Goal: Task Accomplishment & Management: Manage account settings

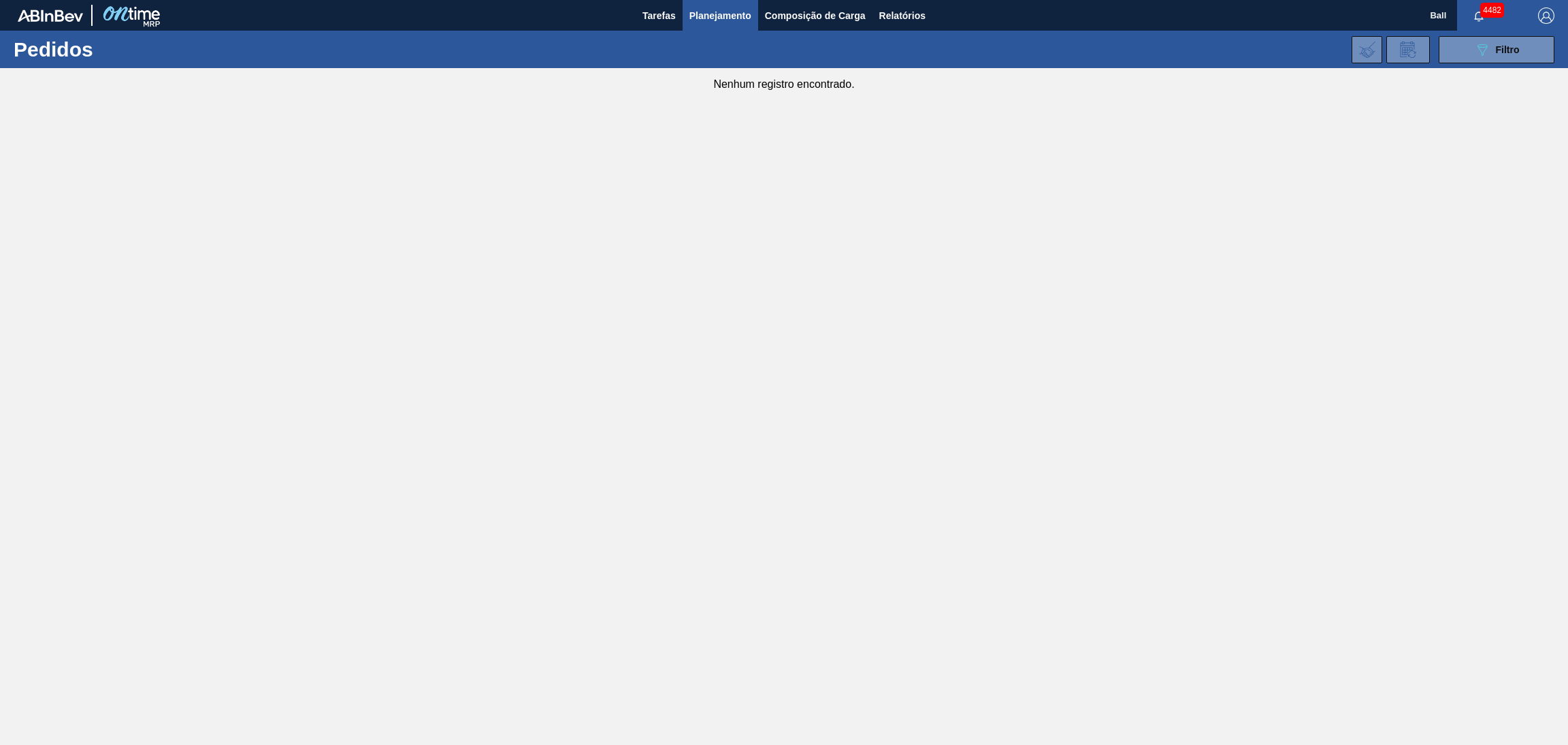
click at [712, 30] on button "Planejamento" at bounding box center [720, 15] width 75 height 31
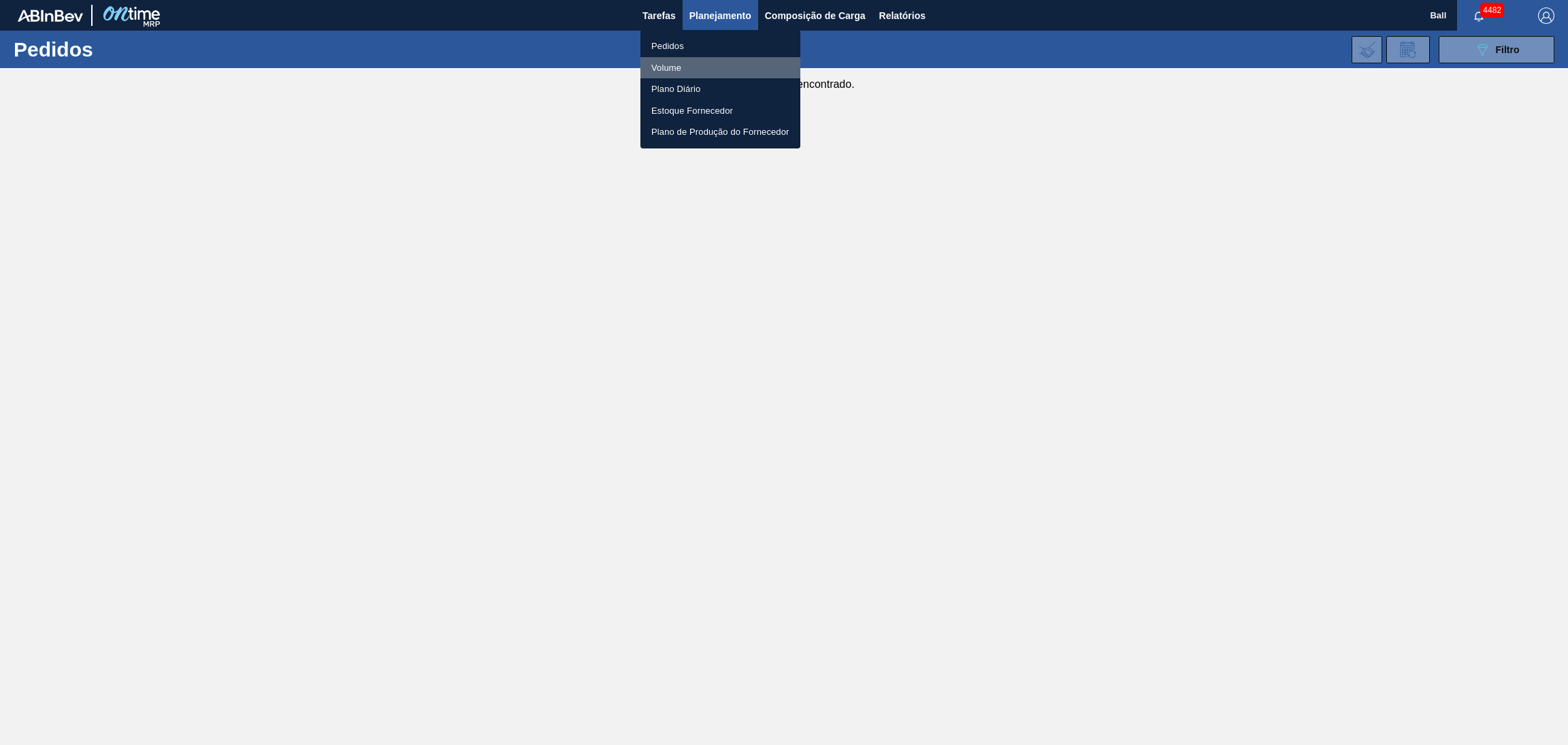
click at [685, 75] on li "Volume" at bounding box center [720, 69] width 160 height 22
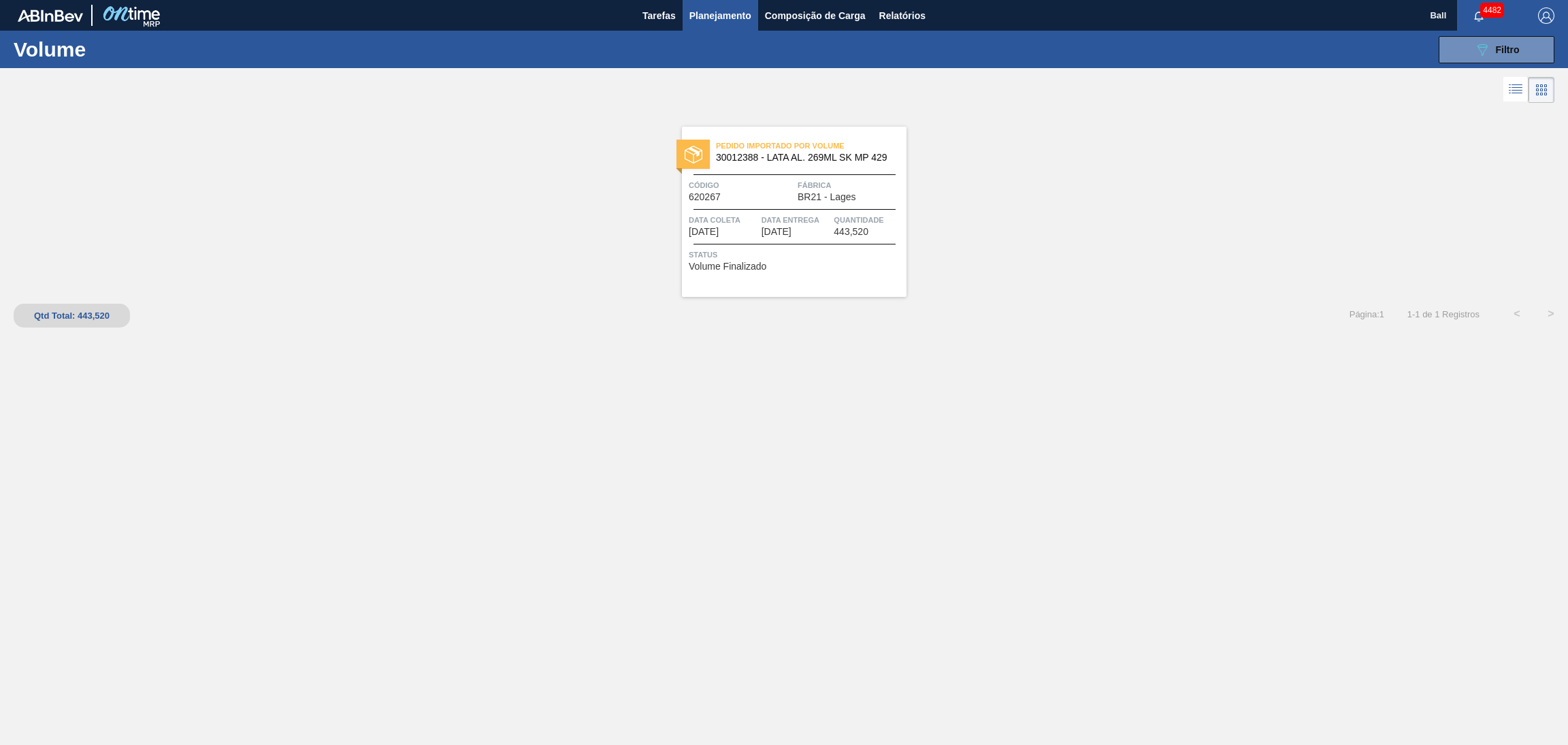
drag, startPoint x: 1517, startPoint y: 38, endPoint x: 1465, endPoint y: 72, distance: 62.1
click at [1516, 38] on button "089F7B8B-B2A5-4AFE-B5C0-19BA573D28AC Filtro" at bounding box center [1496, 49] width 116 height 27
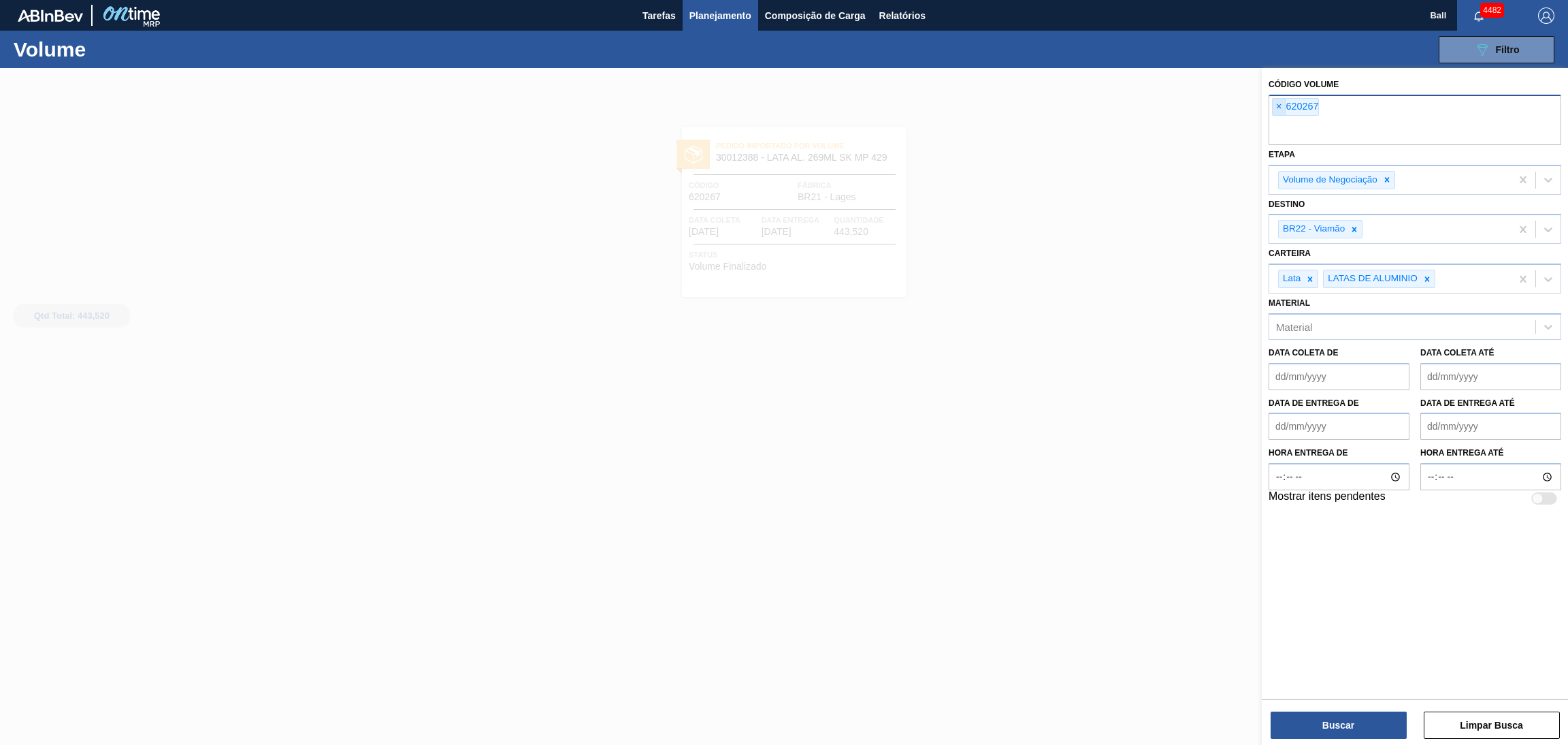
click at [1279, 111] on span "×" at bounding box center [1279, 107] width 13 height 16
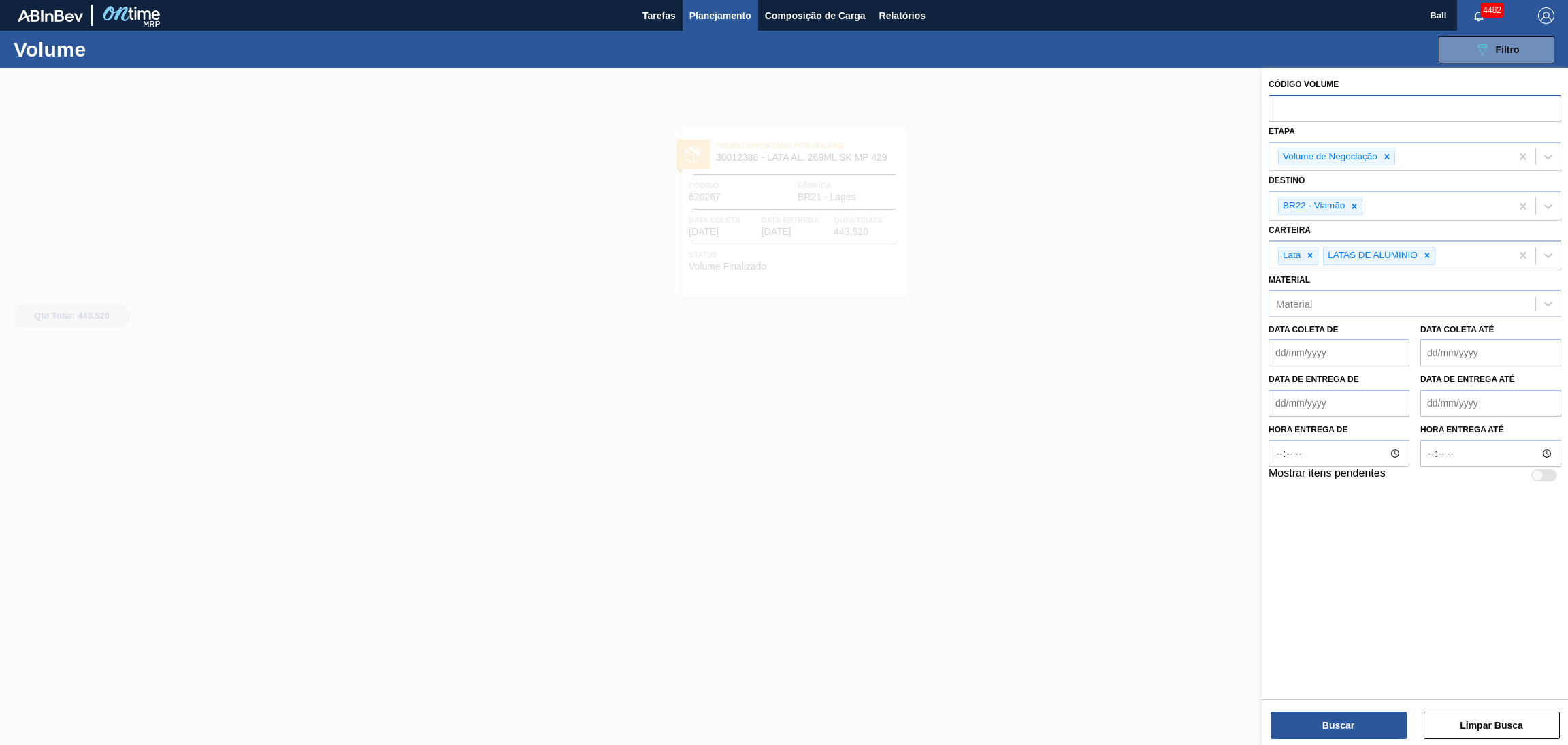
paste input "text"
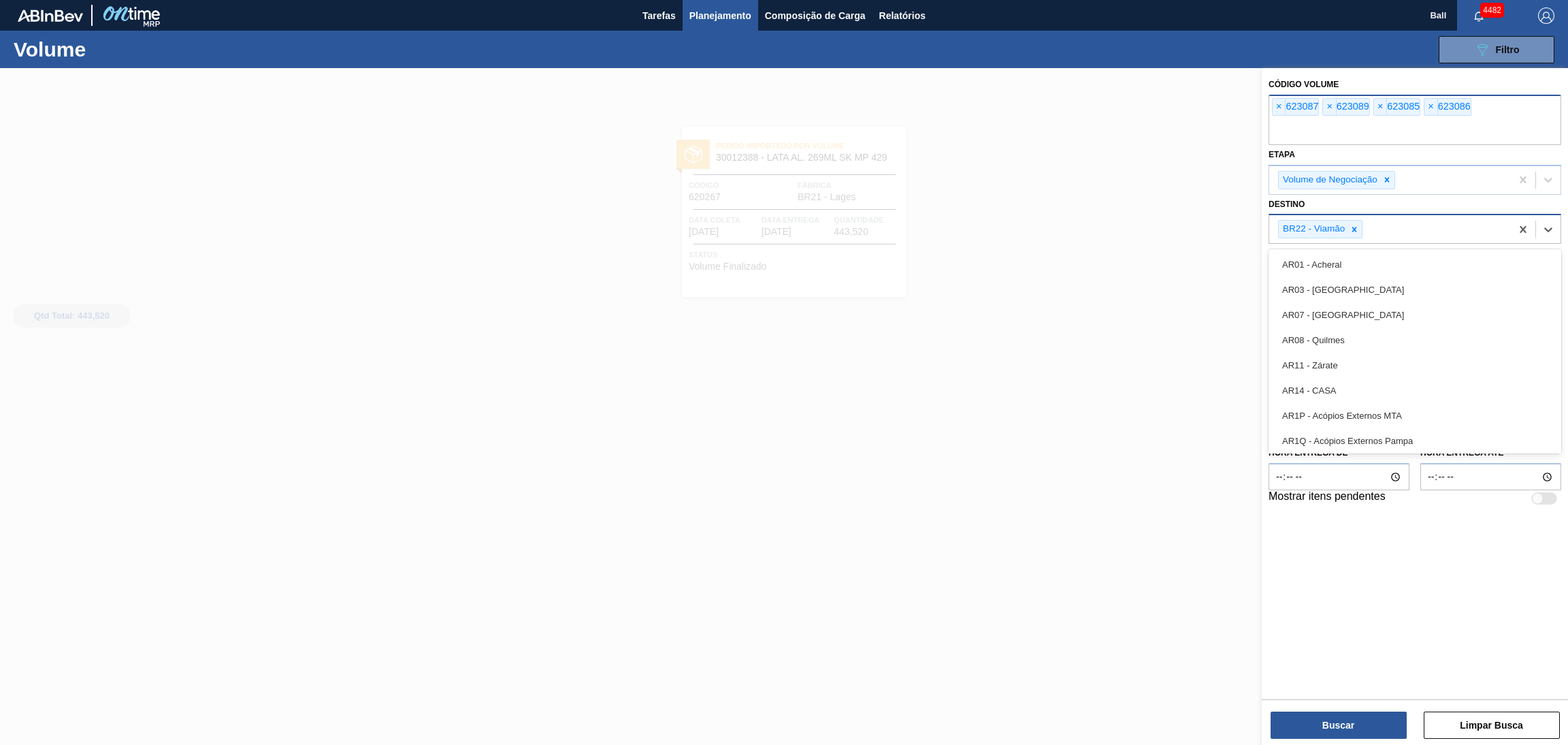
click at [1438, 226] on div "BR22 - Viamão" at bounding box center [1390, 229] width 242 height 28
type input "LAG"
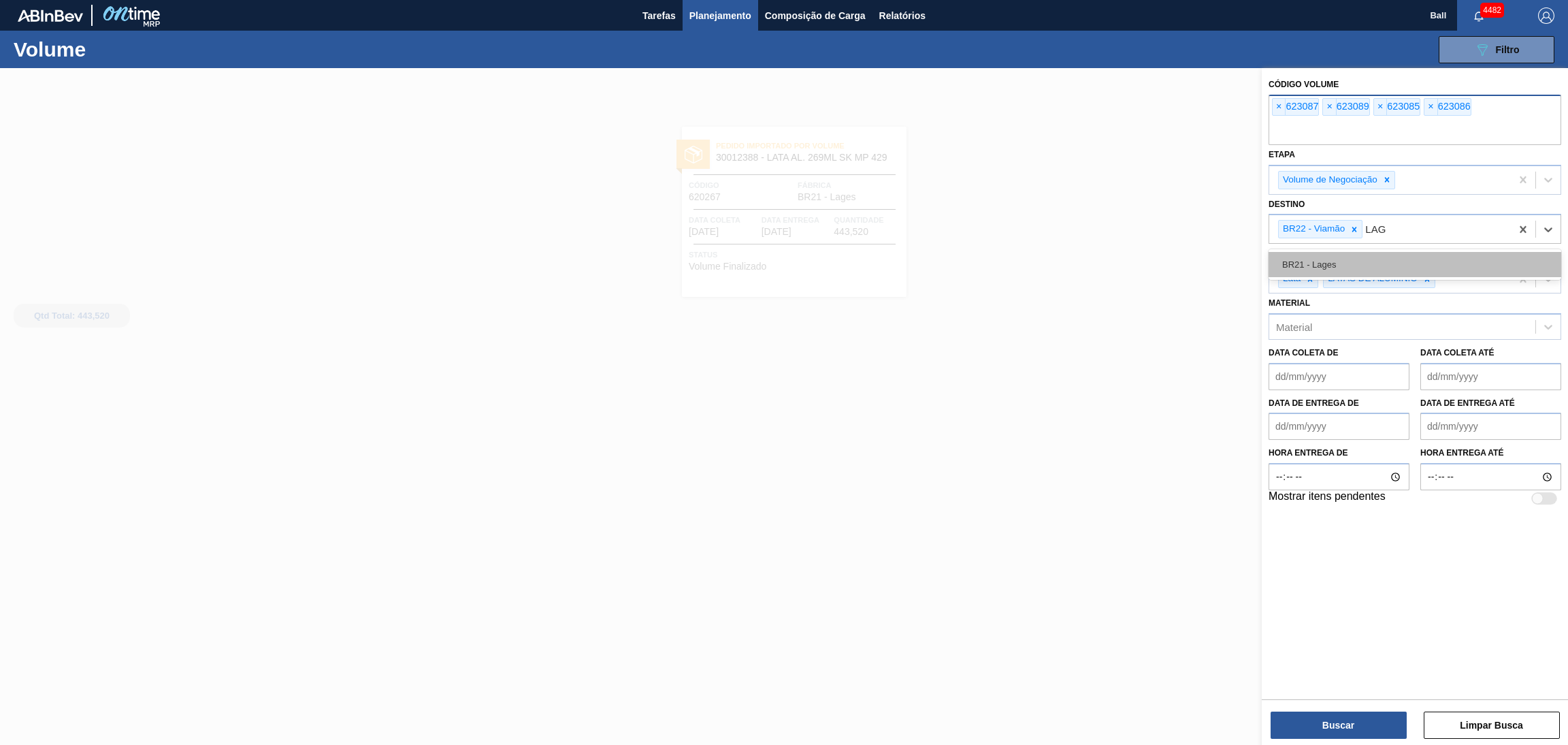
click at [1413, 253] on div "BR21 - Lages" at bounding box center [1415, 265] width 293 height 25
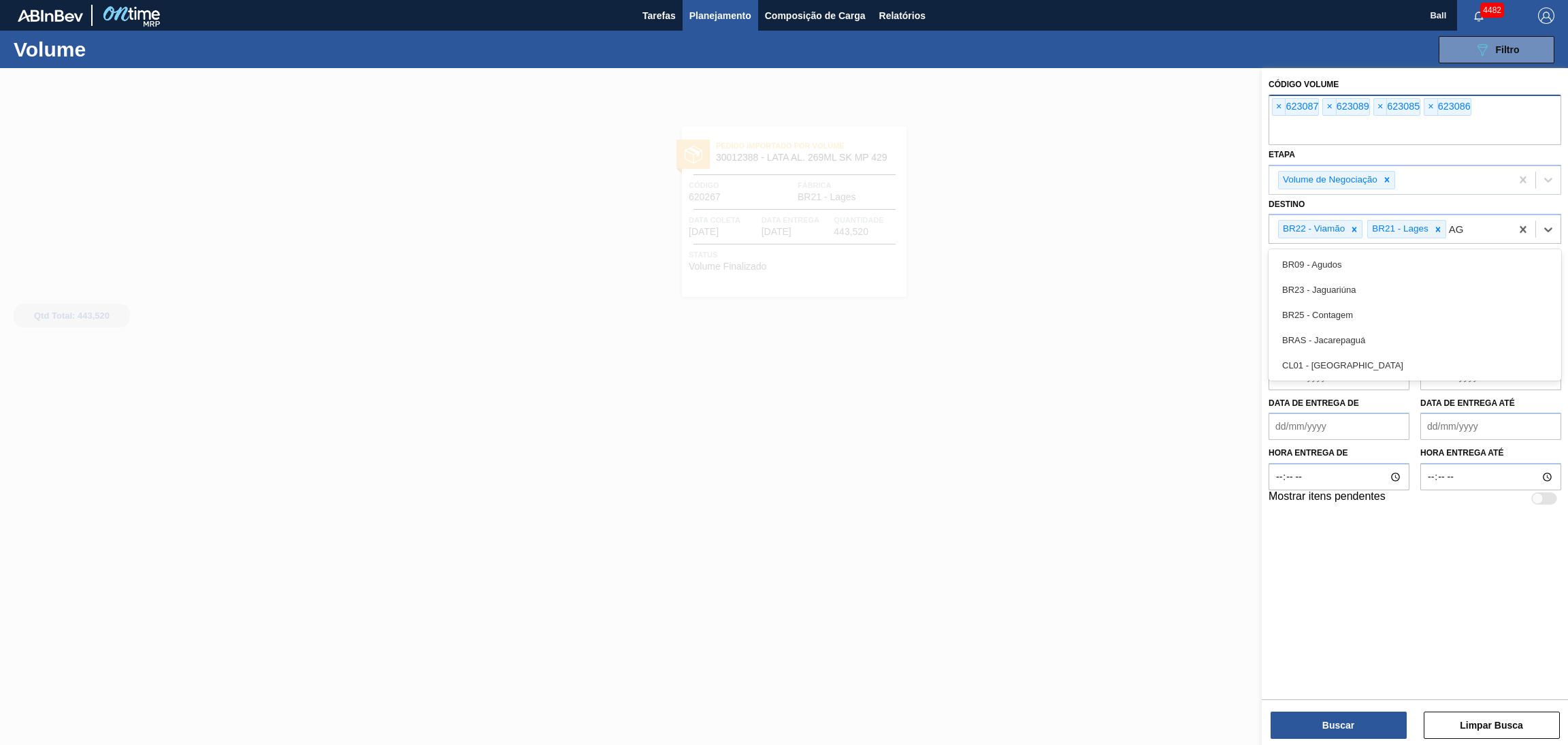
type input "AGU"
click at [1413, 253] on div "BR09 - Agudos" at bounding box center [1415, 265] width 293 height 25
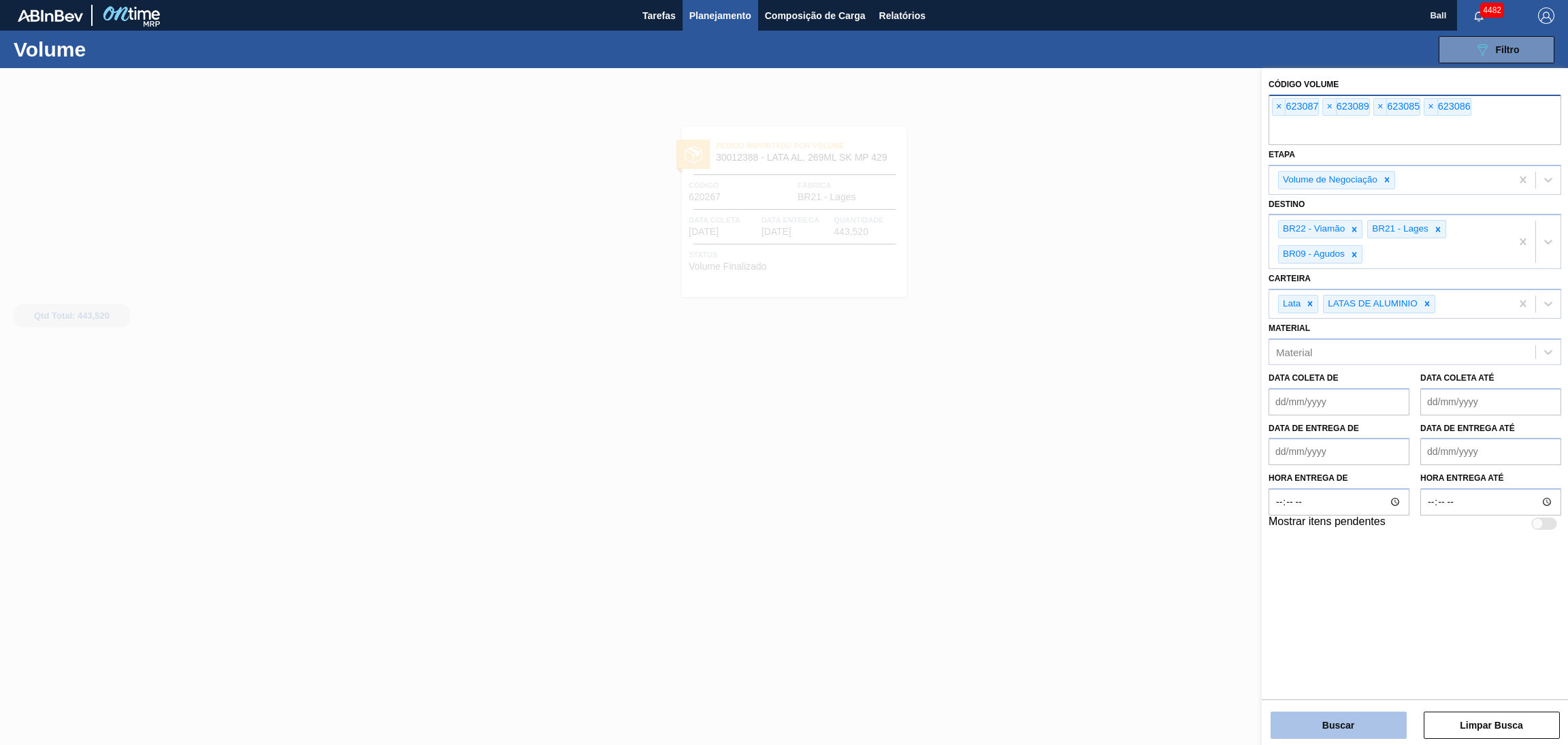
click at [1337, 715] on button "Buscar" at bounding box center [1338, 725] width 136 height 27
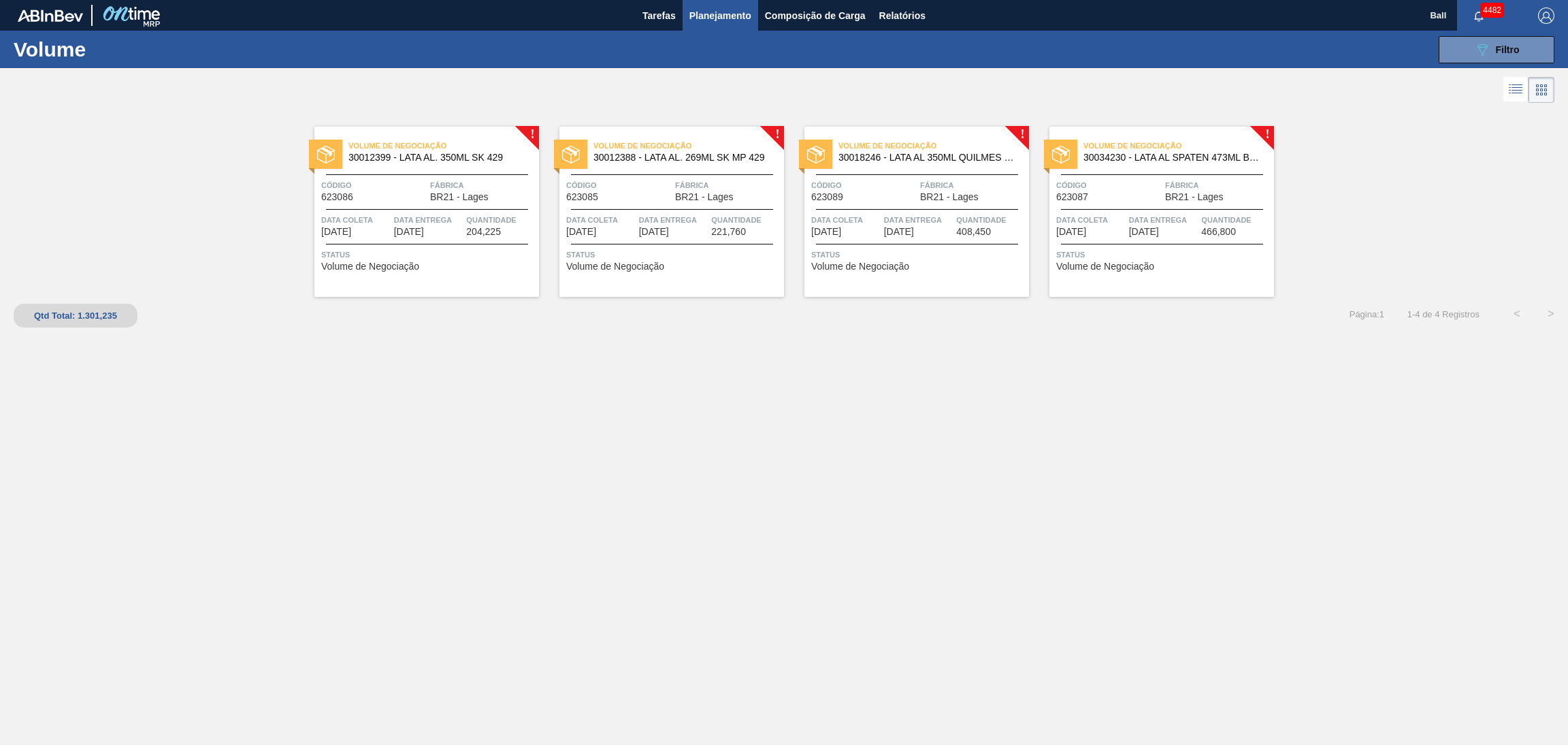
click at [424, 229] on span "[DATE]" at bounding box center [408, 232] width 30 height 10
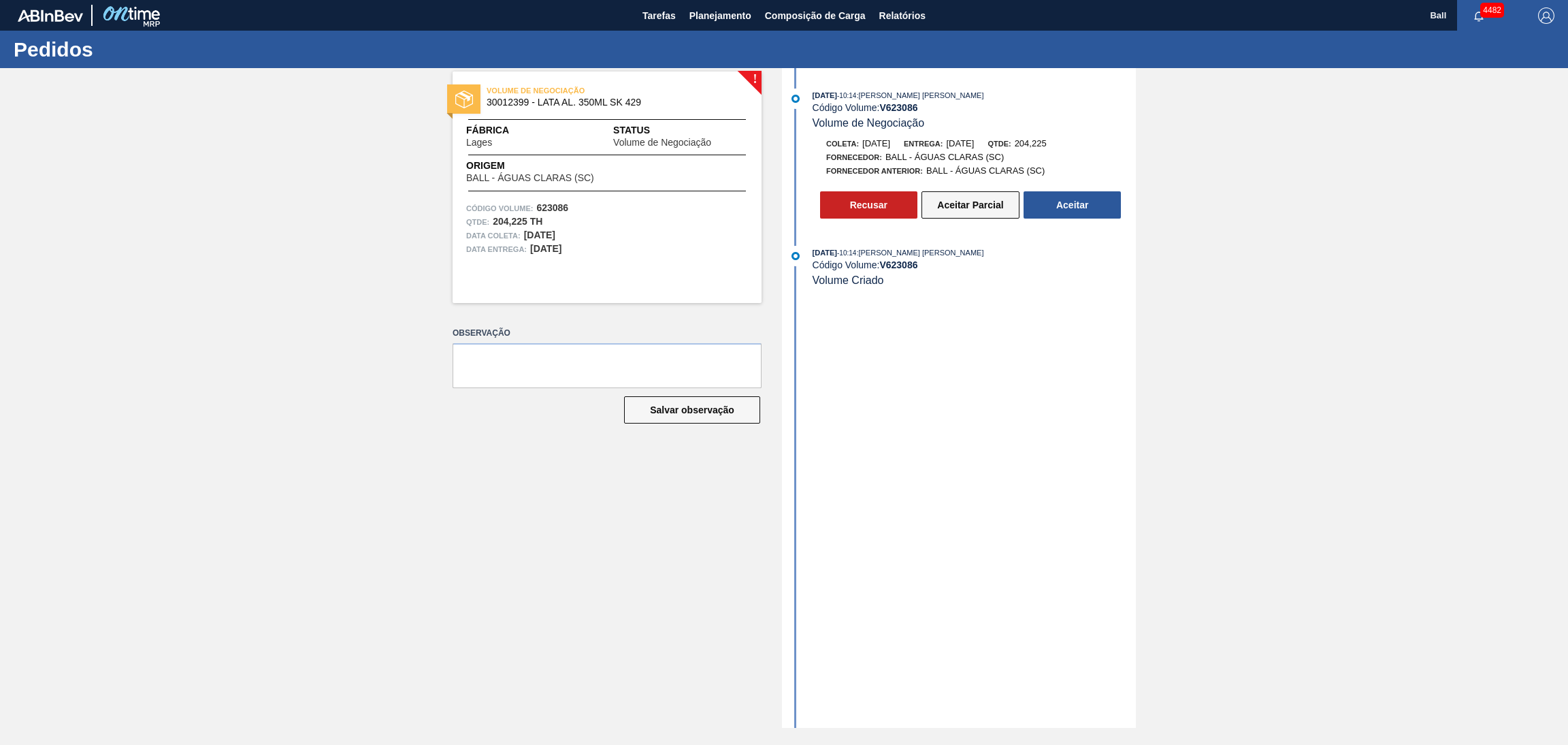
click at [942, 216] on button "Aceitar Parcial" at bounding box center [970, 204] width 98 height 27
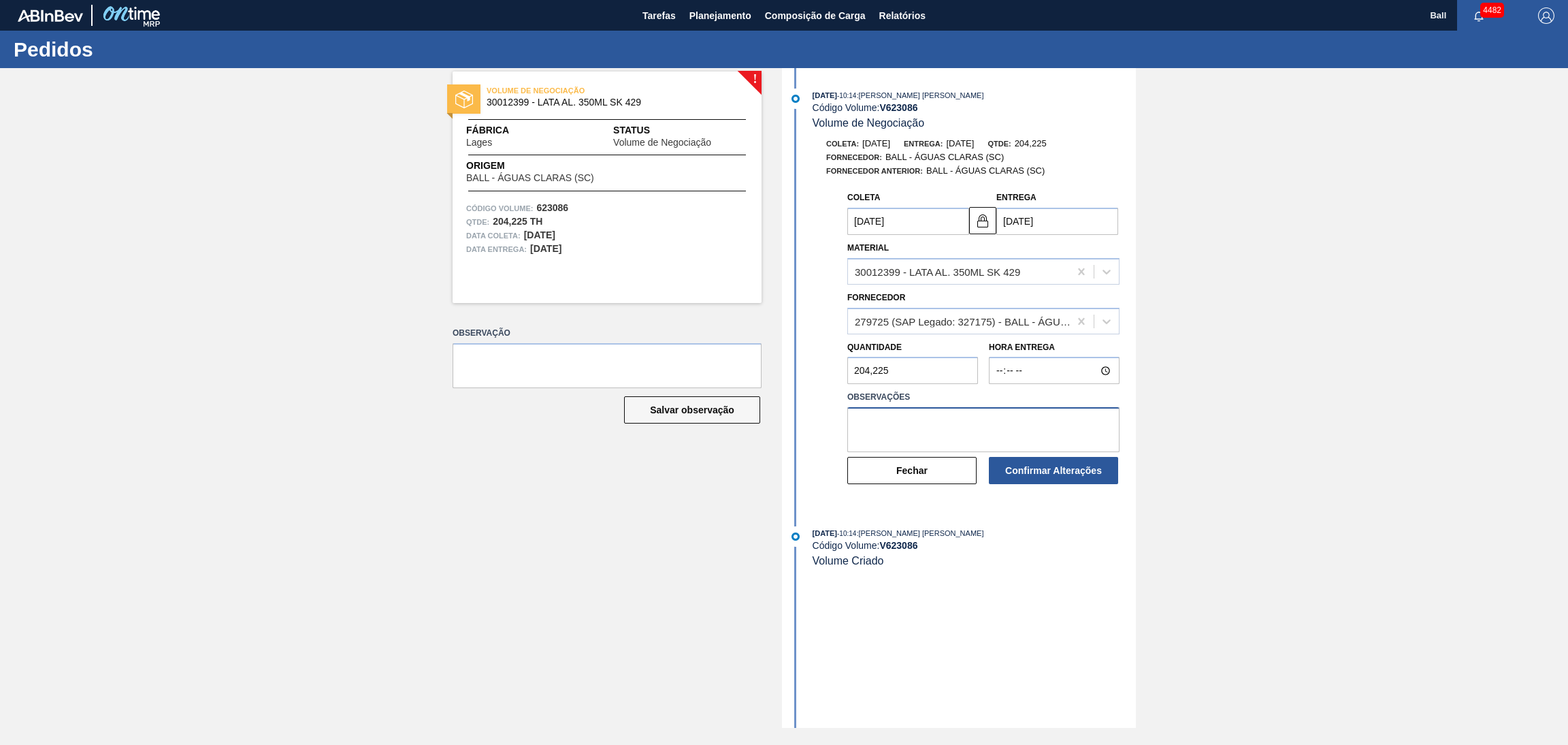
click at [918, 413] on textarea at bounding box center [983, 429] width 272 height 45
click at [1040, 228] on input "[DATE]" at bounding box center [1056, 221] width 122 height 27
click at [1015, 228] on input "[DATE]" at bounding box center [1056, 221] width 122 height 27
click at [863, 226] on input "[DATE]" at bounding box center [907, 221] width 122 height 27
type input "[DATE]"
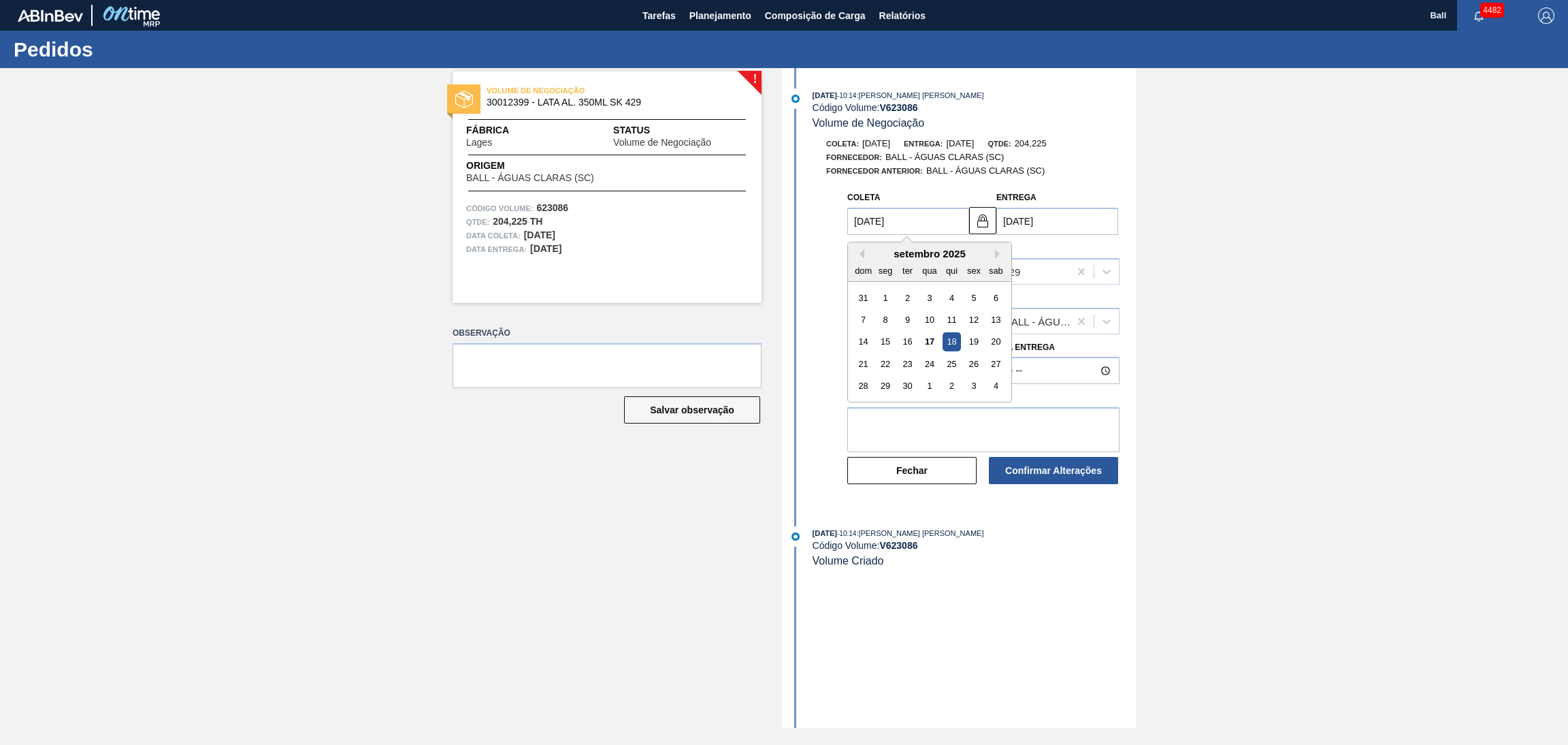
type input "[DATE]"
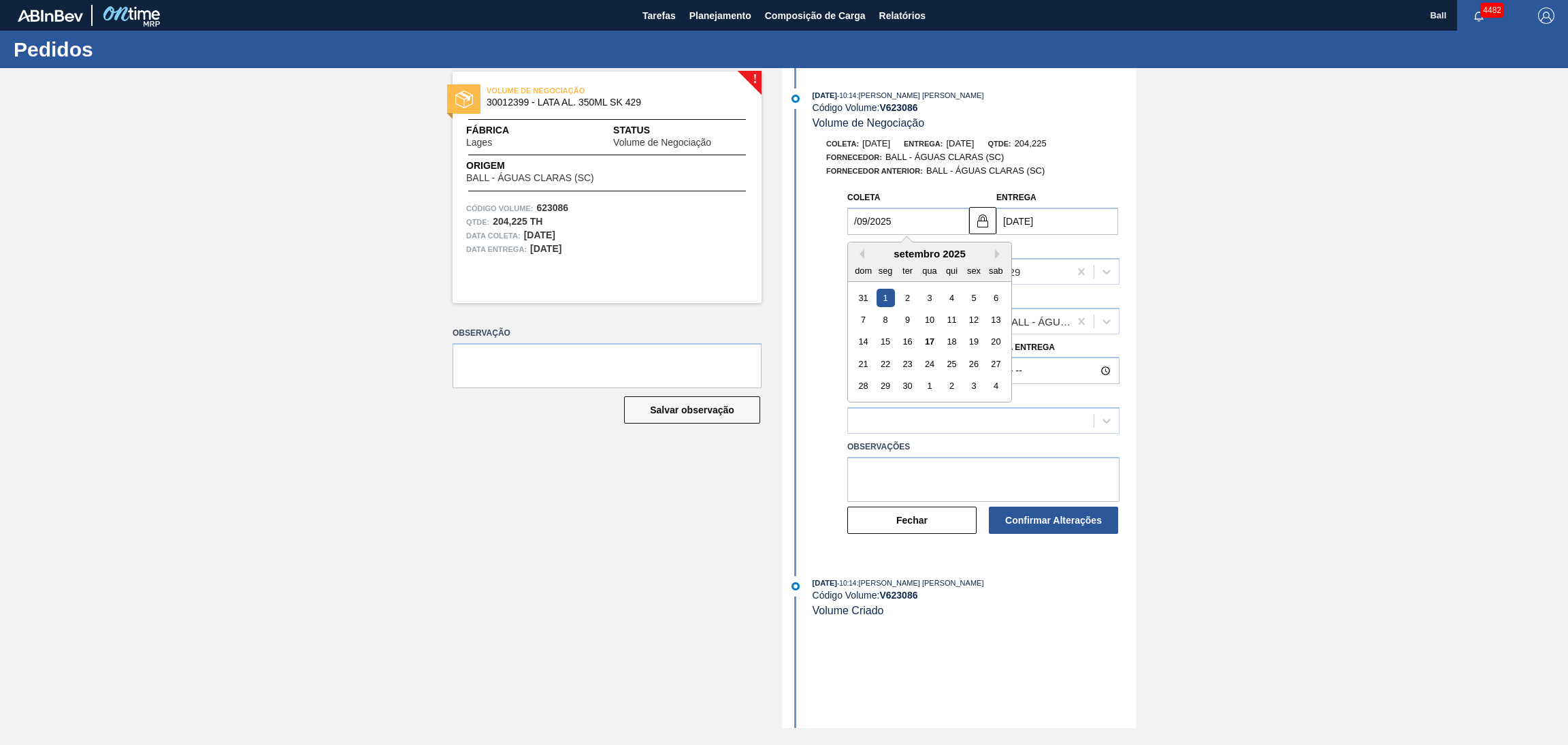
type input "[DATE]"
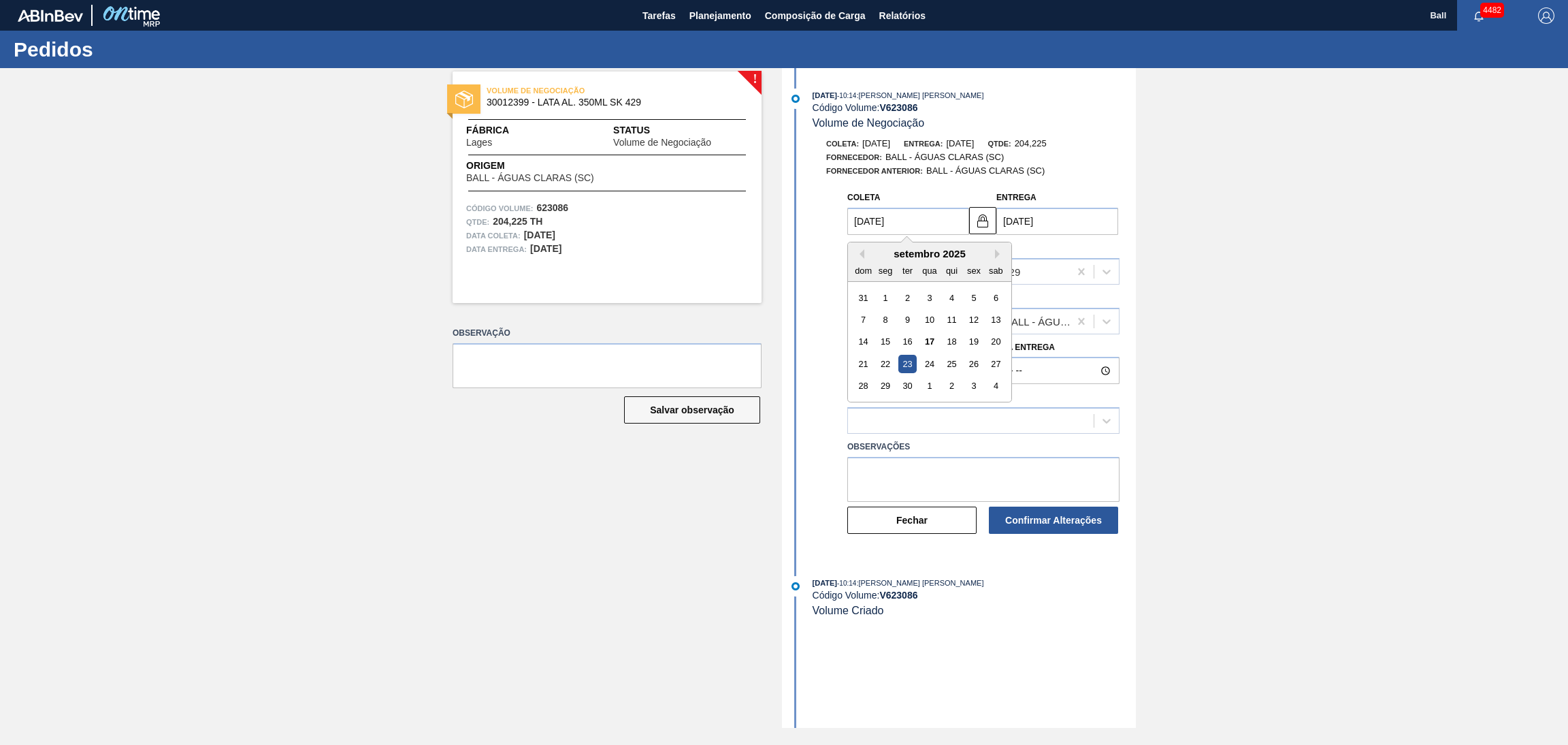
click at [1173, 206] on div "! VOLUME DE NEGOCIAÇÃO 30012399 - LATA AL. 350ML SK 429 Fábrica Lages Status Vo…" at bounding box center [784, 398] width 1568 height 659
click at [1095, 190] on div "Entrega [DATE]" at bounding box center [1056, 212] width 122 height 47
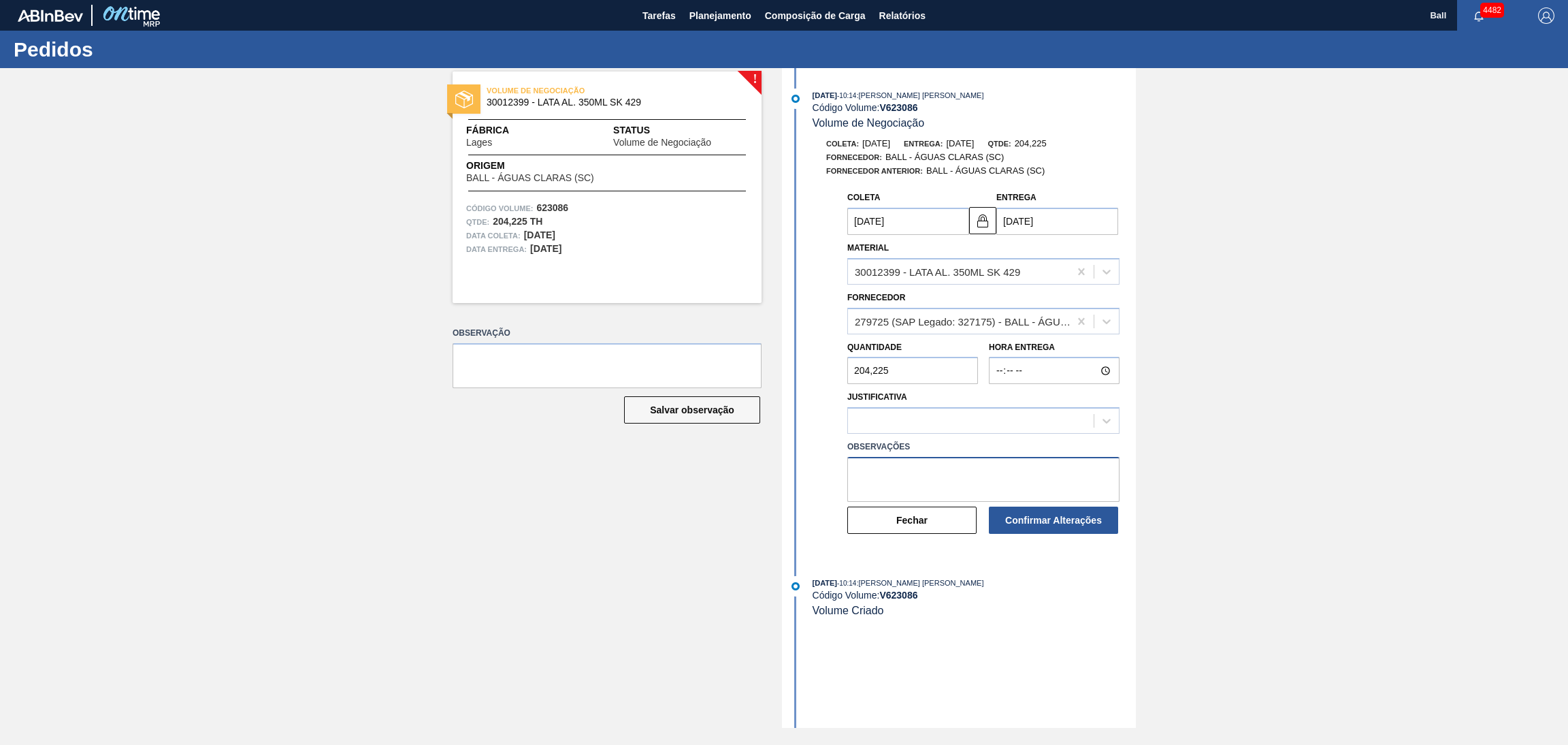
click at [927, 463] on textarea at bounding box center [983, 479] width 272 height 45
type textarea "OK COM EMBARQUE DIA 23/09"
click at [1046, 519] on button "Confirmar Alterações" at bounding box center [1053, 520] width 129 height 27
click at [1081, 524] on button "Confirmar Alterações" at bounding box center [1053, 520] width 129 height 27
click at [1028, 426] on div at bounding box center [970, 421] width 245 height 20
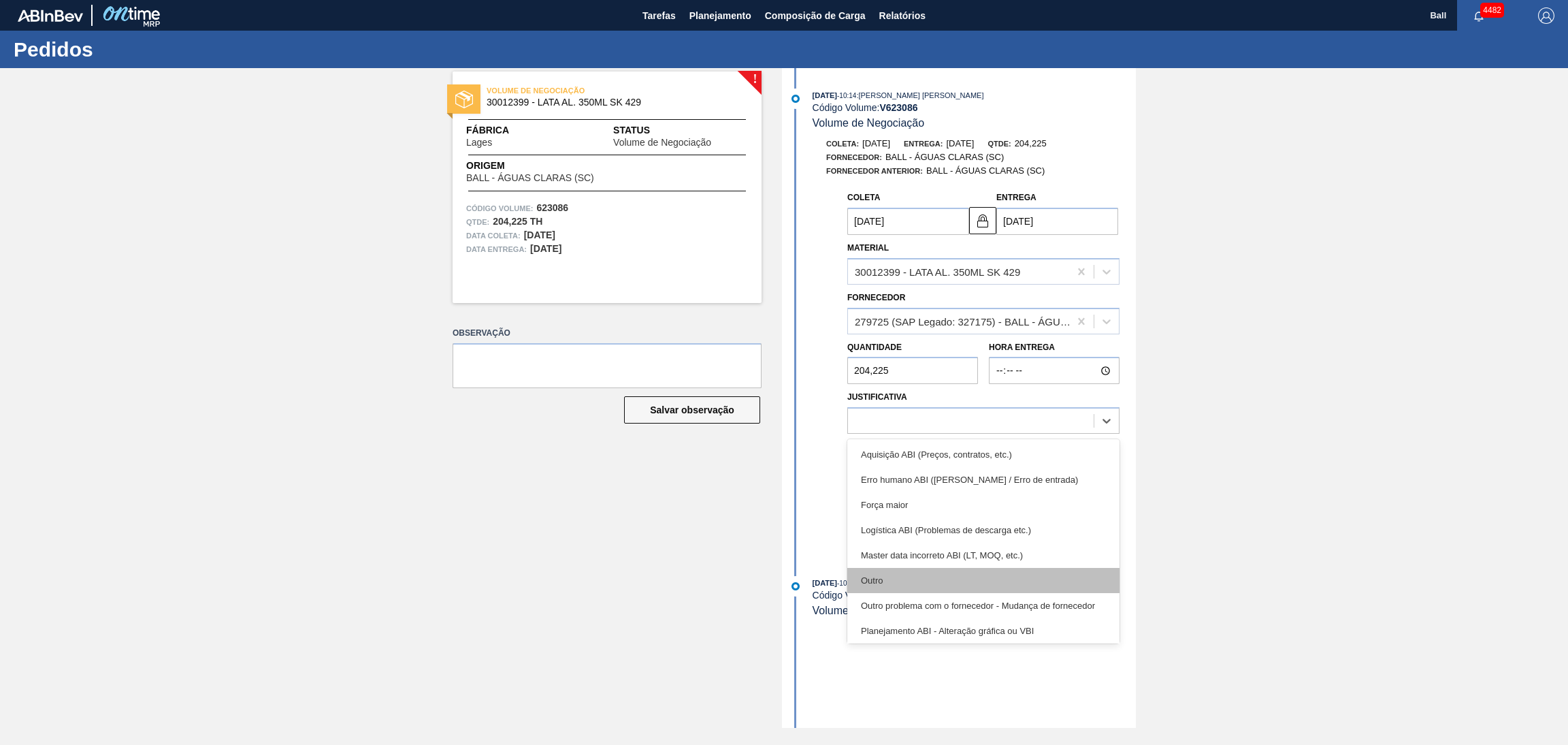
click at [950, 582] on div "Outro" at bounding box center [983, 581] width 272 height 25
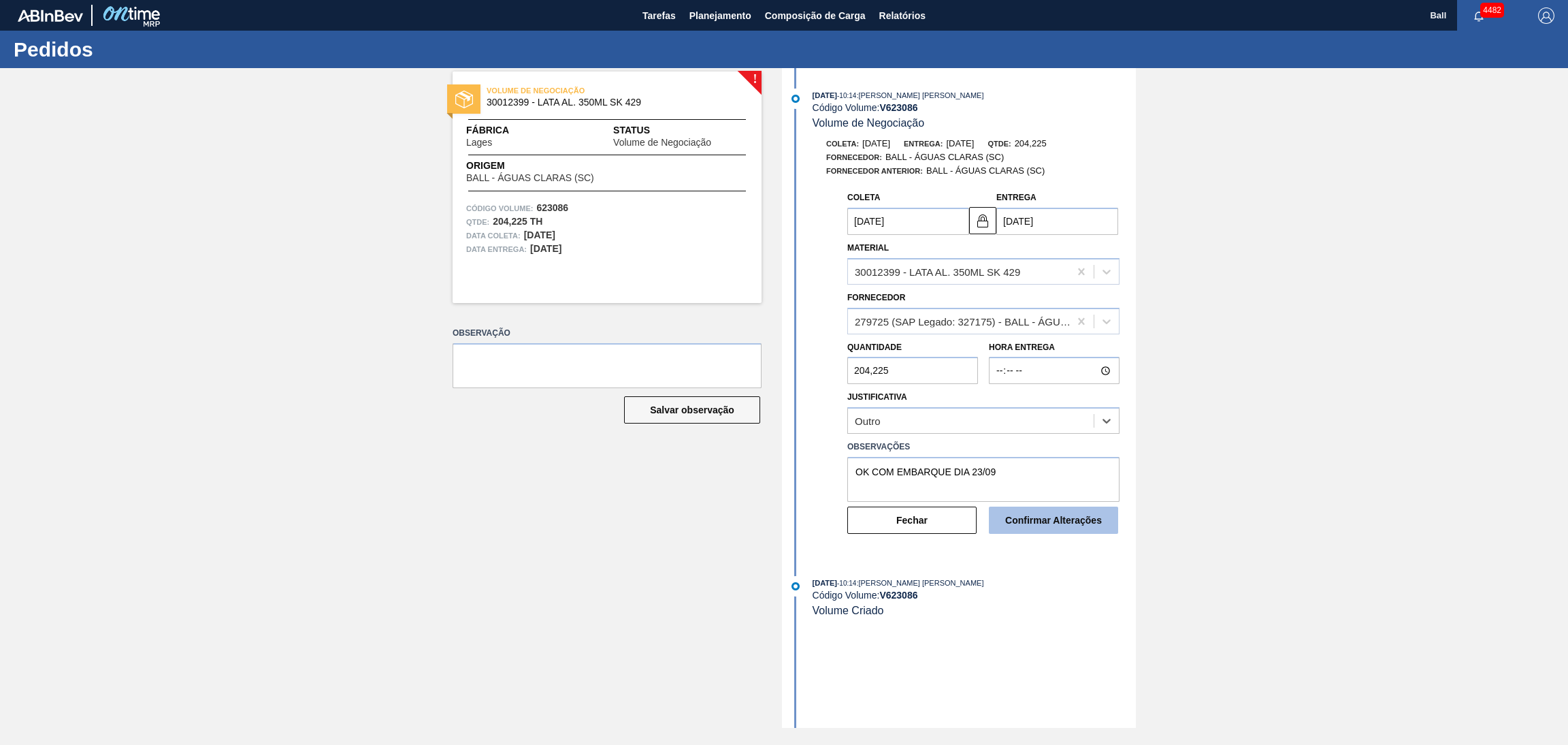
click at [1028, 532] on button "Confirmar Alterações" at bounding box center [1053, 520] width 129 height 27
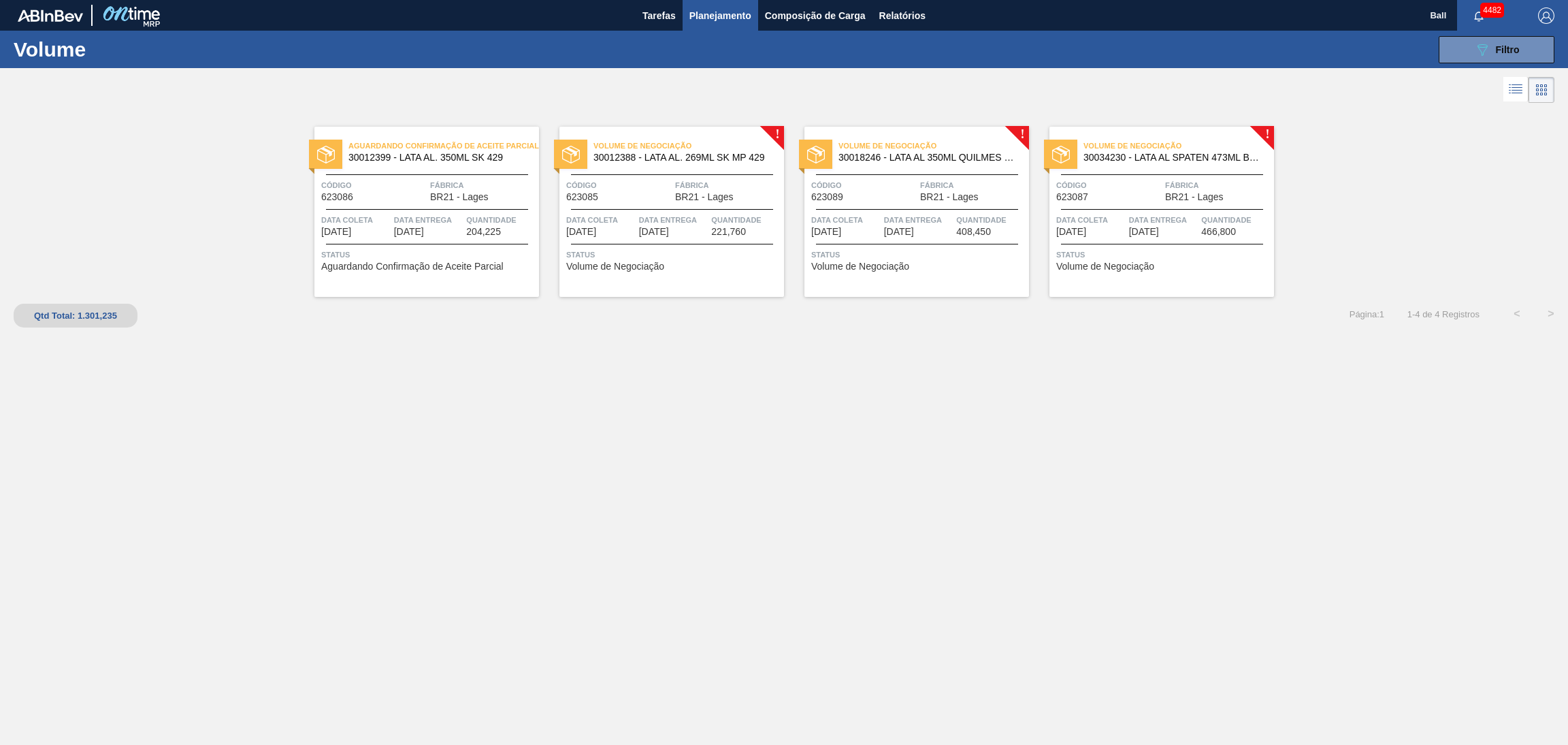
click at [648, 233] on span "[DATE]" at bounding box center [654, 232] width 30 height 10
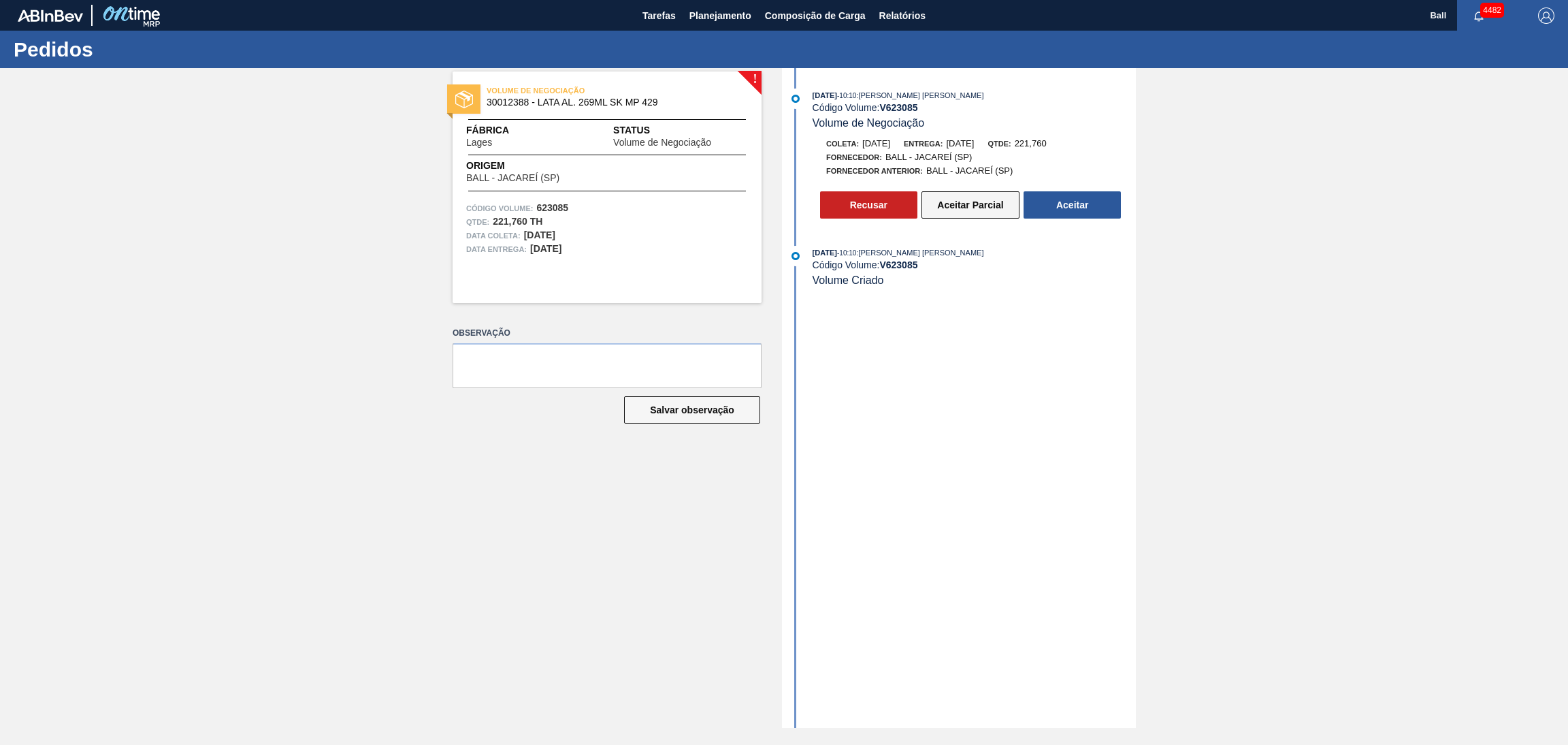
click at [974, 212] on button "Aceitar Parcial" at bounding box center [970, 204] width 98 height 27
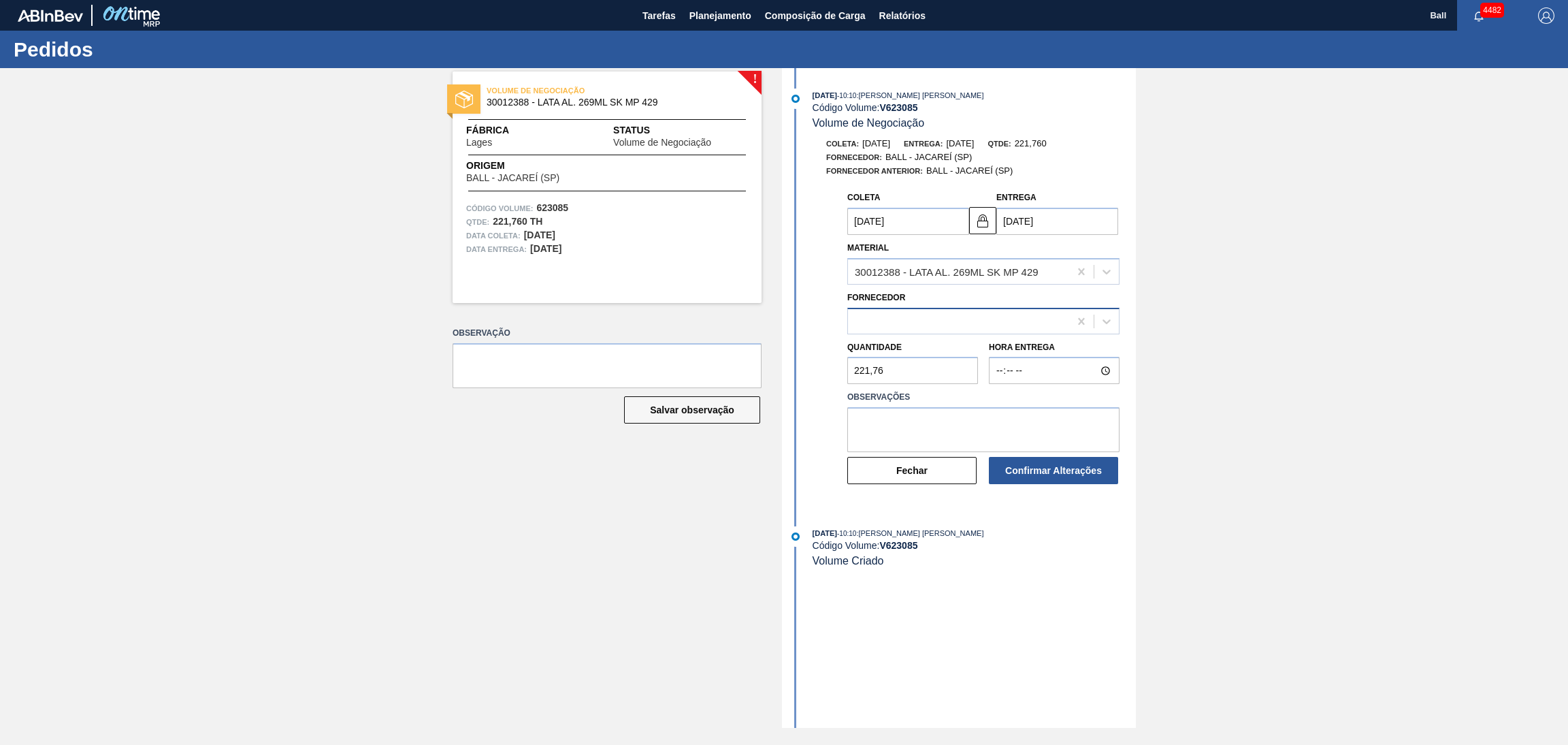
type input "[DATE]"
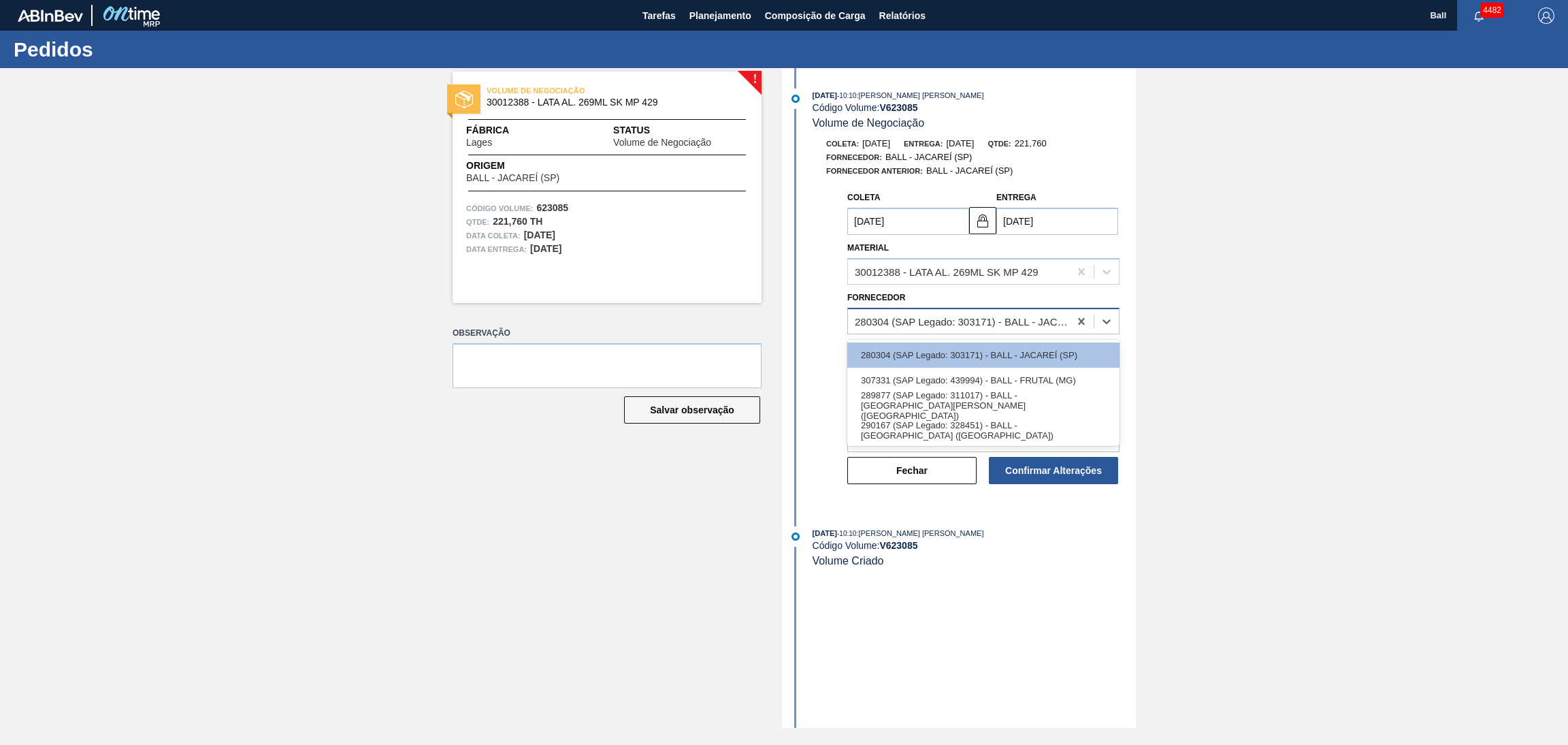
click at [1006, 323] on div "280304 (SAP Legado: 303171) - BALL - JACAREÍ (SP)" at bounding box center [962, 321] width 216 height 12
type input "tr"
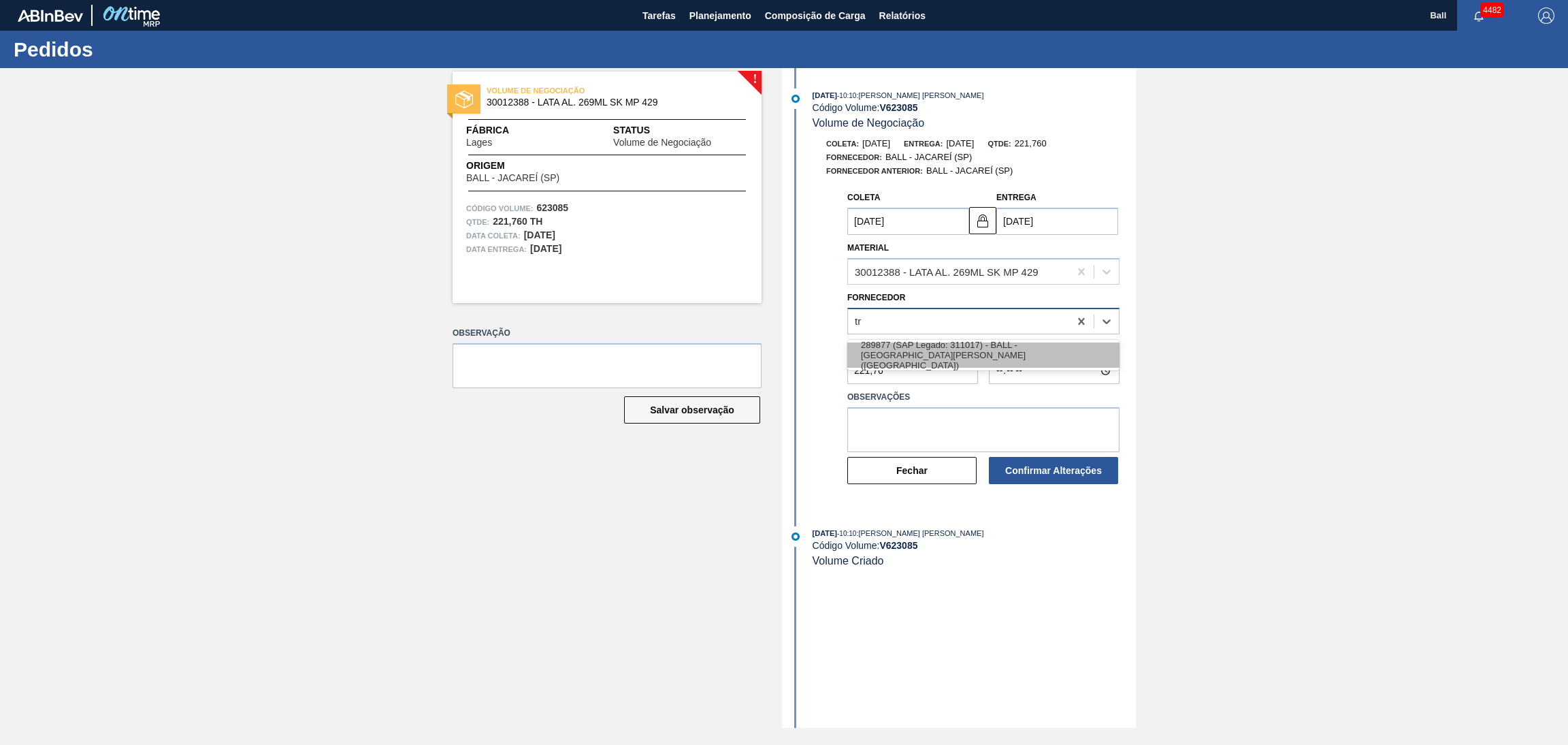
click at [1022, 351] on div "289877 (SAP Legado: 311017) - BALL - [GEOGRAPHIC_DATA][PERSON_NAME] ([GEOGRAPHI…" at bounding box center [983, 355] width 272 height 25
click at [990, 417] on textarea at bounding box center [983, 429] width 272 height 45
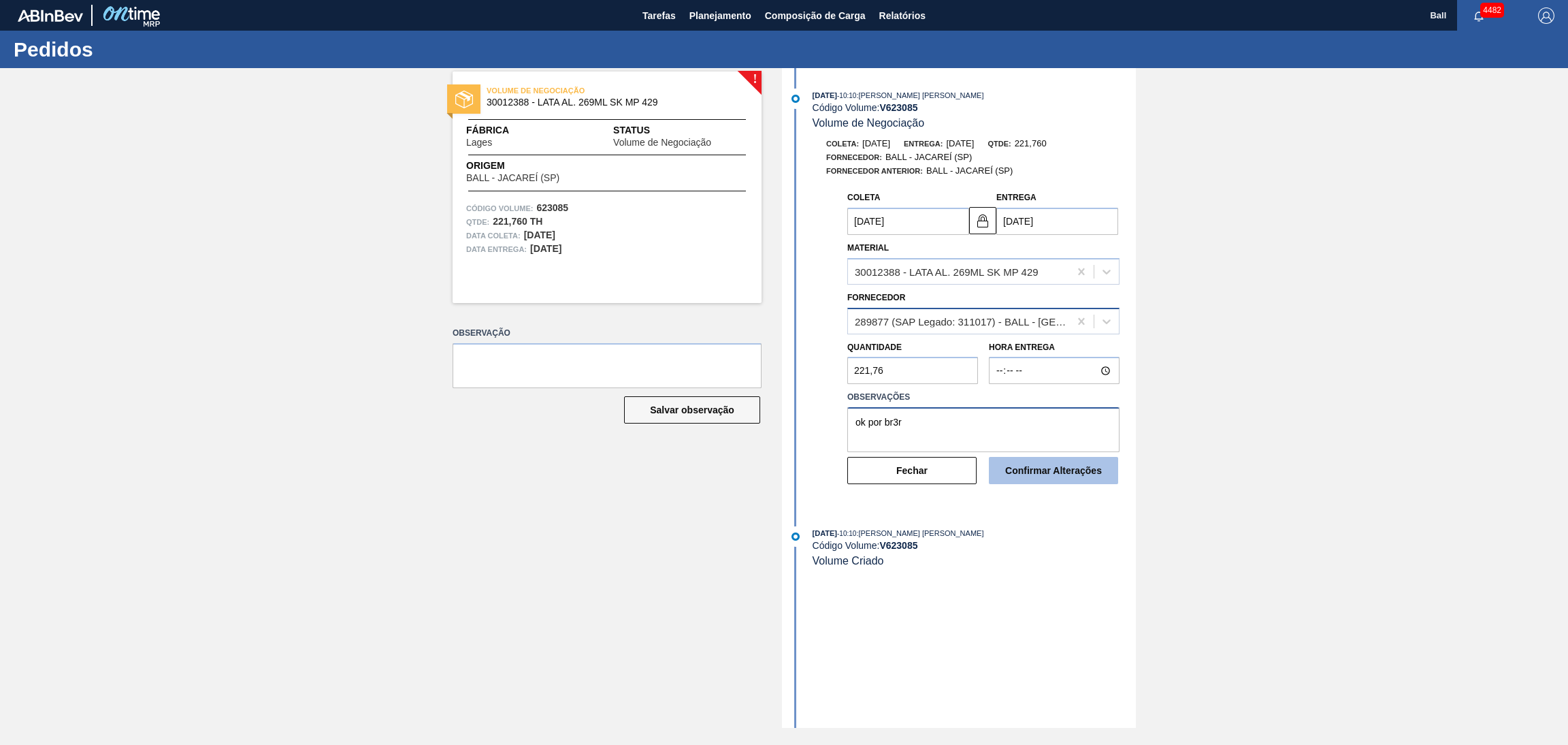
type textarea "ok por br3r"
click at [1065, 465] on button "Confirmar Alterações" at bounding box center [1053, 470] width 129 height 27
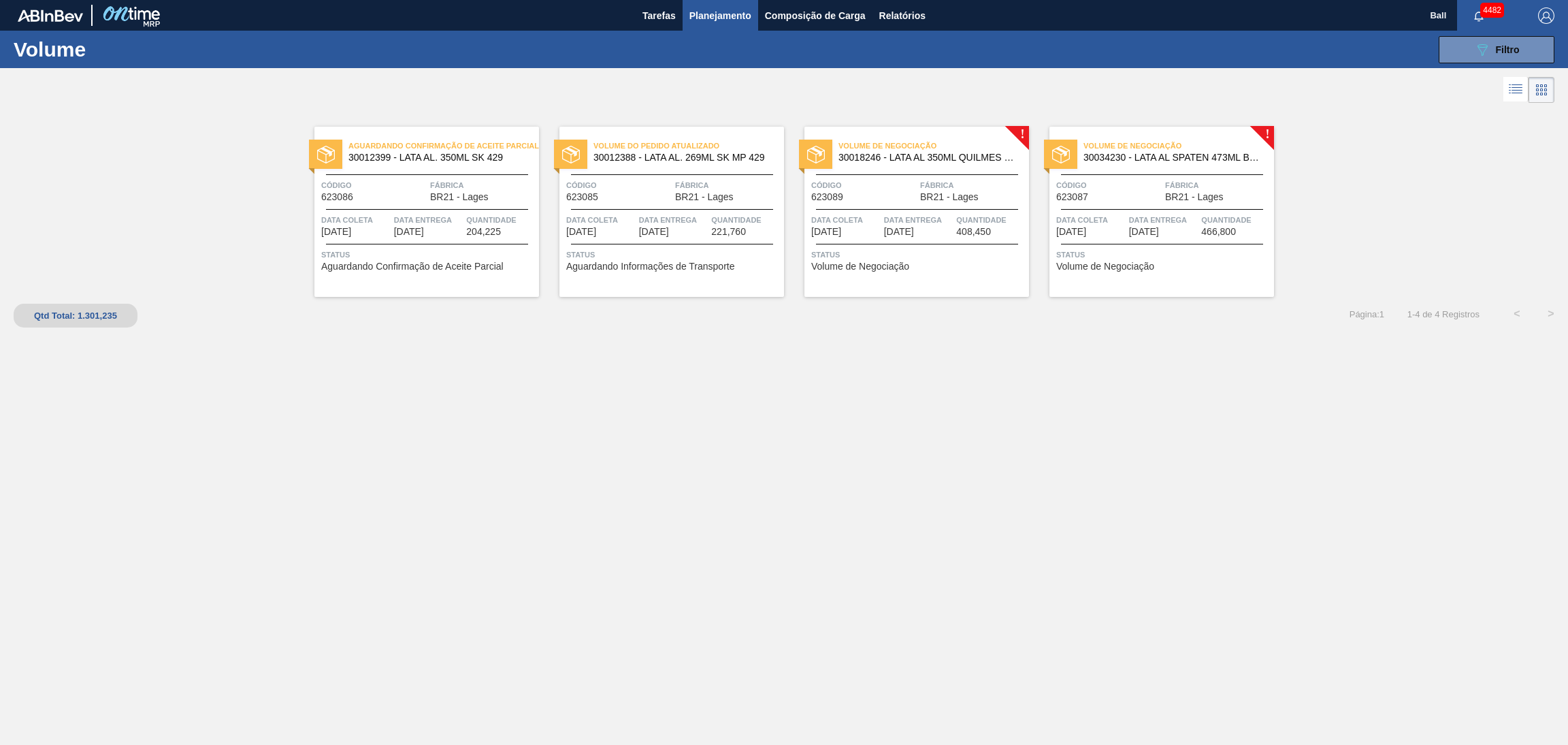
click at [884, 190] on span "Código" at bounding box center [863, 185] width 105 height 13
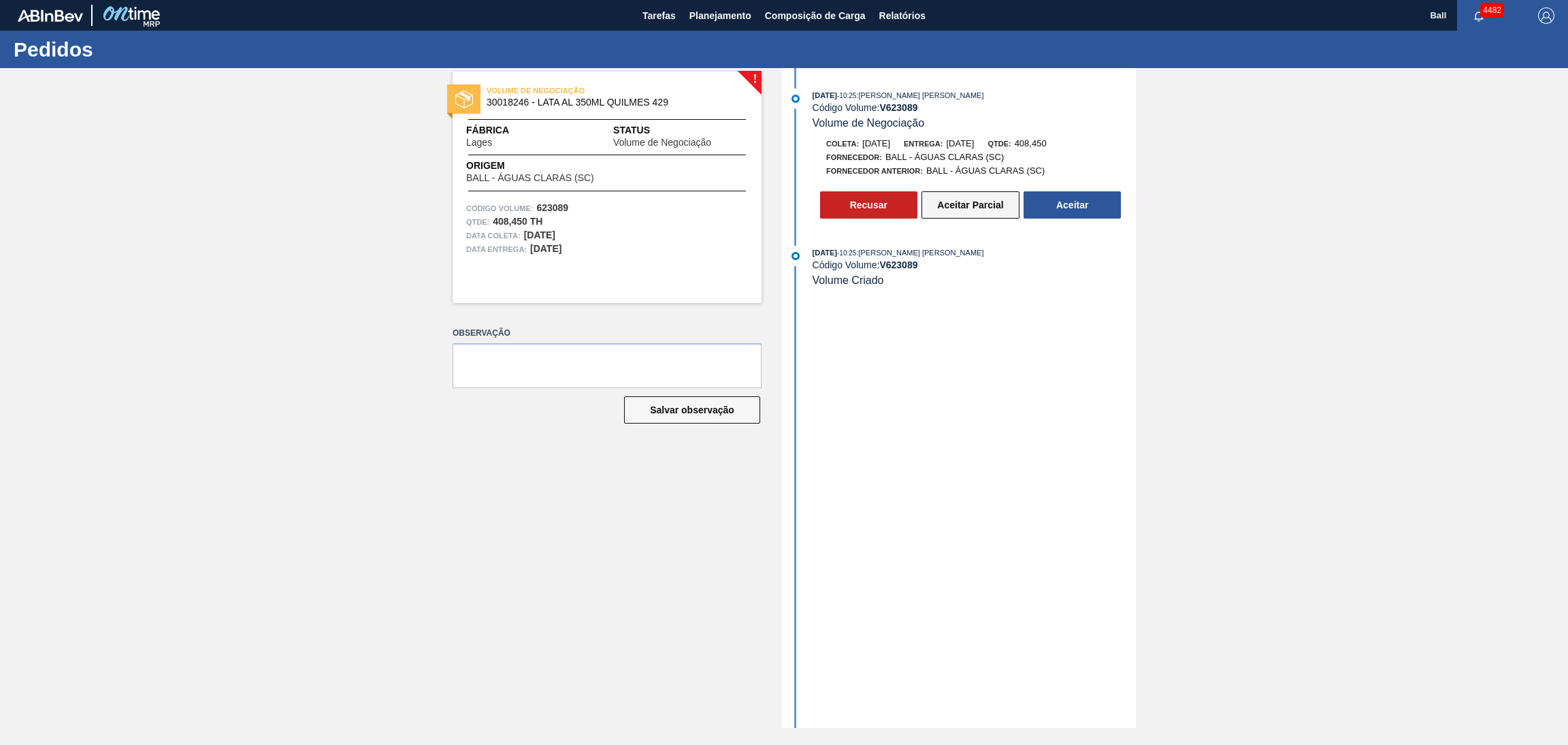
click at [962, 212] on button "Aceitar Parcial" at bounding box center [970, 204] width 98 height 27
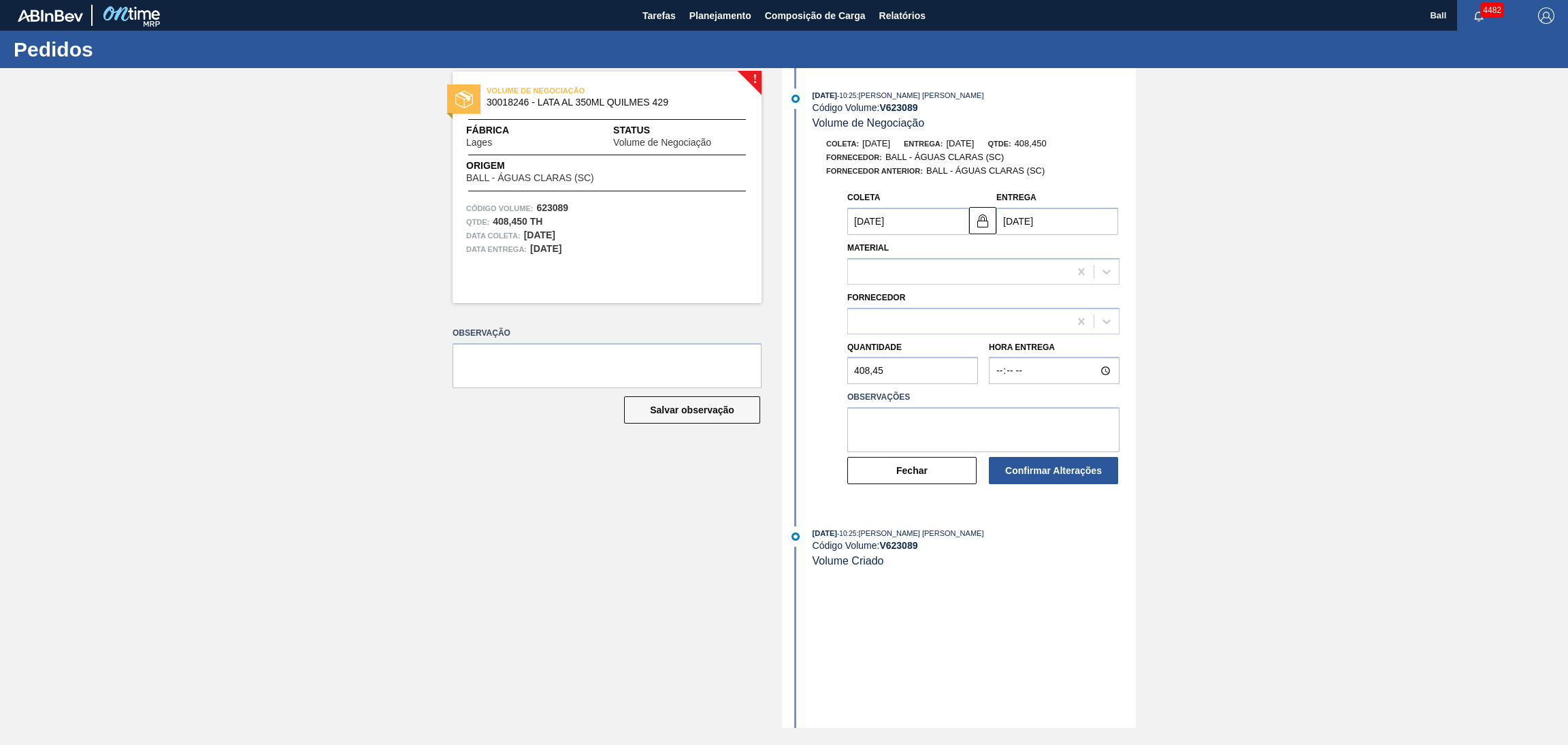
type input "[DATE]"
click at [986, 421] on textarea at bounding box center [983, 429] width 272 height 45
type textarea "OK PARA EMBARQUE DIA 24/09"
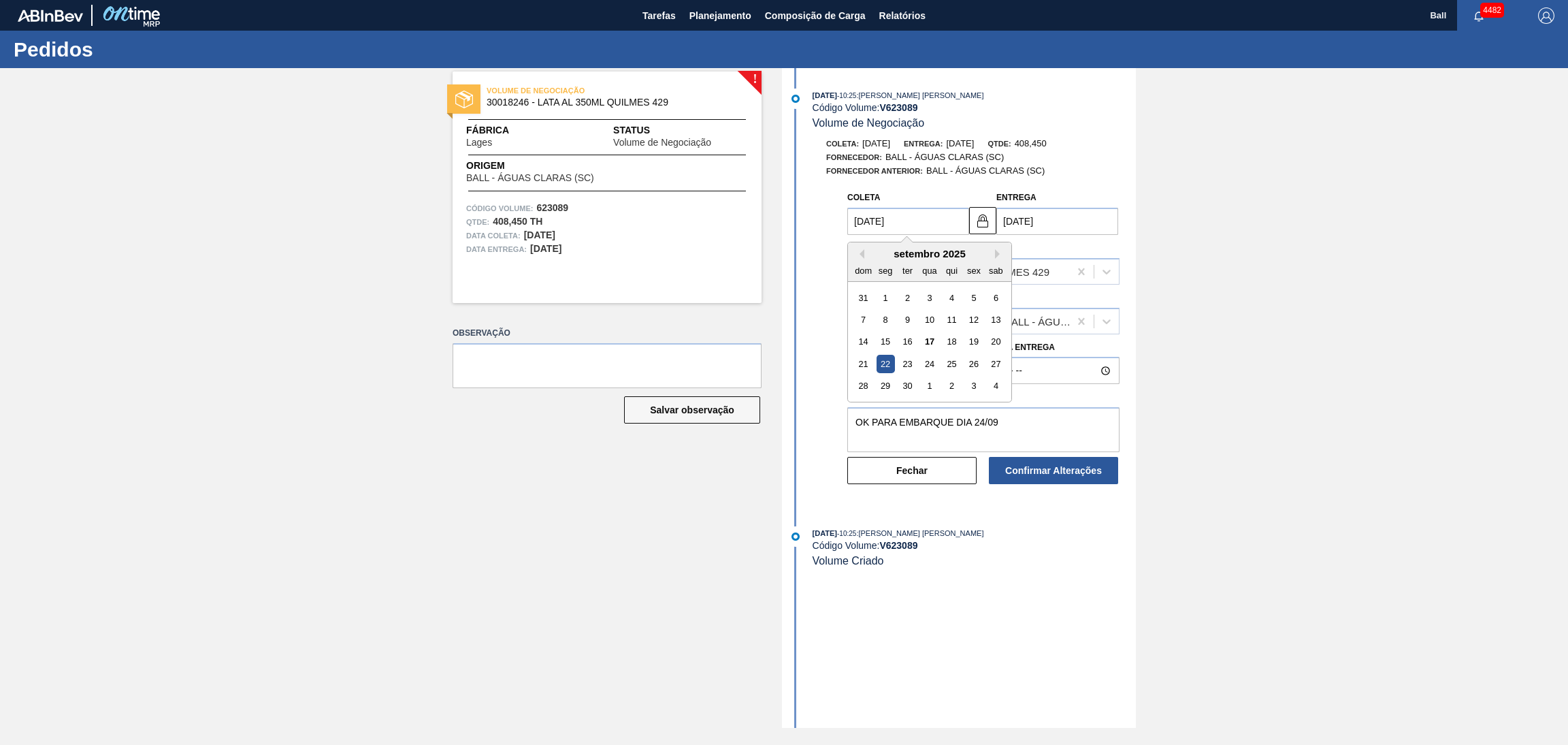
click at [863, 224] on input "[DATE]" at bounding box center [907, 221] width 122 height 27
type input "[DATE]"
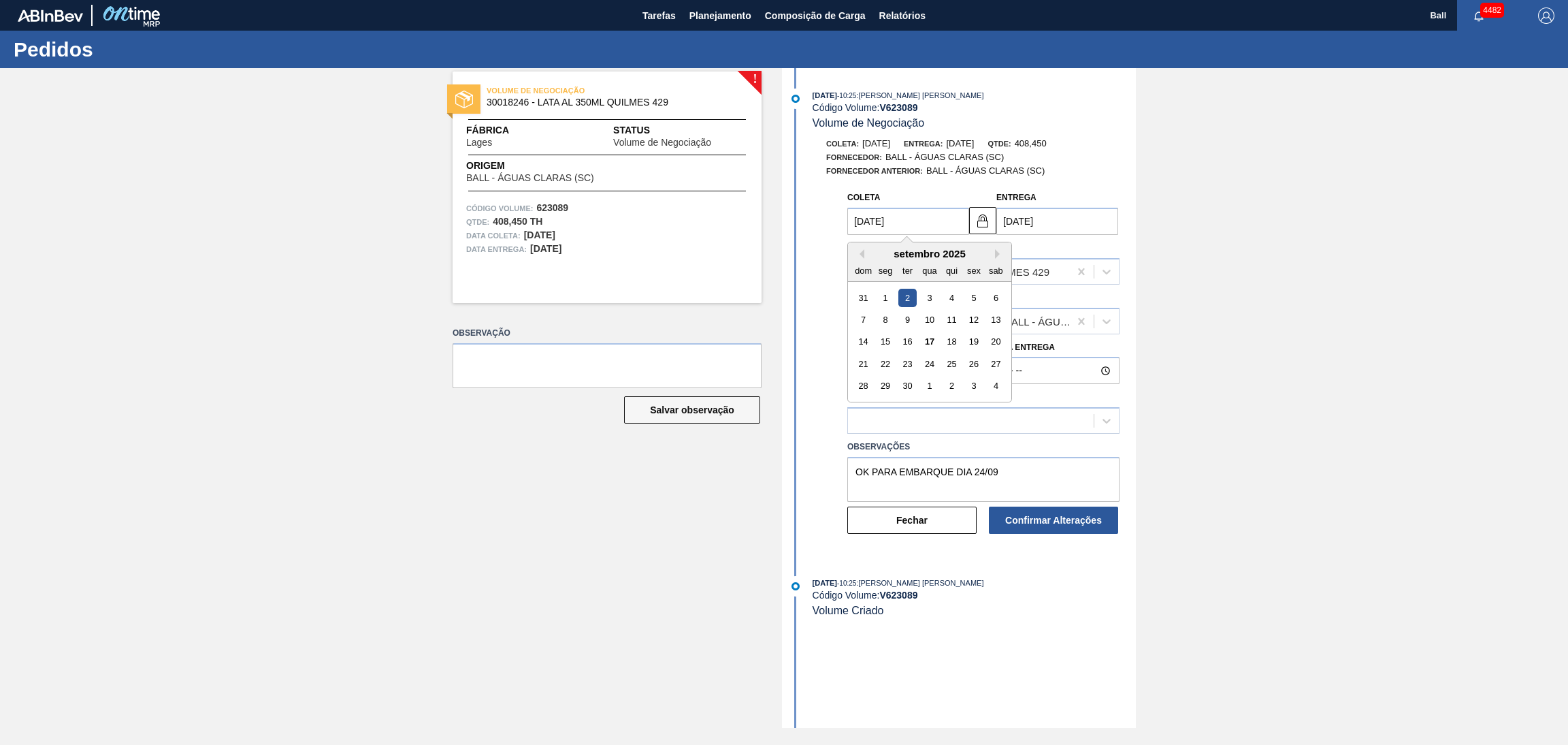
type input "[DATE]"
click at [960, 196] on div "[PERSON_NAME] [DATE]" at bounding box center [907, 212] width 122 height 47
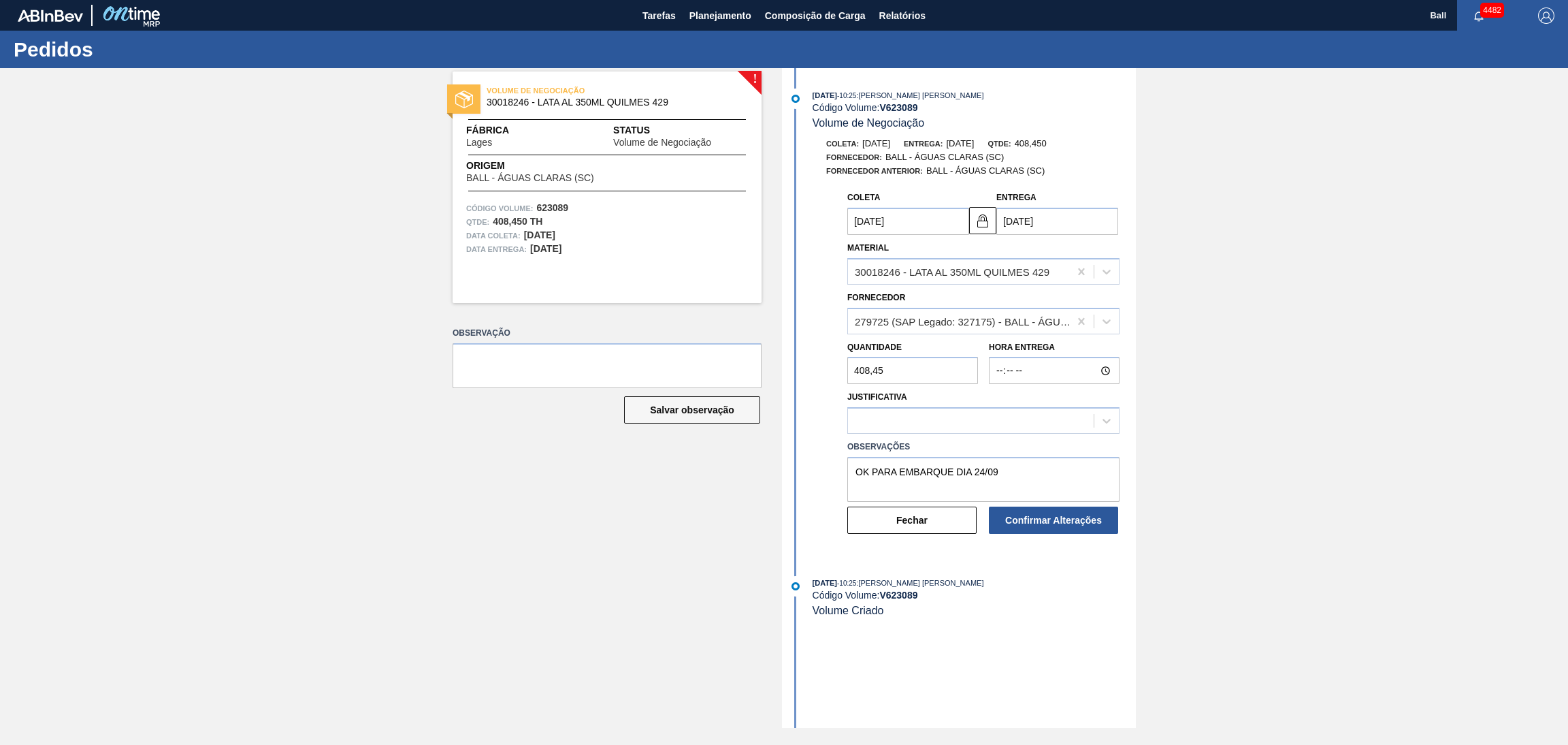
click at [960, 196] on div "[PERSON_NAME] [DATE]" at bounding box center [907, 212] width 122 height 47
click at [990, 226] on img at bounding box center [983, 221] width 16 height 16
click at [966, 181] on div "[PERSON_NAME]: [DATE] Entrega: [DATE] Qtde: 408,450 Fornecedor: BALL - ÁGUAS CL…" at bounding box center [960, 343] width 350 height 412
click at [977, 225] on img at bounding box center [983, 221] width 16 height 16
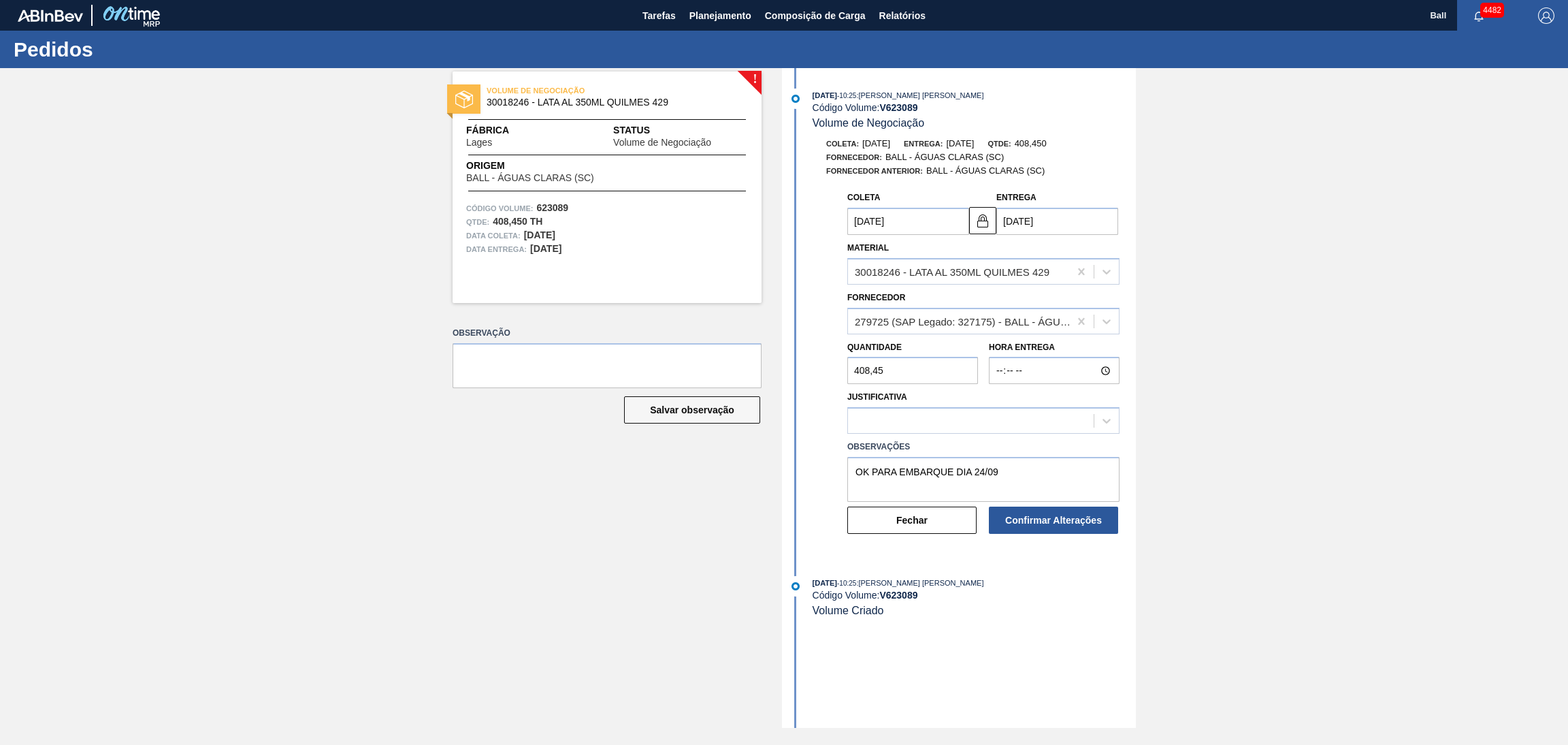
click at [970, 185] on div "[PERSON_NAME]: [DATE] Entrega: [DATE] Qtde: 408,450 Fornecedor: BALL - ÁGUAS CL…" at bounding box center [960, 343] width 350 height 412
click at [893, 416] on div at bounding box center [970, 421] width 245 height 20
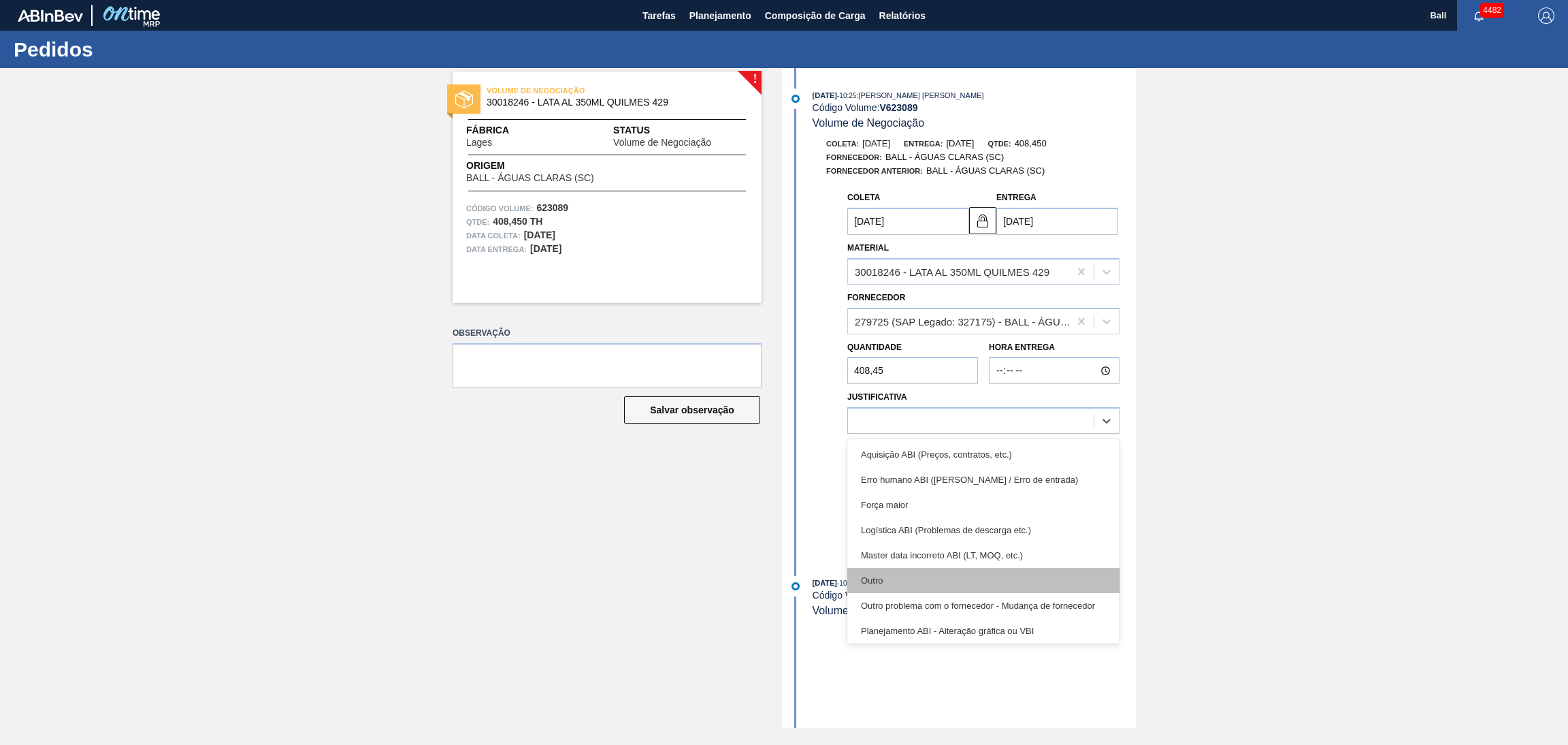
click at [879, 575] on div "Outro" at bounding box center [983, 581] width 272 height 25
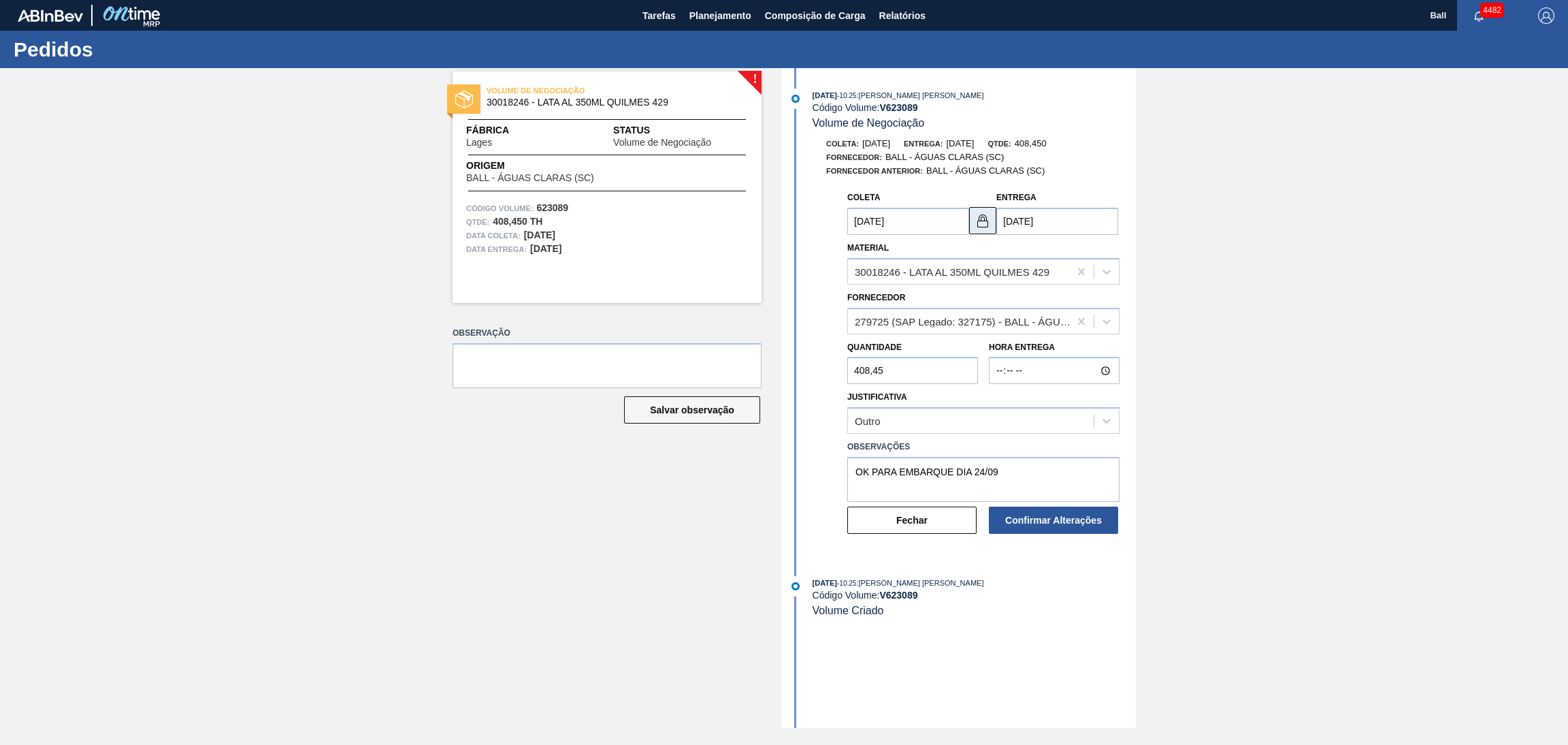
click at [983, 225] on img at bounding box center [983, 221] width 16 height 16
click at [1011, 217] on input "[DATE]" at bounding box center [1056, 221] width 122 height 27
click at [1106, 184] on div "[PERSON_NAME]: [DATE] Entrega: [DATE] Qtde: 408,450 Fornecedor: BALL - ÁGUAS CL…" at bounding box center [960, 343] width 350 height 412
click at [1075, 194] on div "Entrega [DATE]" at bounding box center [1056, 212] width 122 height 47
click at [986, 226] on img at bounding box center [983, 221] width 16 height 16
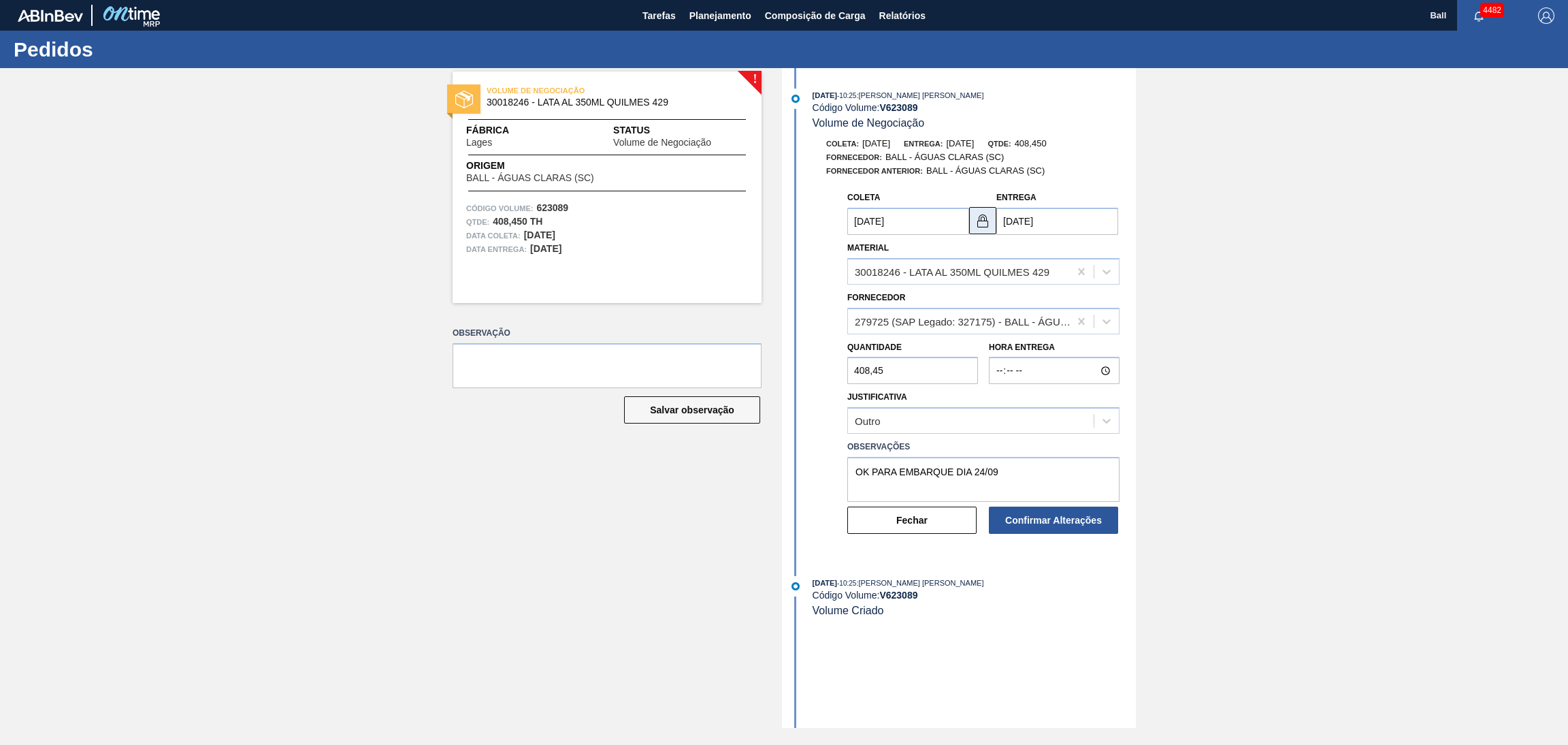
click at [986, 226] on img at bounding box center [983, 221] width 16 height 16
click at [1007, 222] on input "[DATE]" at bounding box center [1056, 221] width 122 height 27
type input "[DATE]"
click at [975, 225] on img at bounding box center [983, 221] width 16 height 16
click at [967, 200] on div "[PERSON_NAME] [DATE]" at bounding box center [907, 212] width 122 height 47
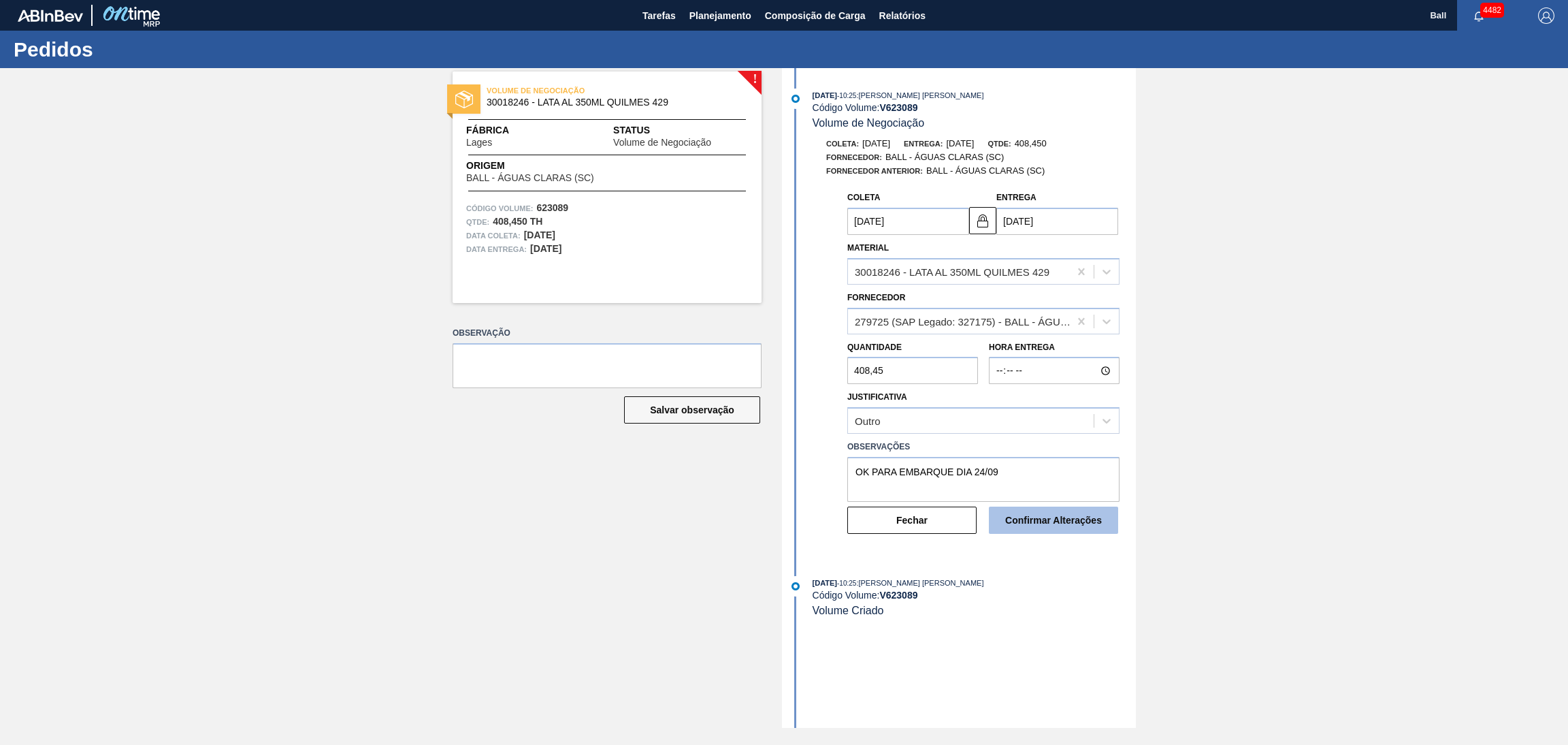
click at [1028, 519] on button "Confirmar Alterações" at bounding box center [1053, 520] width 129 height 27
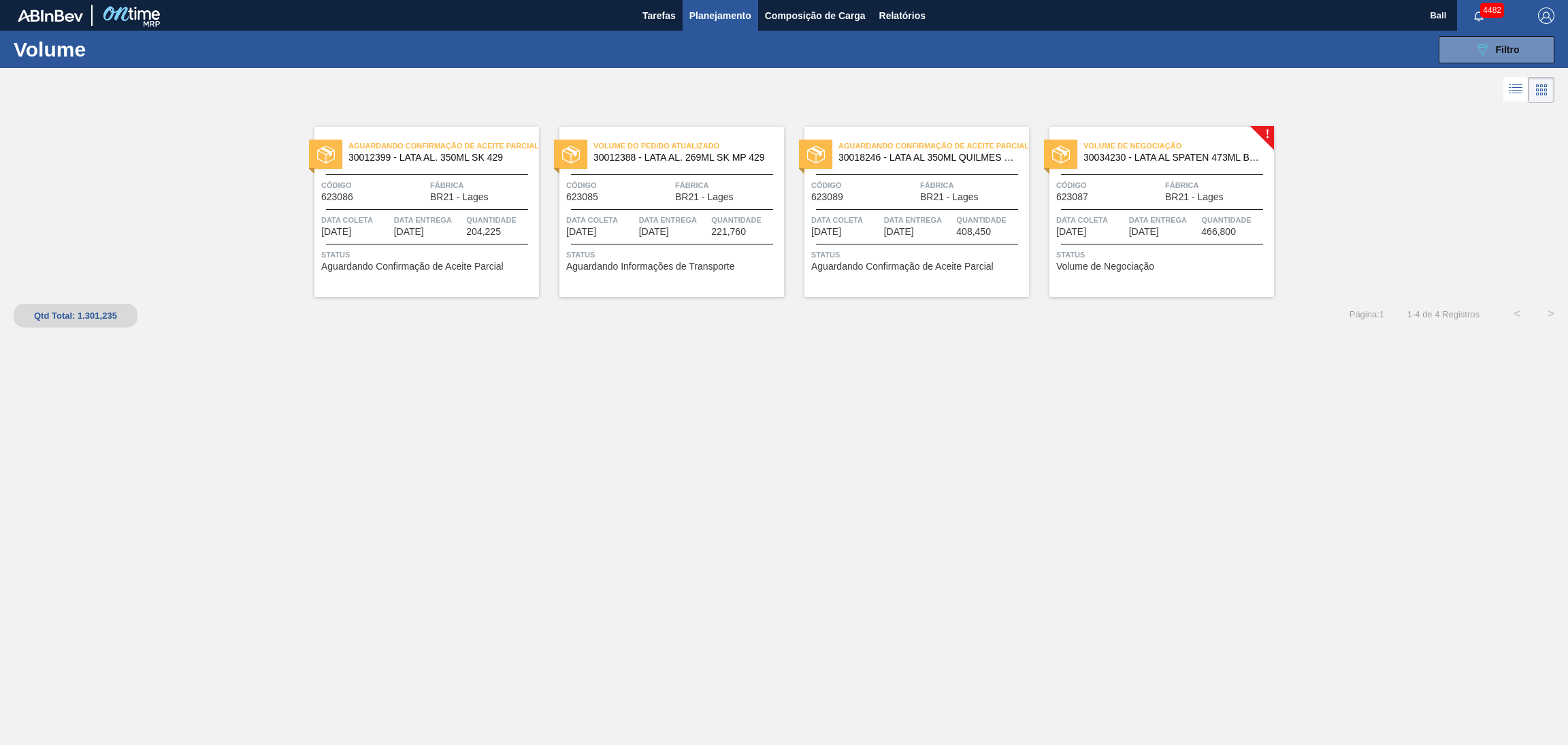
click at [1150, 213] on span "Data entrega" at bounding box center [1163, 220] width 69 height 13
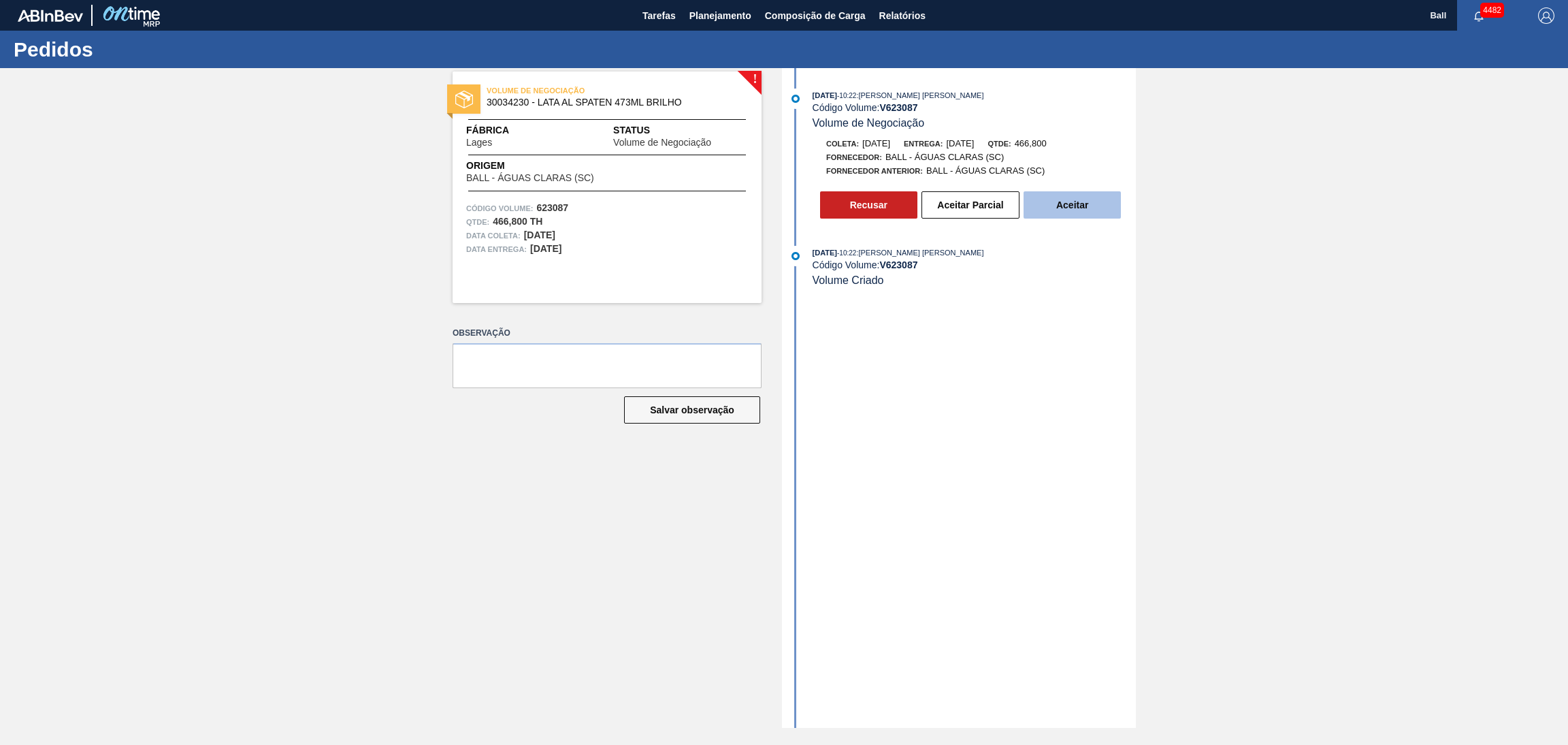
click at [1085, 212] on button "Aceitar" at bounding box center [1072, 204] width 97 height 27
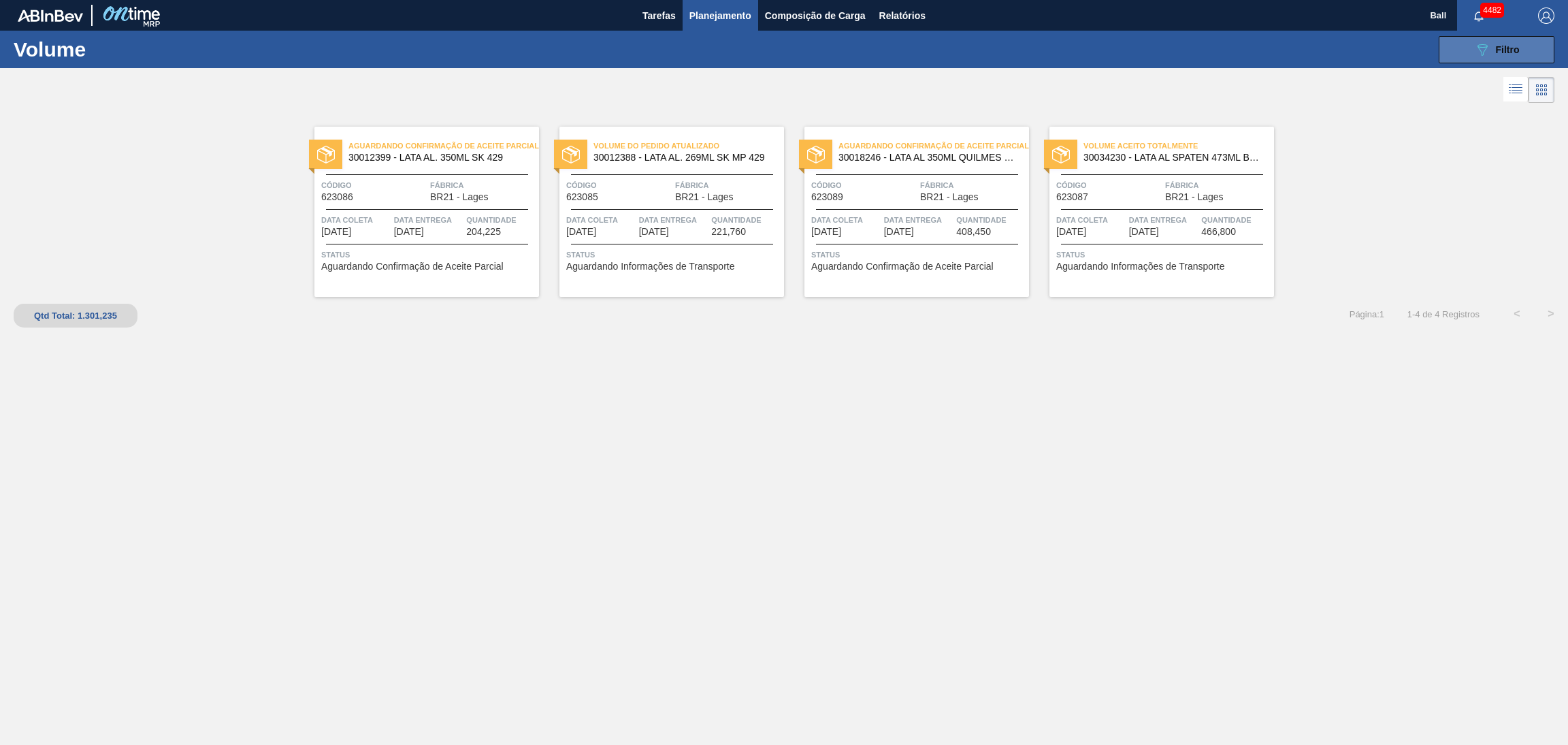
click at [1474, 46] on icon "089F7B8B-B2A5-4AFE-B5C0-19BA573D28AC" at bounding box center [1482, 49] width 16 height 16
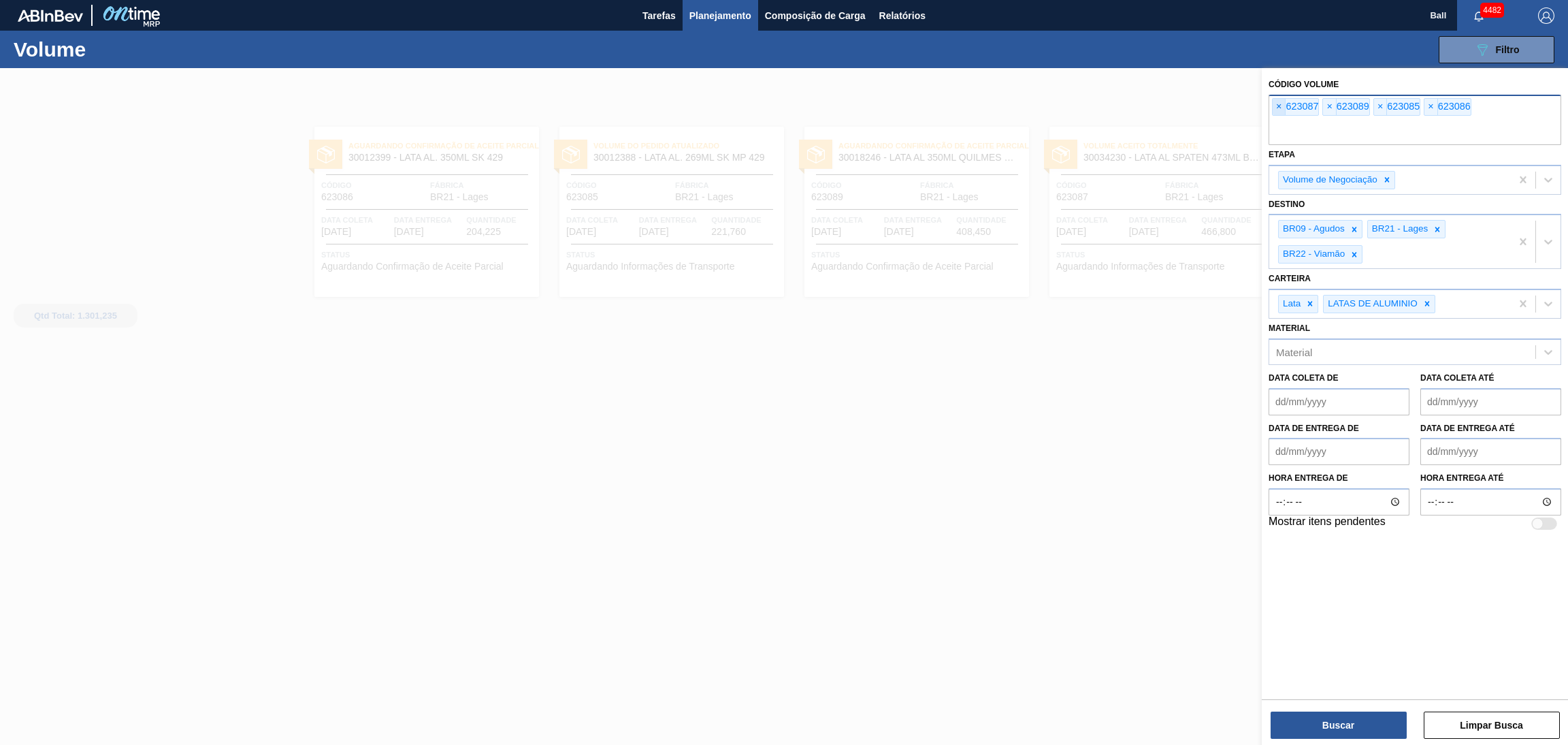
click at [1279, 111] on span "×" at bounding box center [1279, 107] width 13 height 16
click at [1278, 106] on span "×" at bounding box center [1279, 107] width 13 height 16
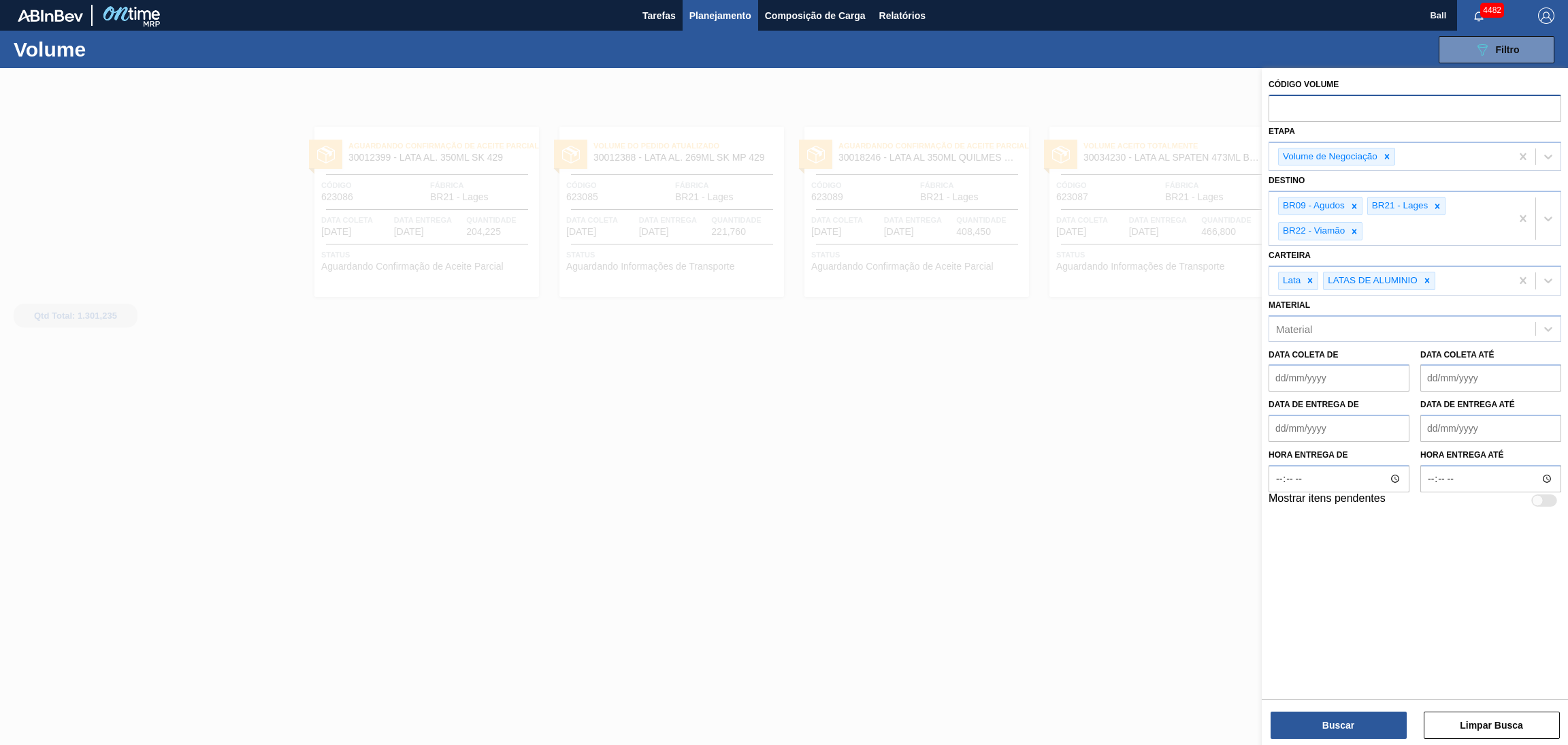
paste input "623100"
type input "623100"
click at [1305, 717] on button "Buscar" at bounding box center [1338, 725] width 136 height 27
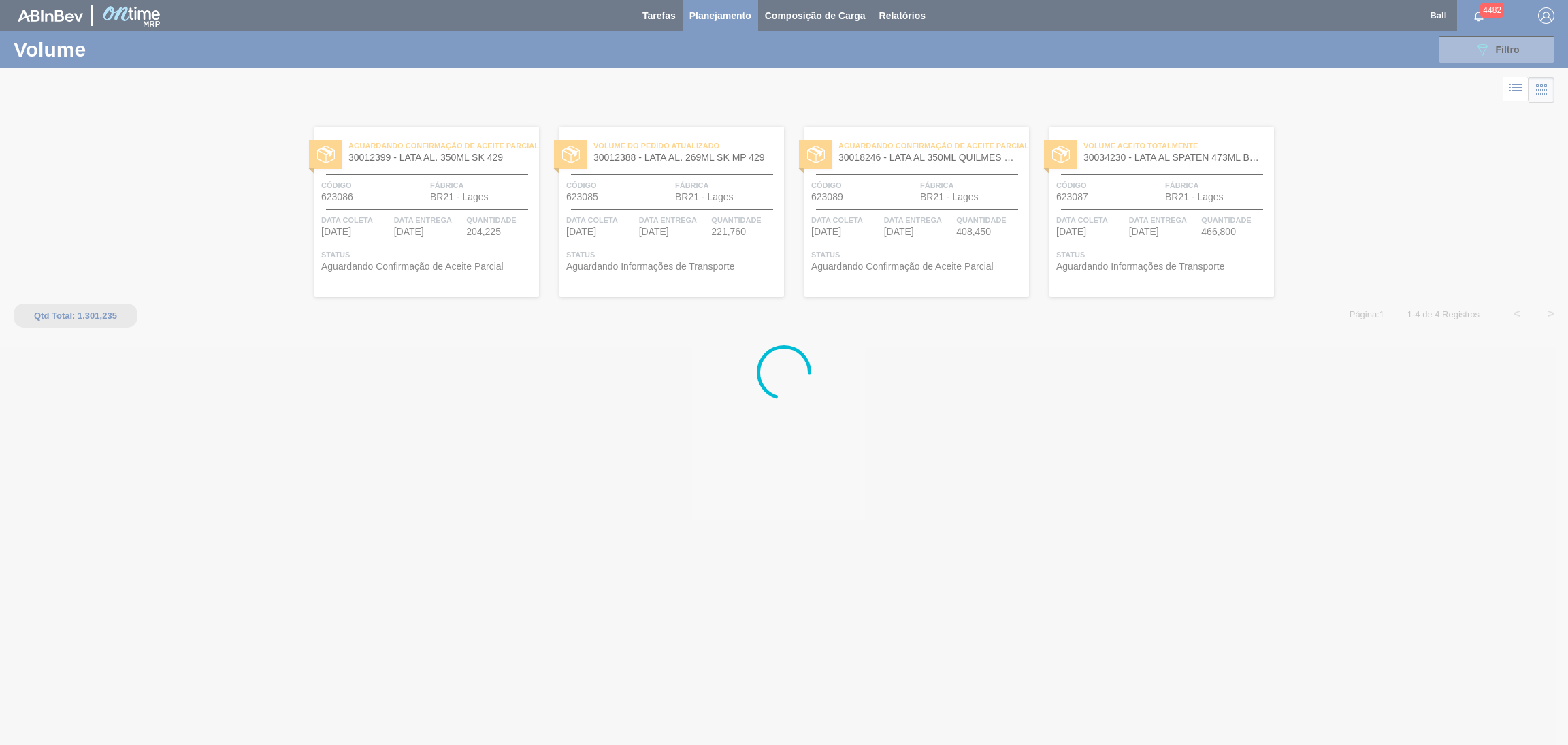
click at [972, 565] on div at bounding box center [784, 372] width 1568 height 745
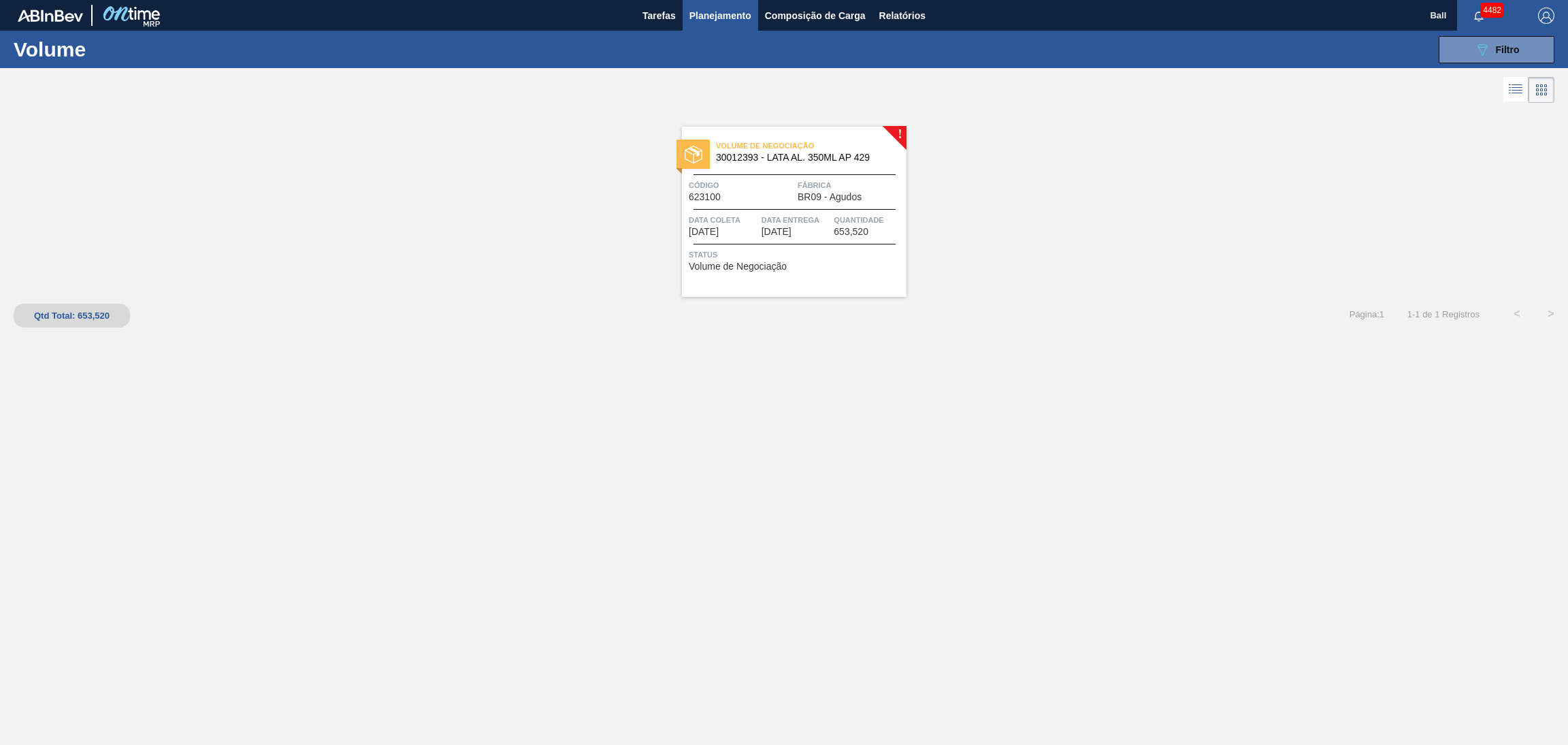
click at [782, 246] on div "Volume de Negociação 30012393 - LATA AL. 350ML AP 429 Código 623100 Fábrica BR0…" at bounding box center [794, 212] width 225 height 170
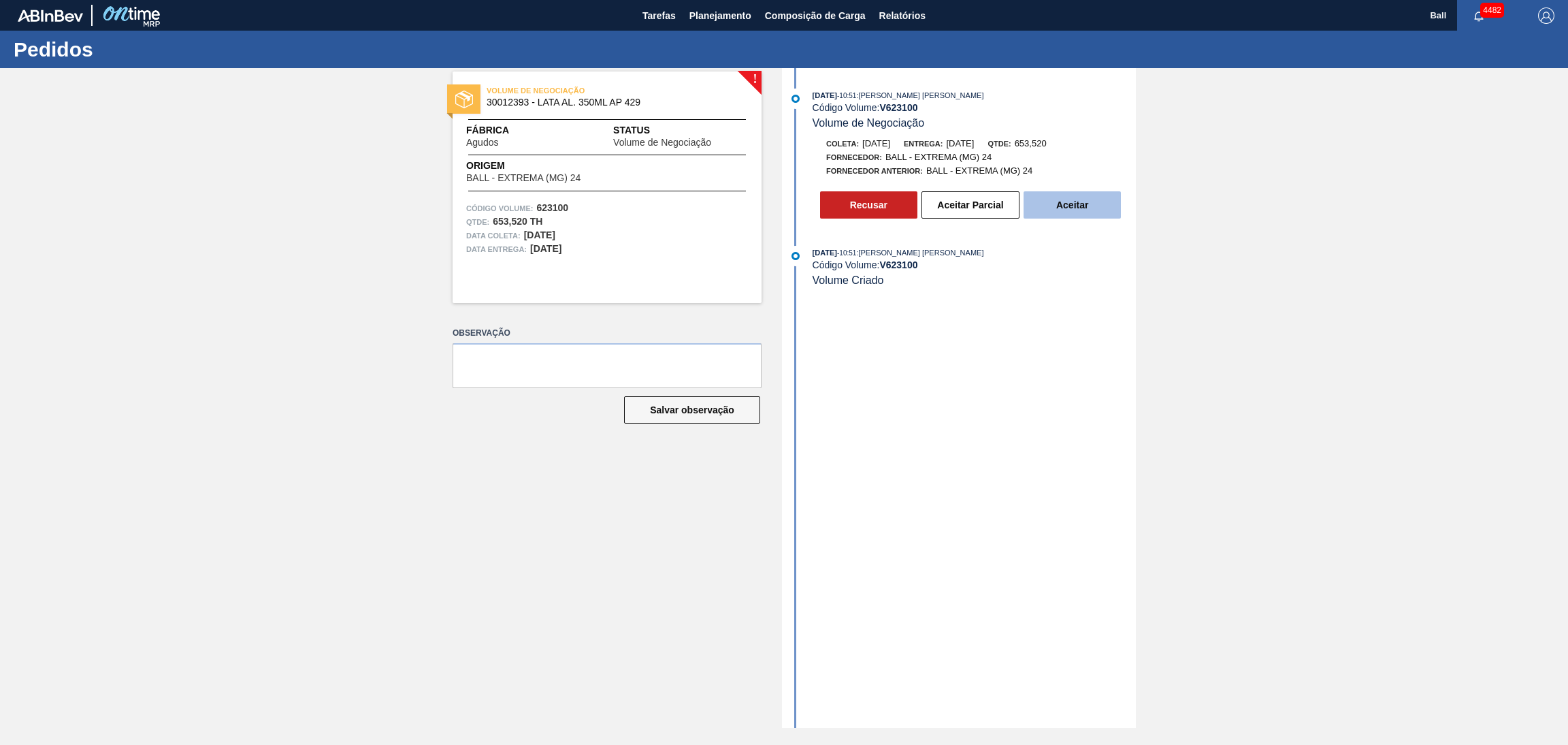
click at [1079, 201] on button "Aceitar" at bounding box center [1072, 204] width 97 height 27
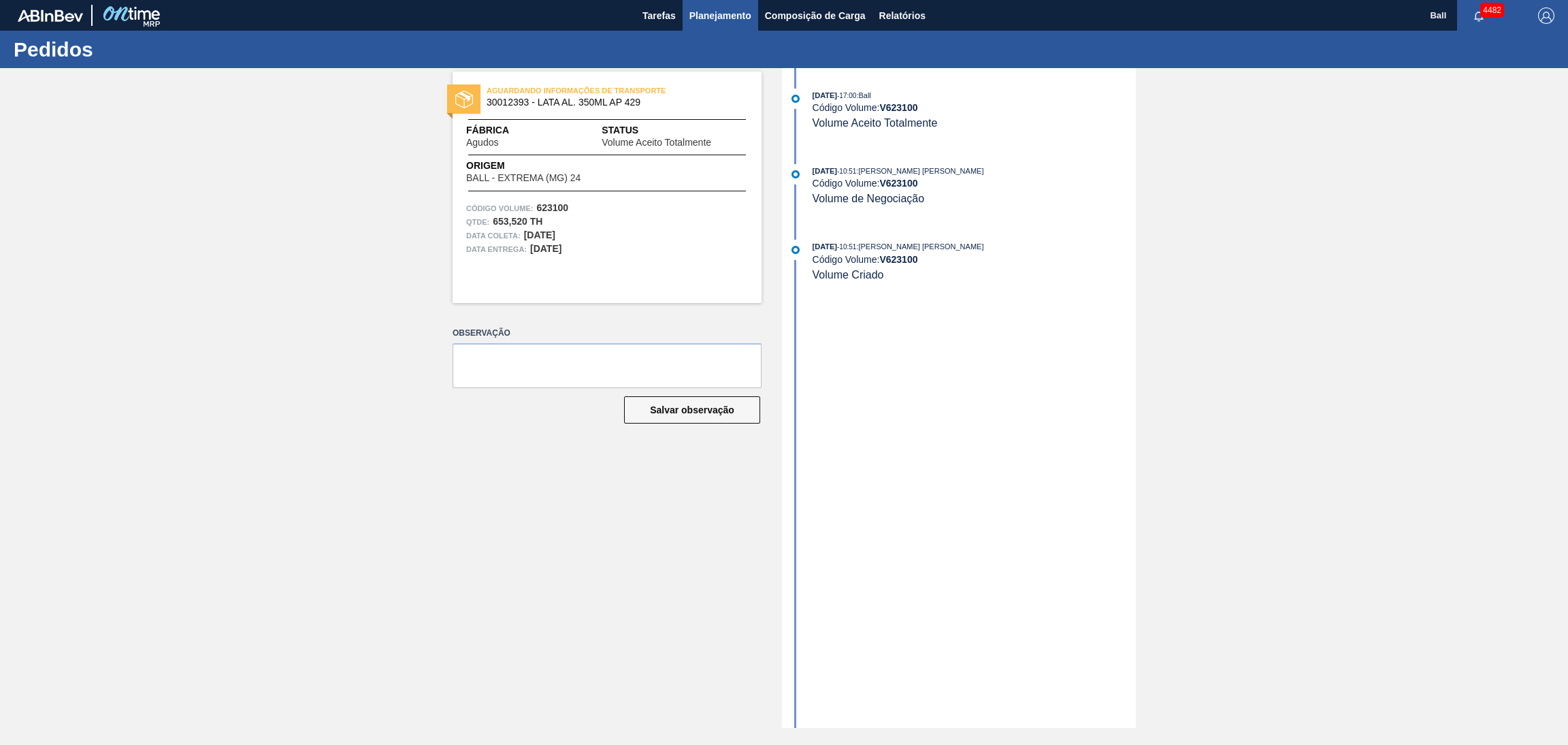
click at [721, 16] on span "Planejamento" at bounding box center [720, 15] width 62 height 16
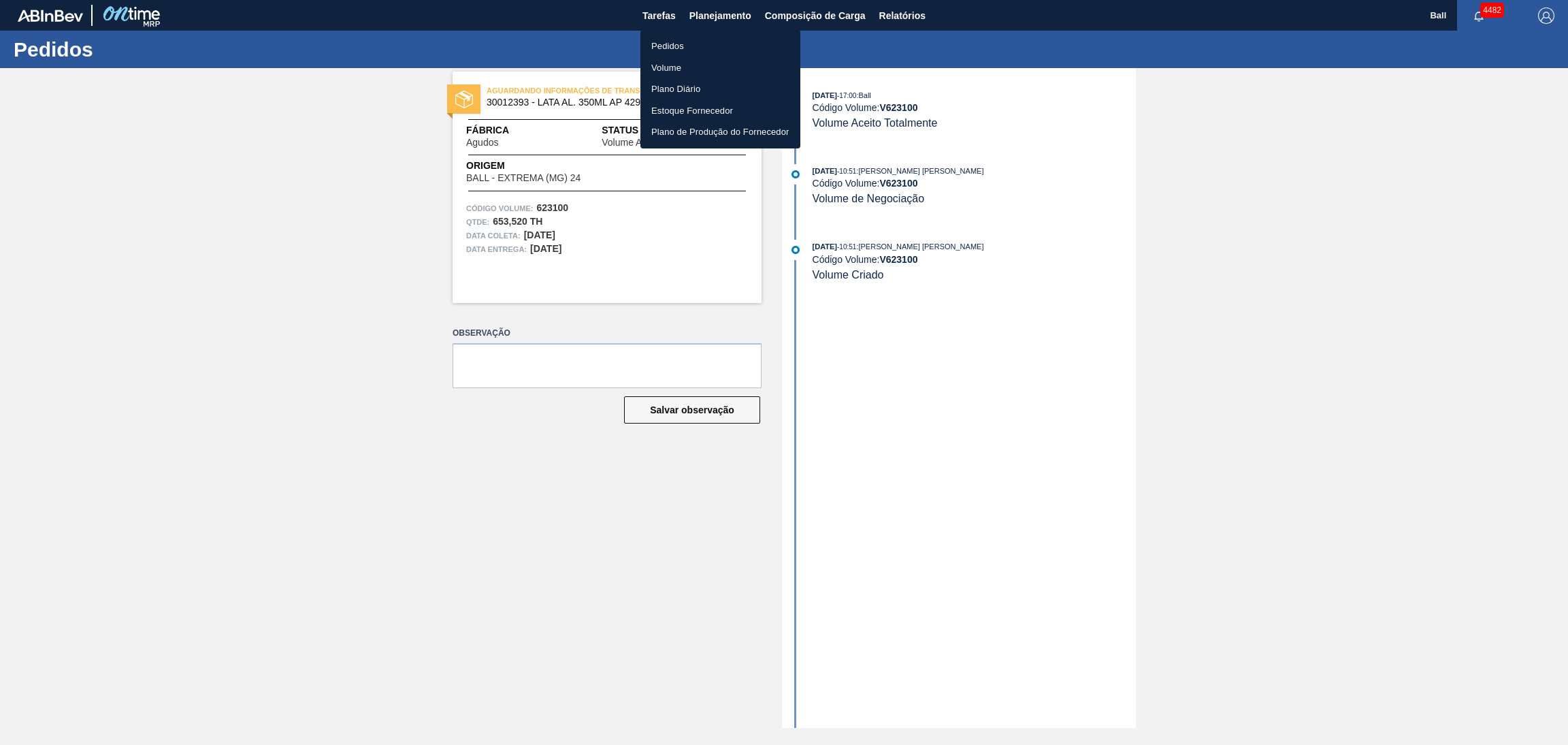
click at [694, 69] on li "Volume" at bounding box center [720, 69] width 160 height 22
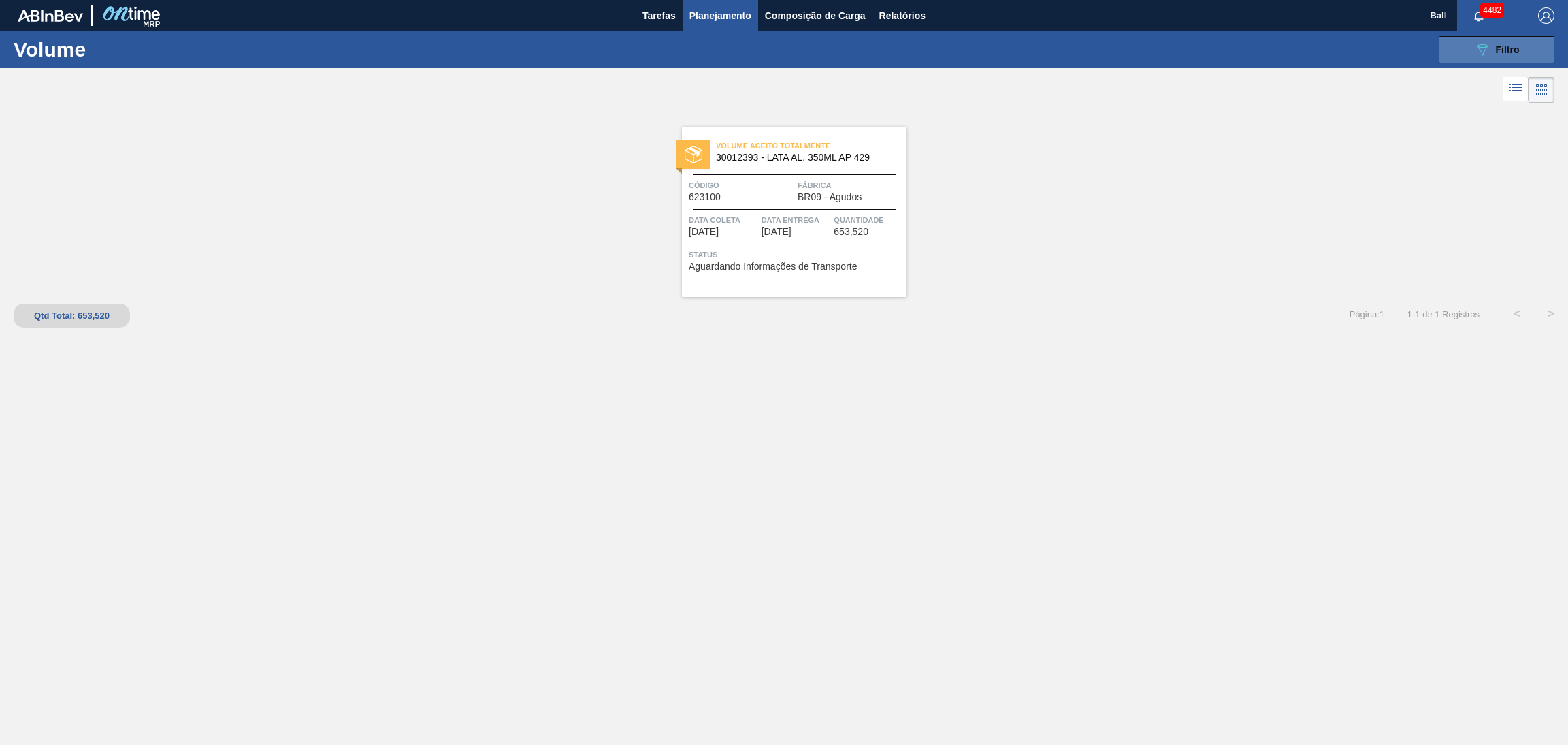
click at [1490, 51] on div "089F7B8B-B2A5-4AFE-B5C0-19BA573D28AC Filtro" at bounding box center [1496, 49] width 46 height 16
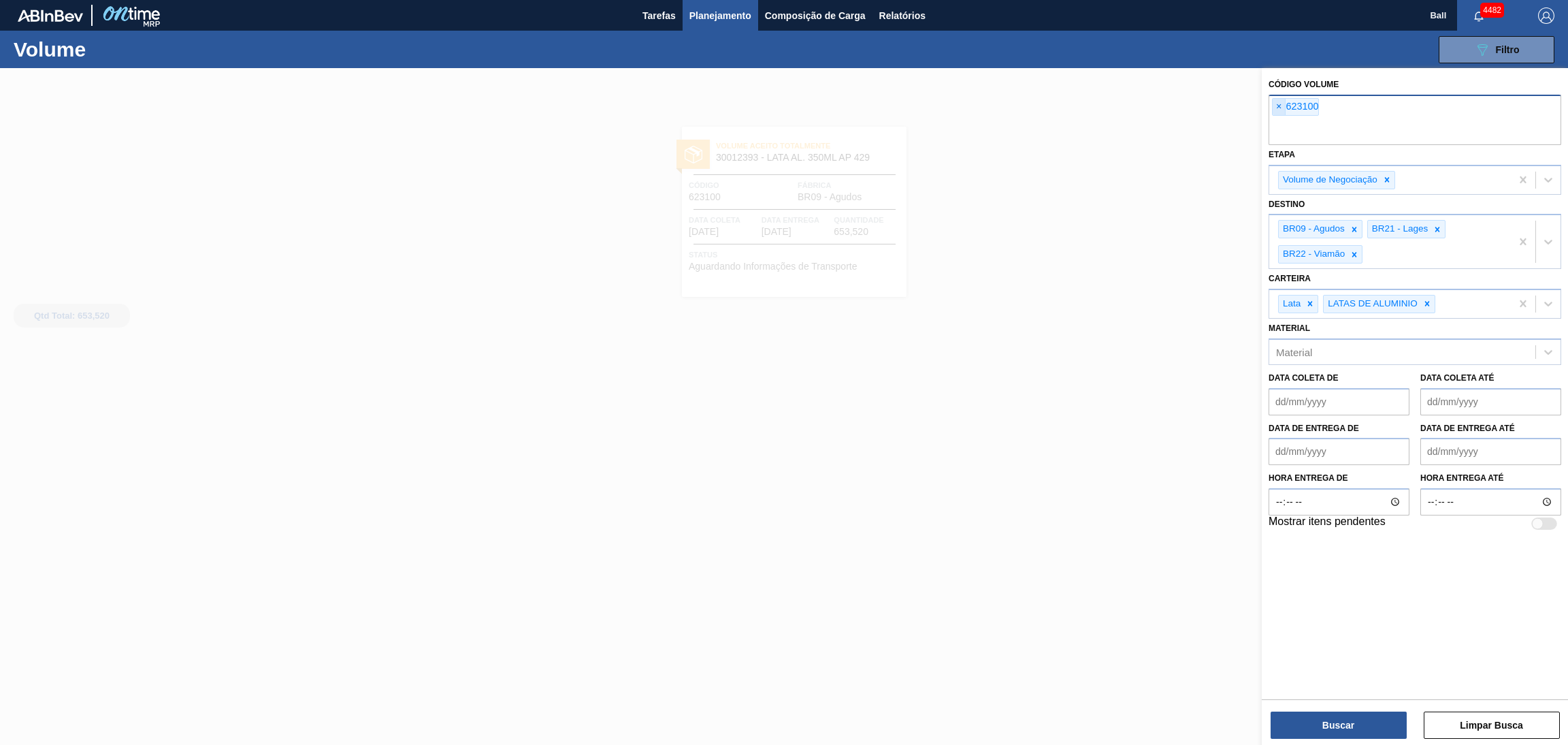
click at [1276, 111] on span "×" at bounding box center [1279, 107] width 13 height 16
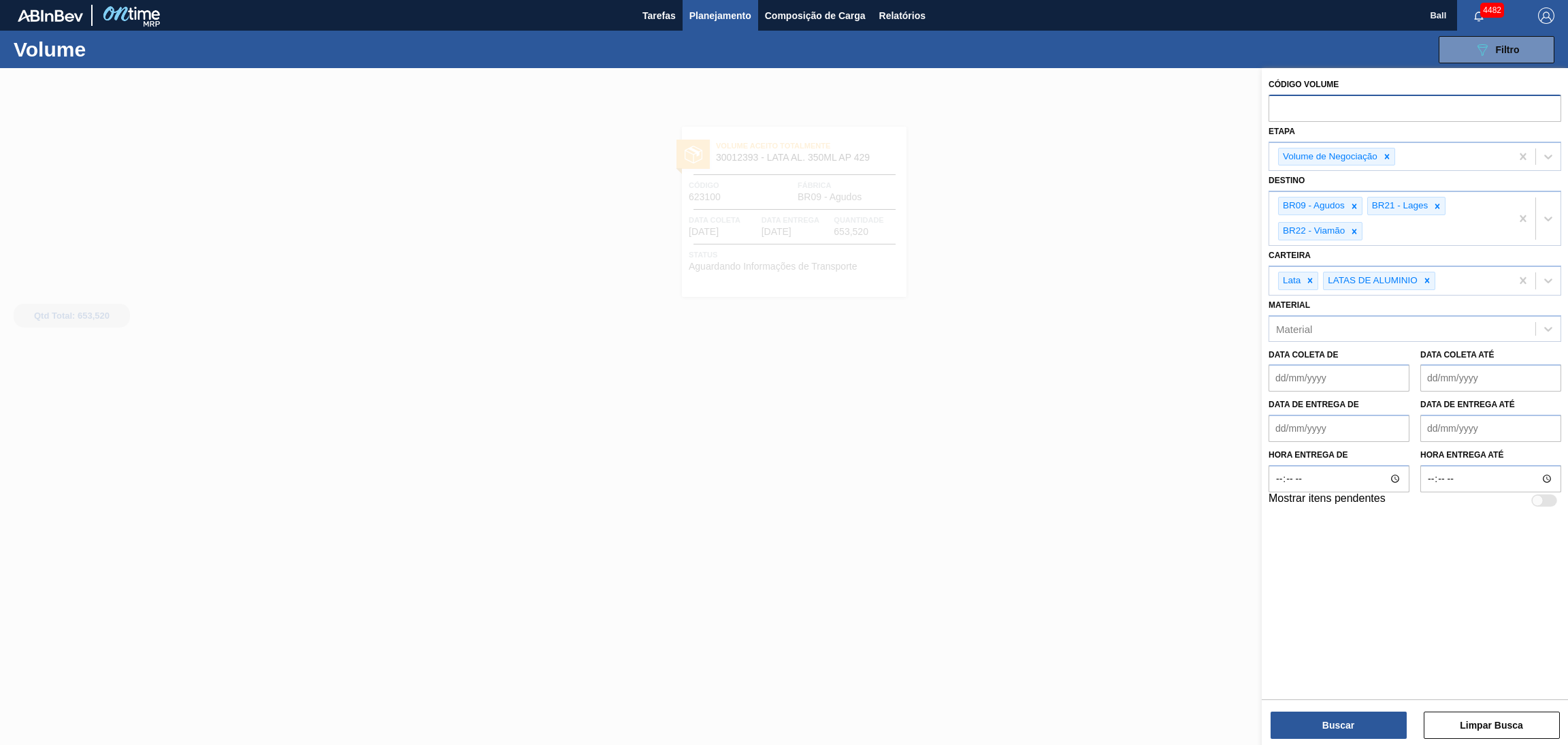
paste input "text"
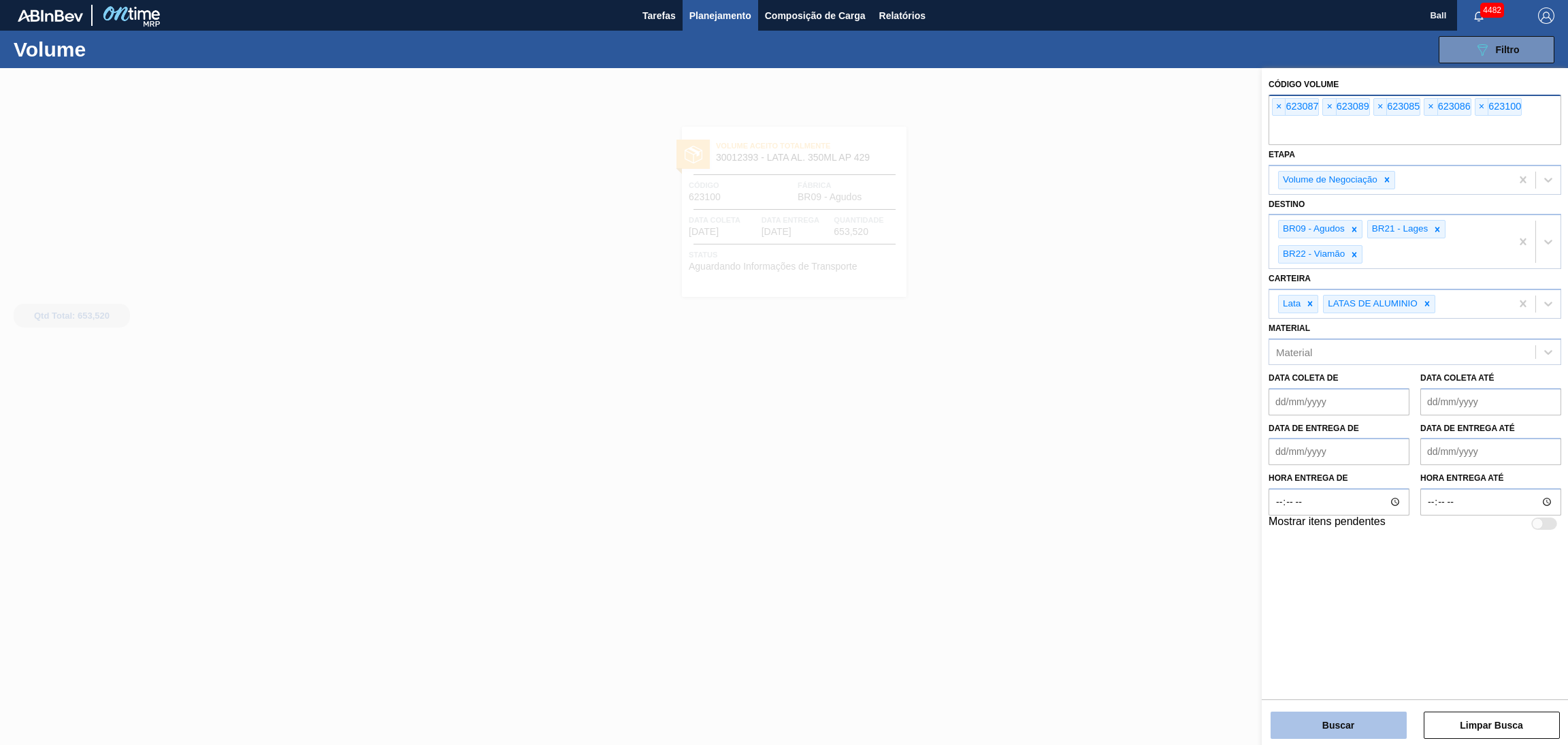
click at [1348, 722] on button "Buscar" at bounding box center [1338, 725] width 136 height 27
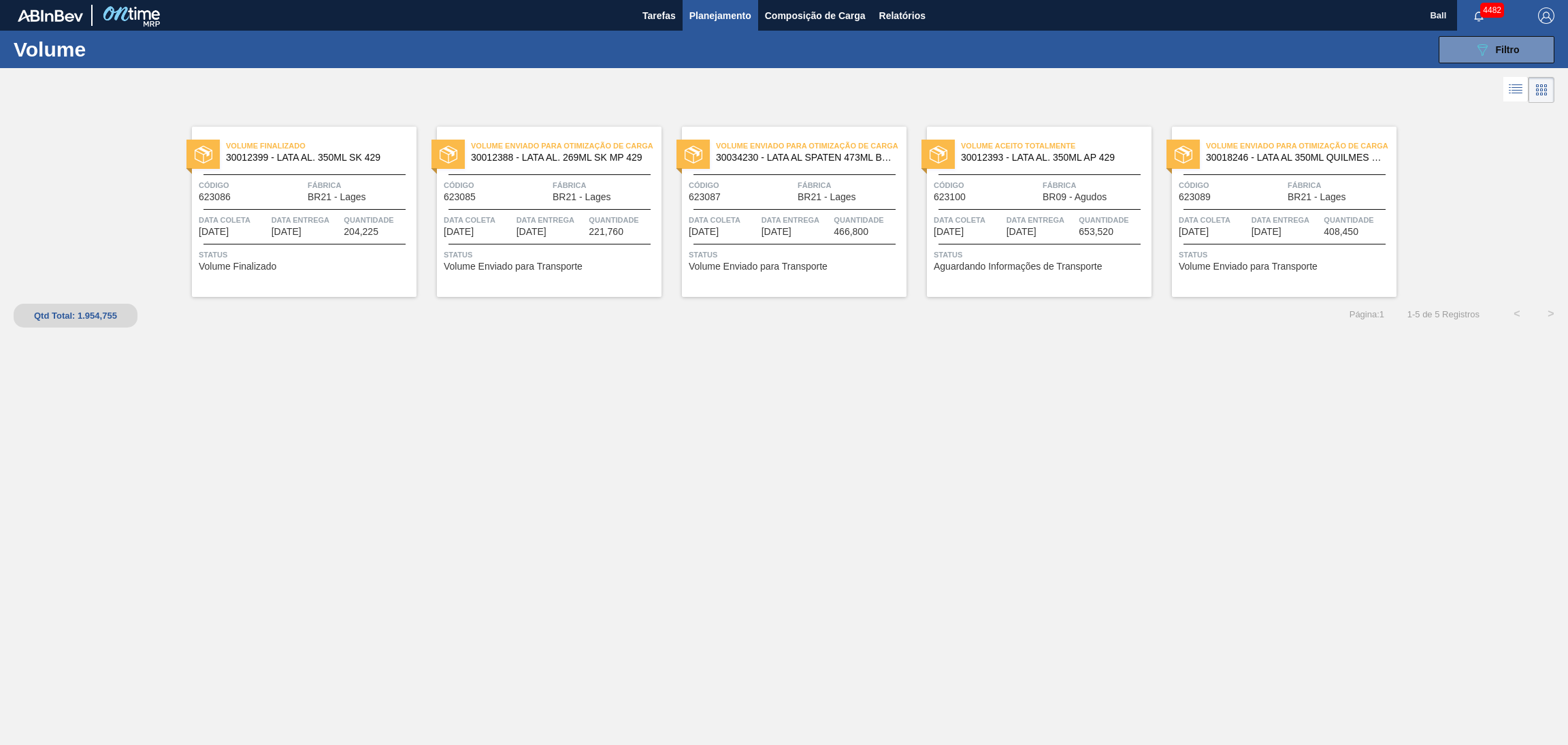
click at [579, 536] on div "Volume Finalizado 30012399 - LATA AL. 350ML SK 429 Código 623086 Fábrica BR21 -…" at bounding box center [784, 402] width 1568 height 592
drag, startPoint x: 656, startPoint y: 18, endPoint x: 659, endPoint y: 30, distance: 12.4
click at [657, 18] on span "Tarefas" at bounding box center [658, 15] width 33 height 16
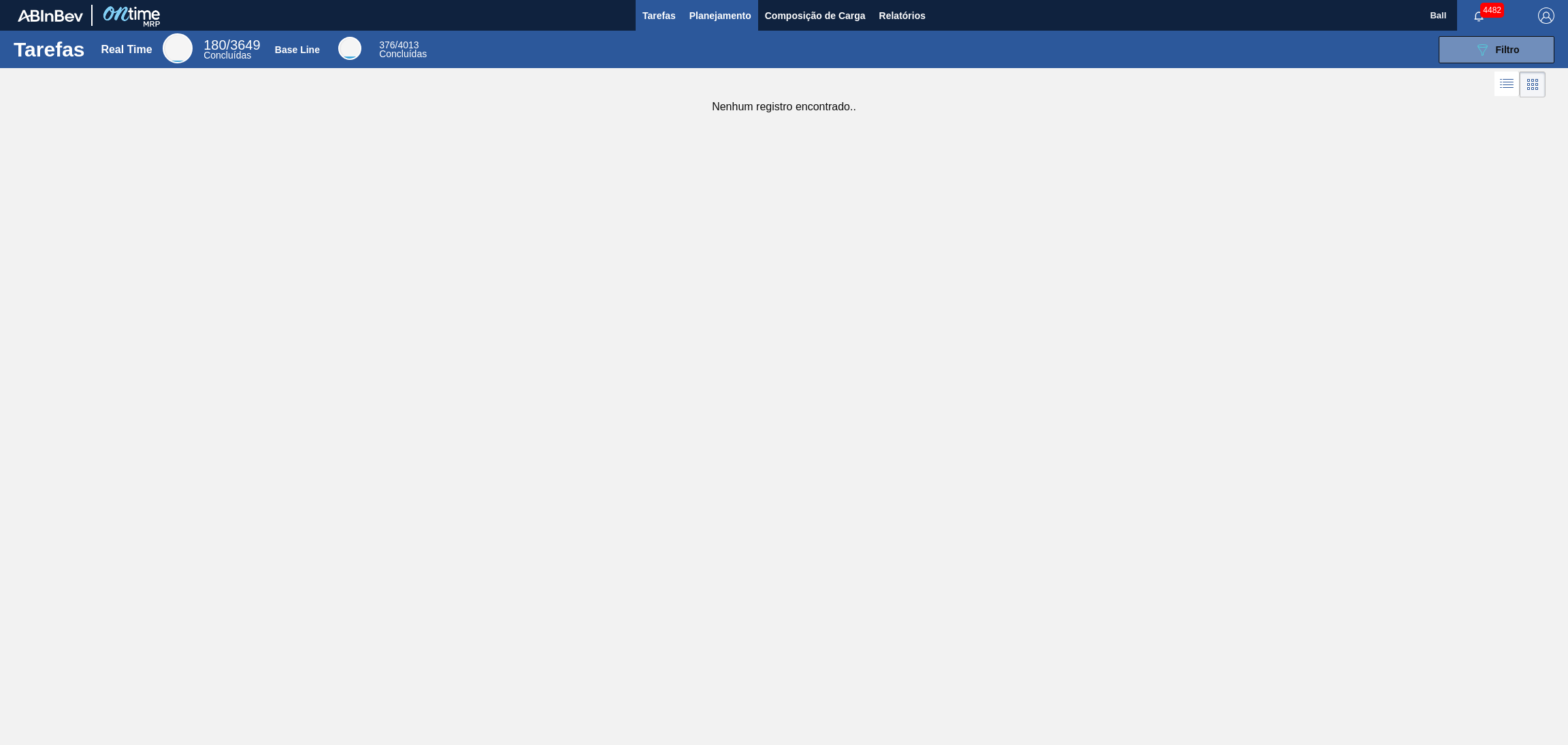
click at [714, 26] on button "Planejamento" at bounding box center [720, 15] width 75 height 31
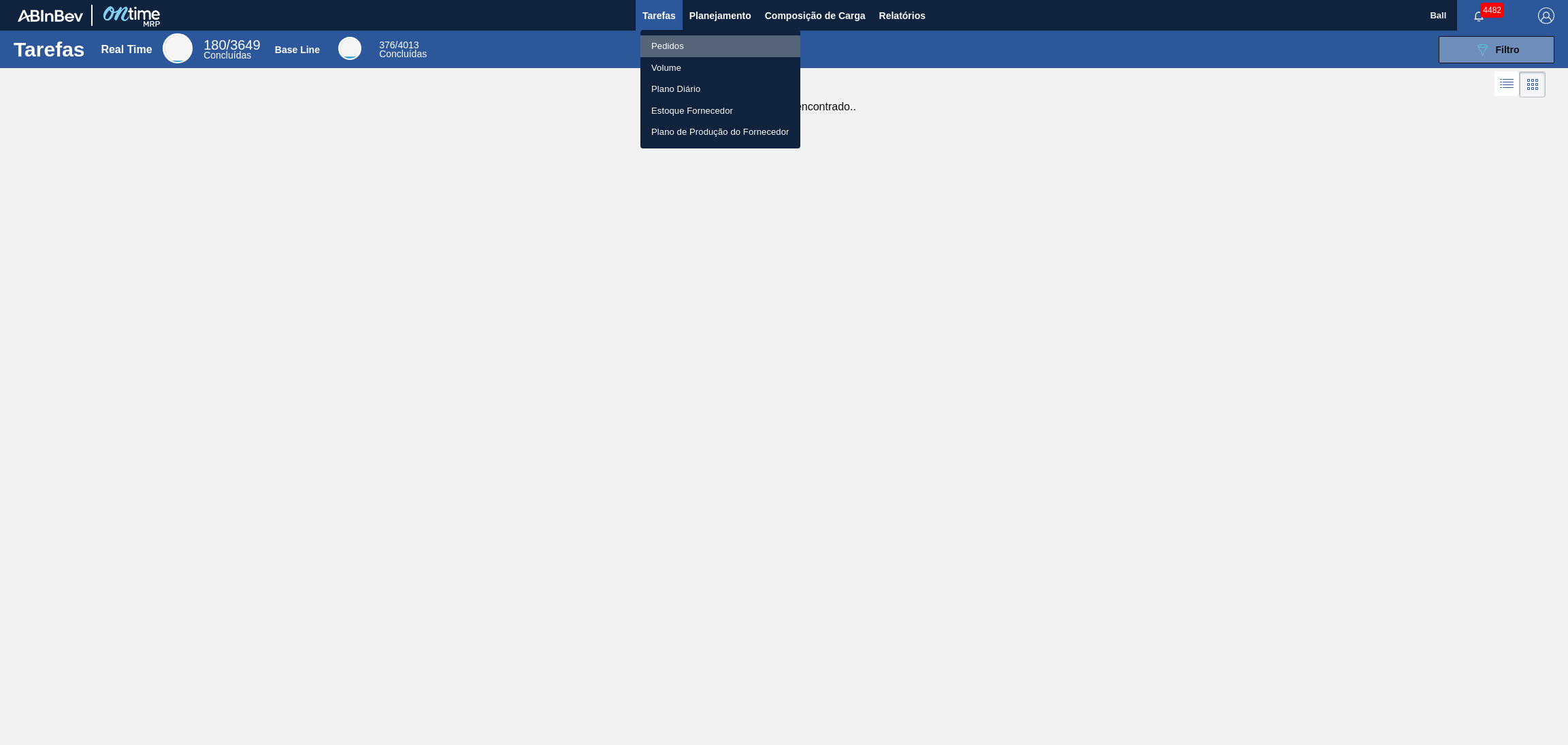
click at [705, 49] on li "Pedidos" at bounding box center [720, 46] width 160 height 22
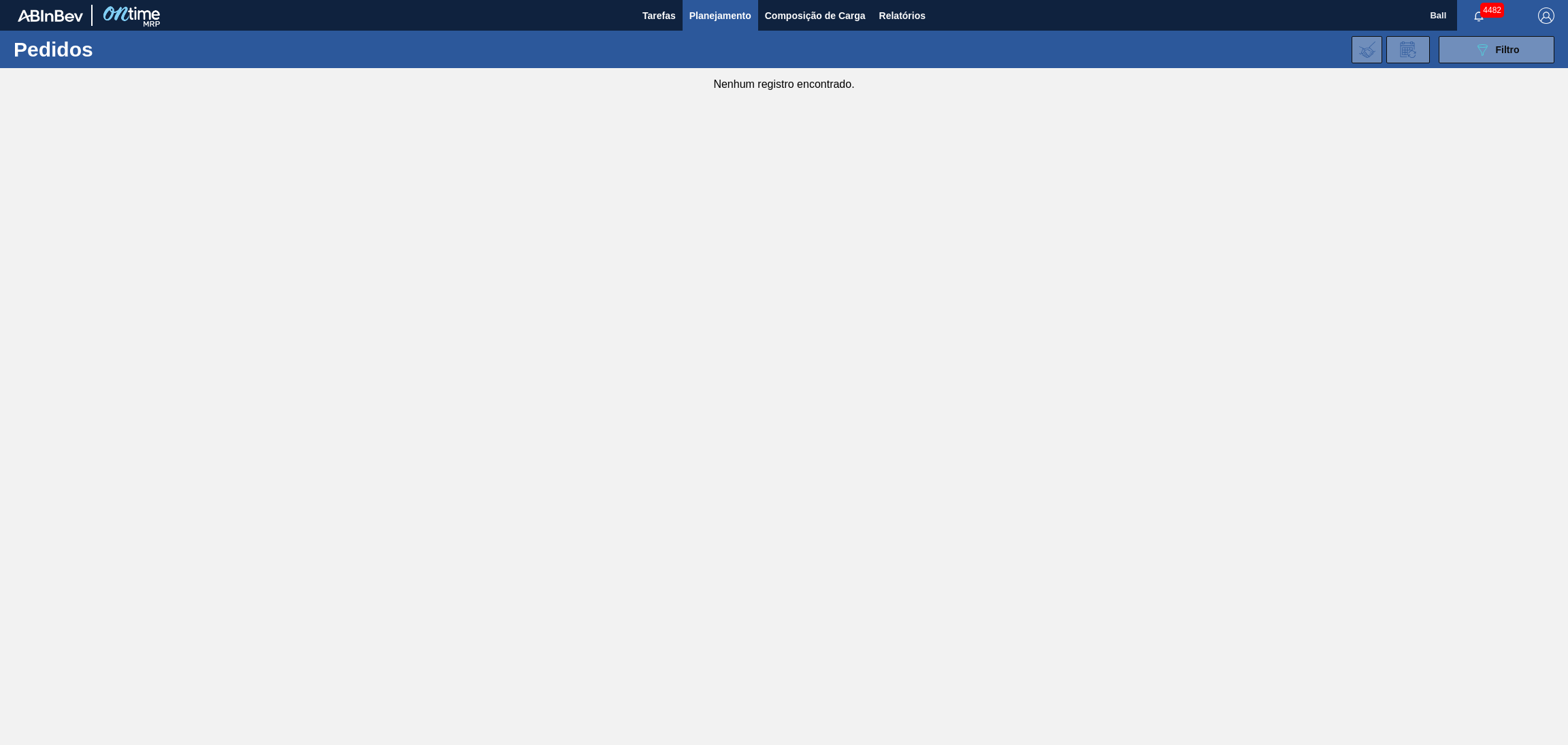
click at [1483, 66] on div "089F7B8B-B2A5-4AFE-B5C0-19BA573D28AC Filtro Código Pedido Portal × 5800369574 C…" at bounding box center [892, 49] width 1339 height 41
click at [1443, 55] on button "089F7B8B-B2A5-4AFE-B5C0-19BA573D28AC Filtro" at bounding box center [1496, 49] width 116 height 27
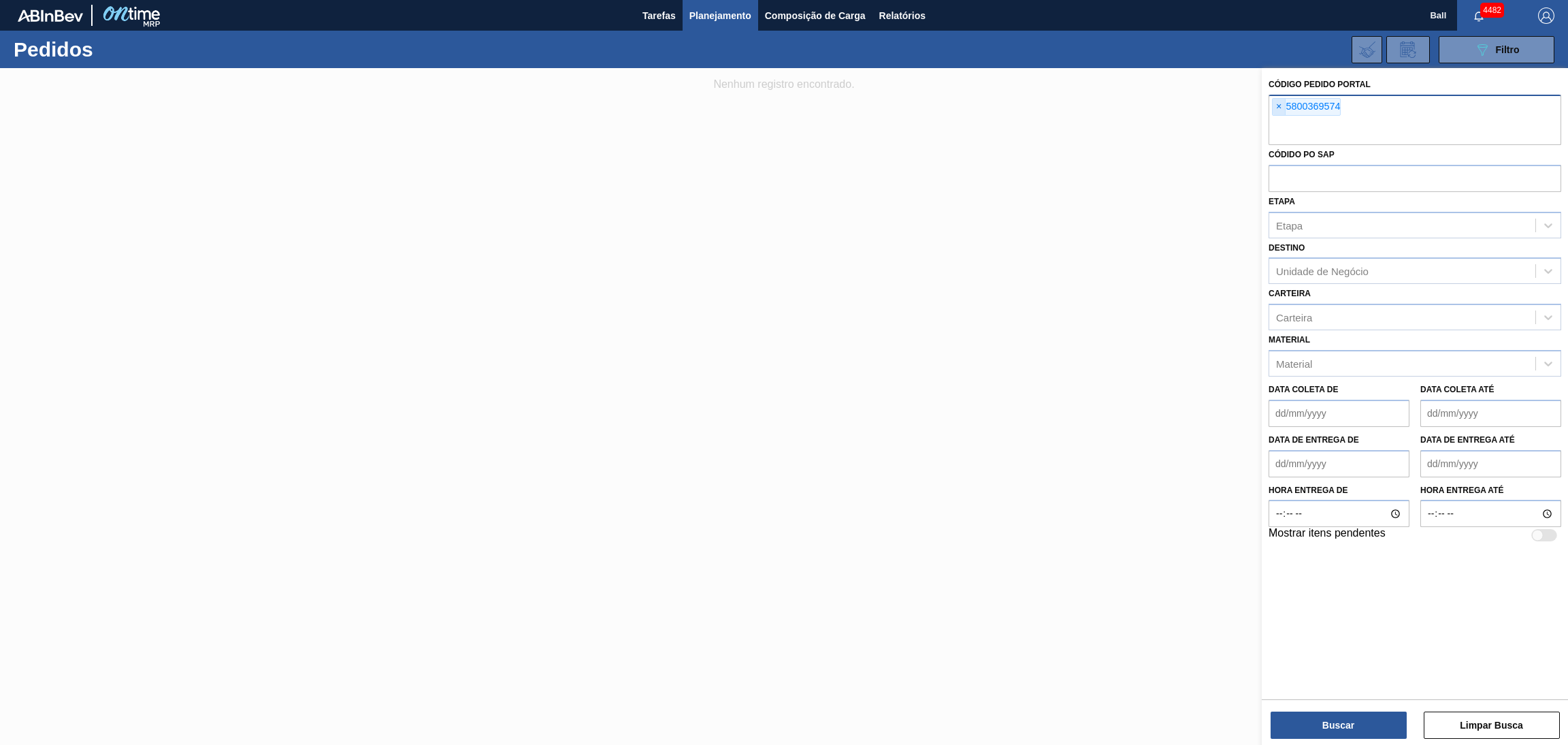
click at [1273, 106] on span "×" at bounding box center [1279, 107] width 13 height 16
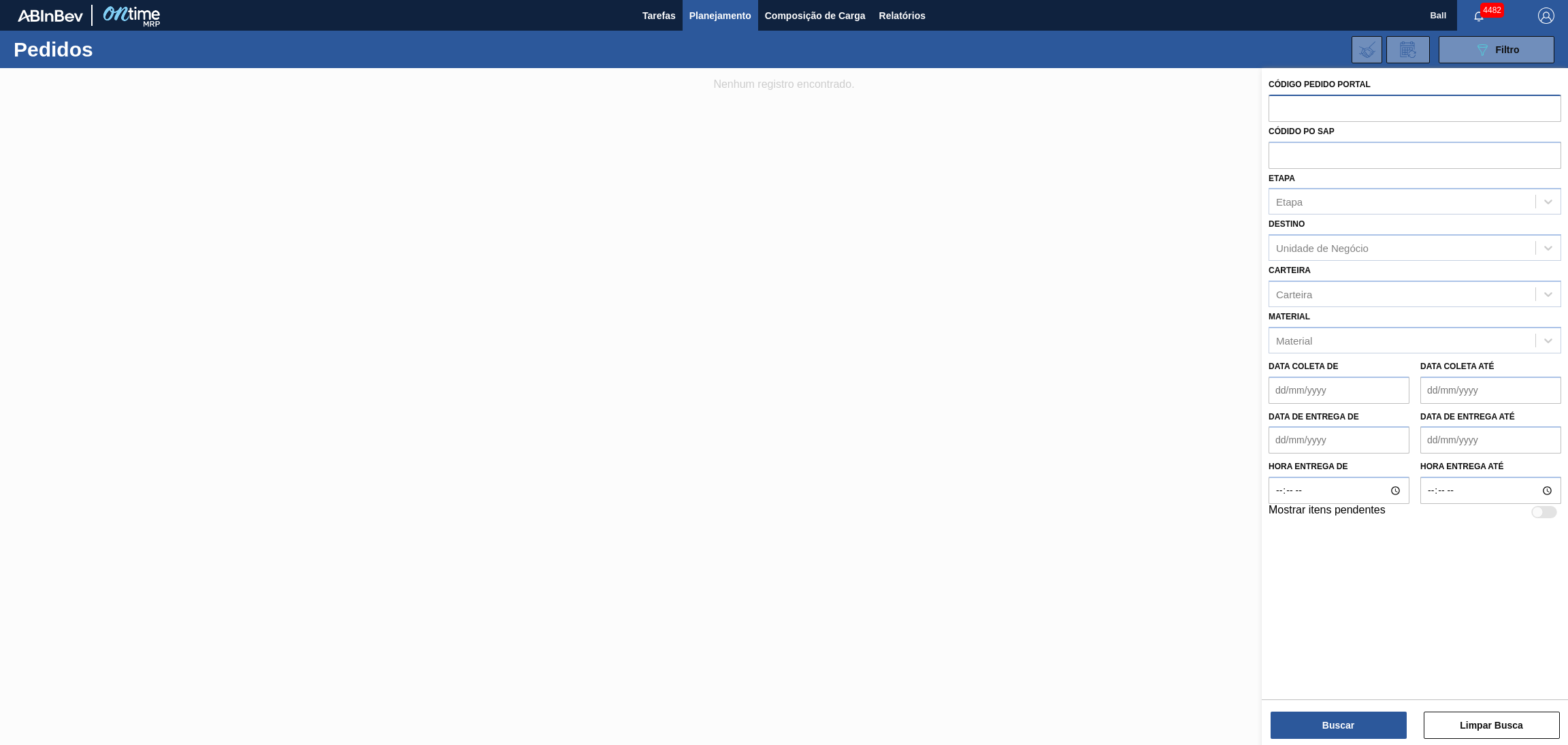
paste input "5800369574"
type input "5800369574"
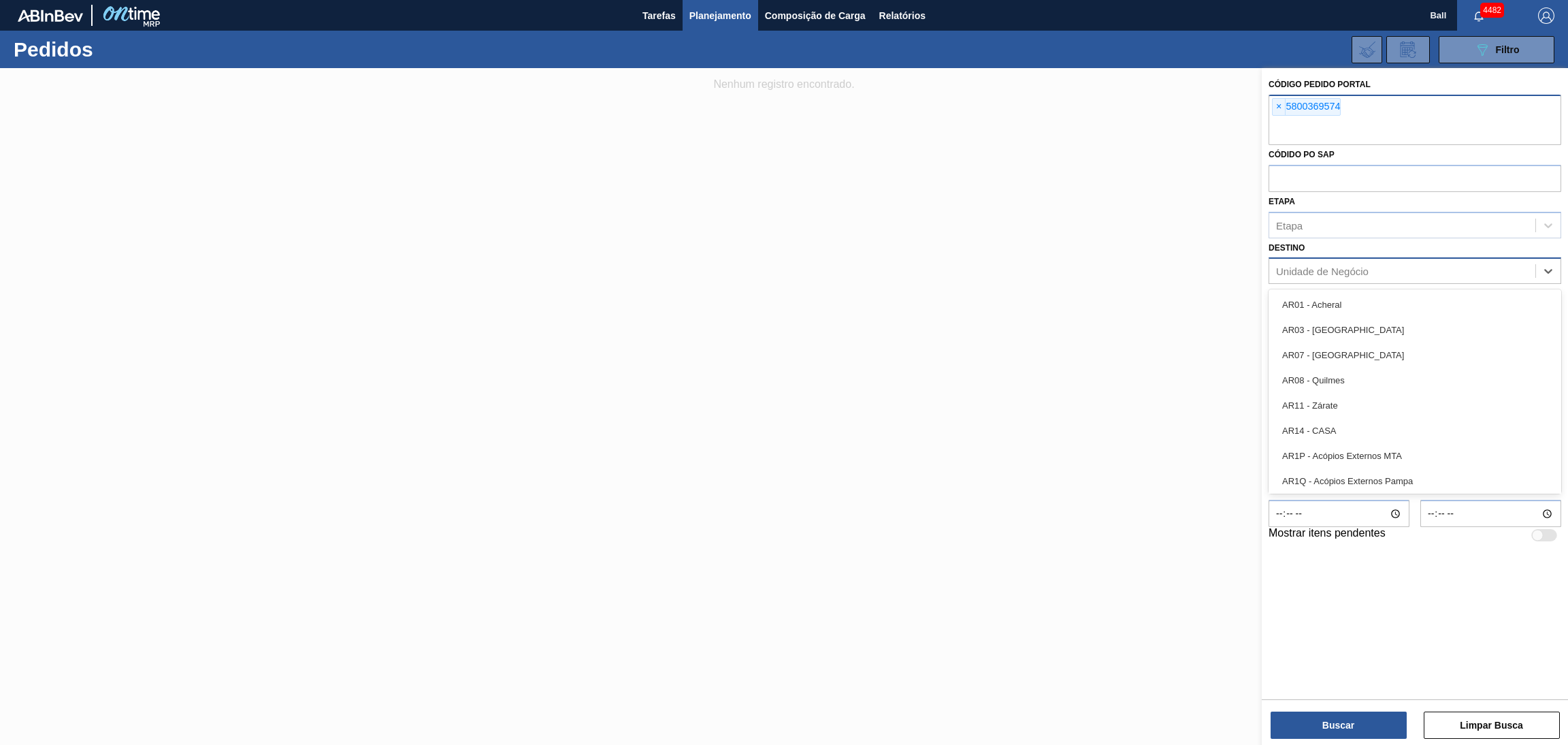
click at [1361, 259] on div "Unidade de Negócio" at bounding box center [1415, 271] width 293 height 27
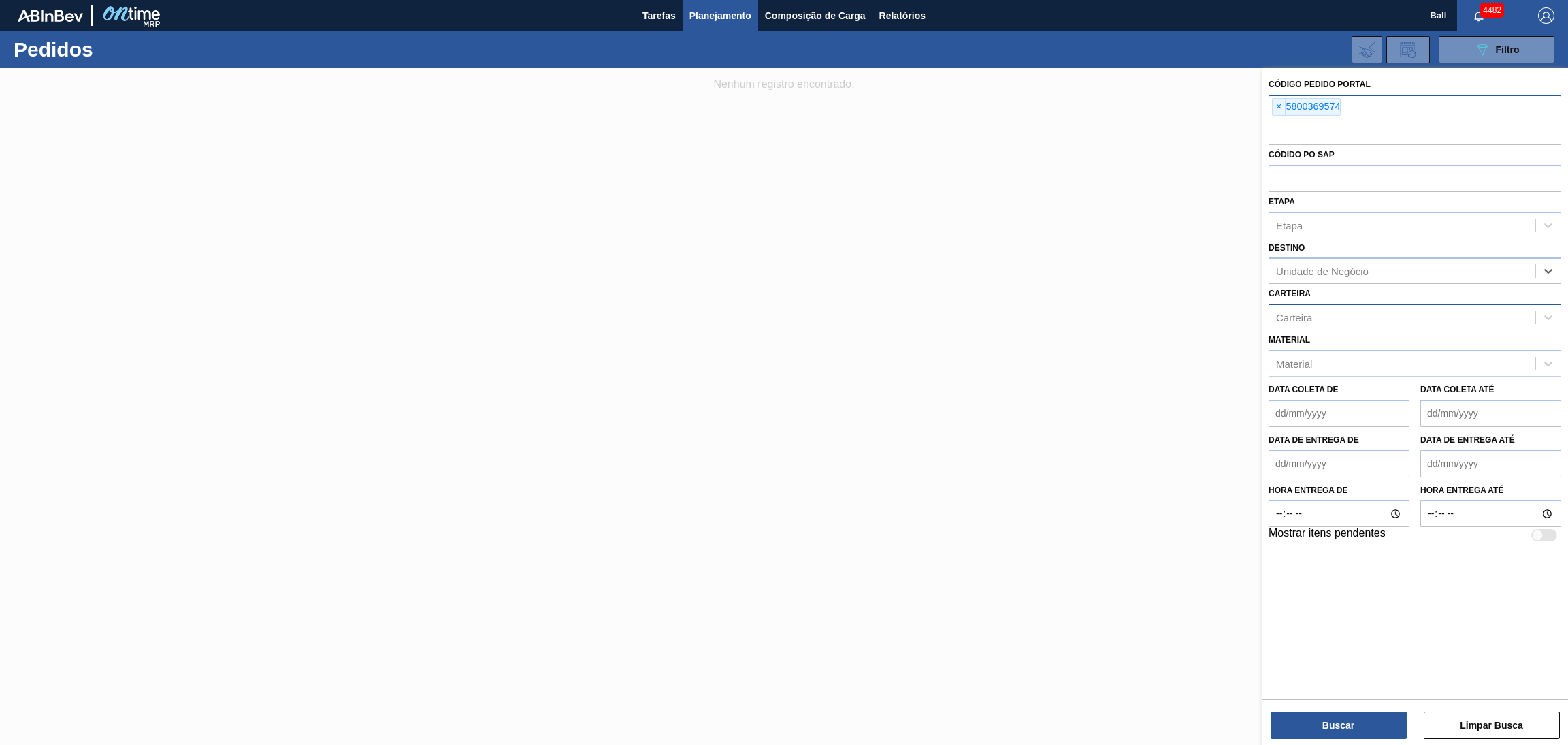
click at [1360, 321] on div "Carteira" at bounding box center [1402, 317] width 266 height 20
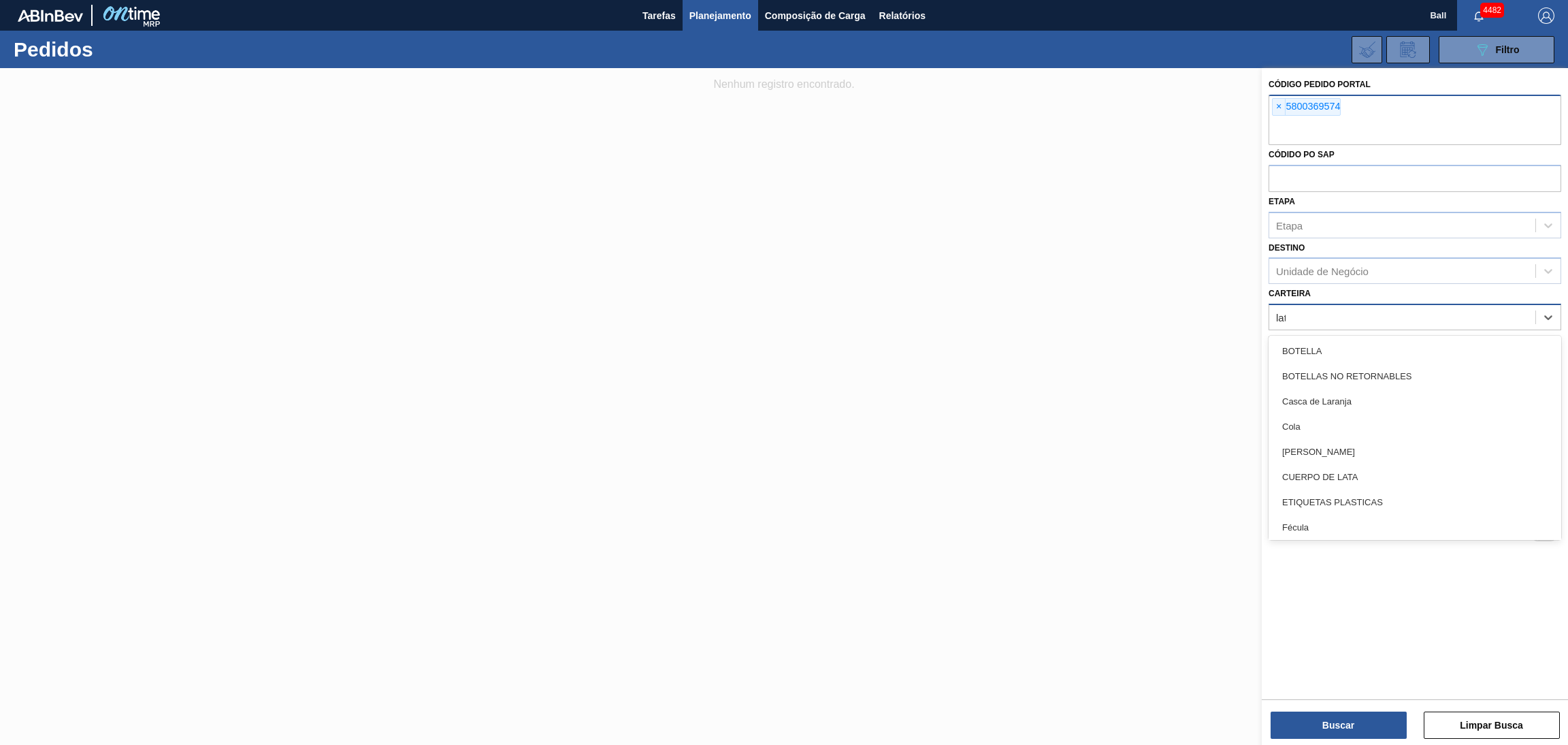
type input "lata"
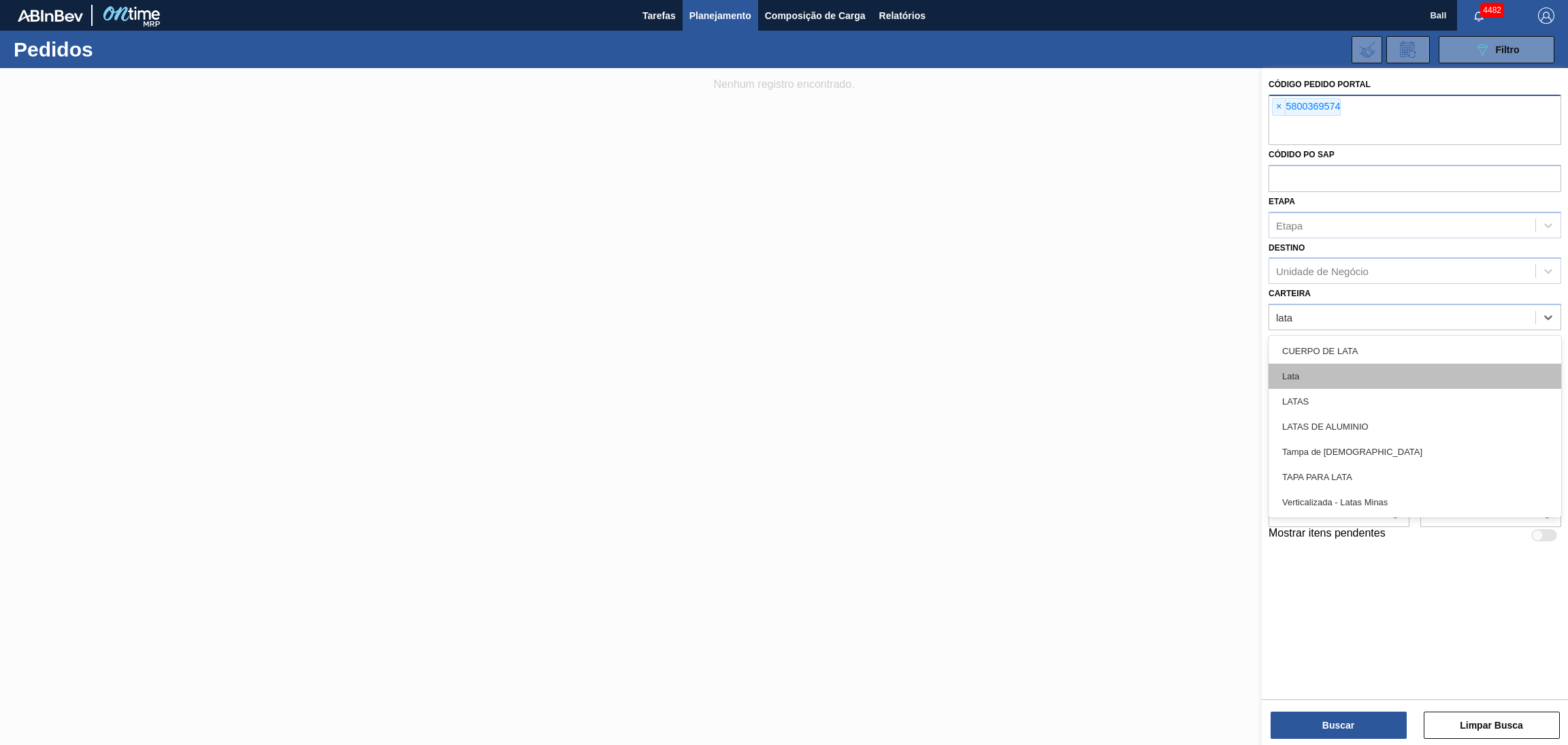
click at [1361, 374] on div "Lata" at bounding box center [1415, 376] width 293 height 25
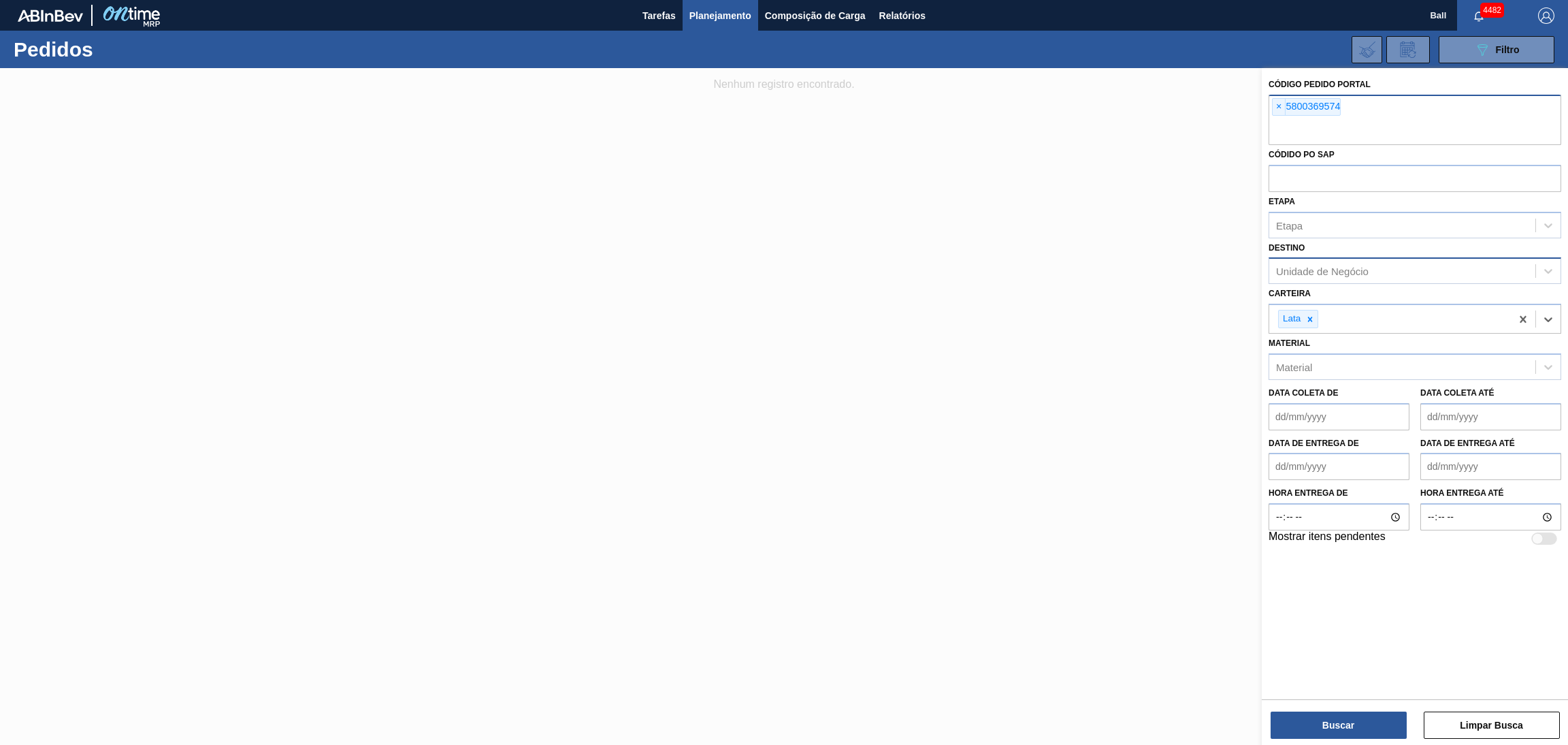
click at [1303, 269] on div "Unidade de Negócio" at bounding box center [1323, 271] width 93 height 12
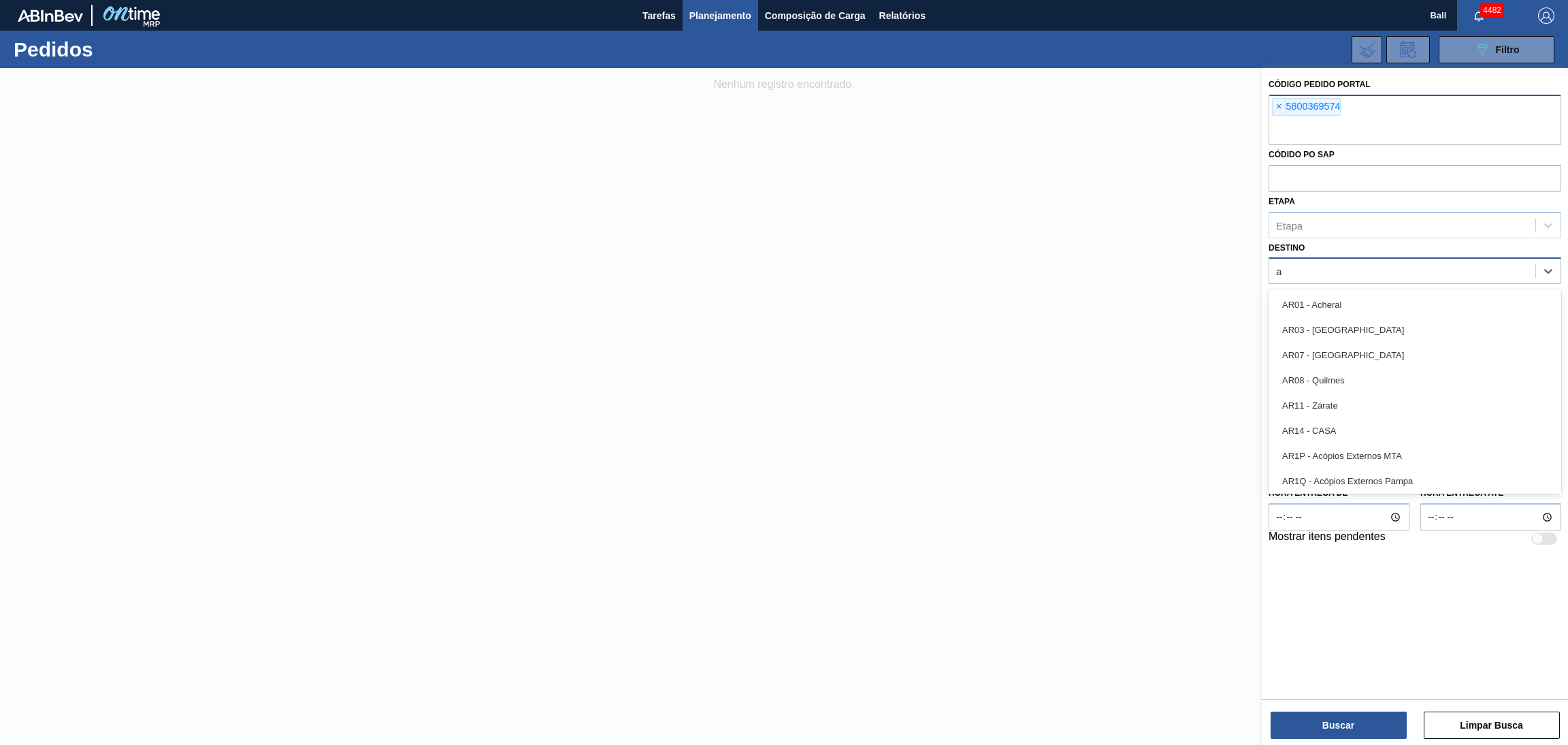
type input "ag"
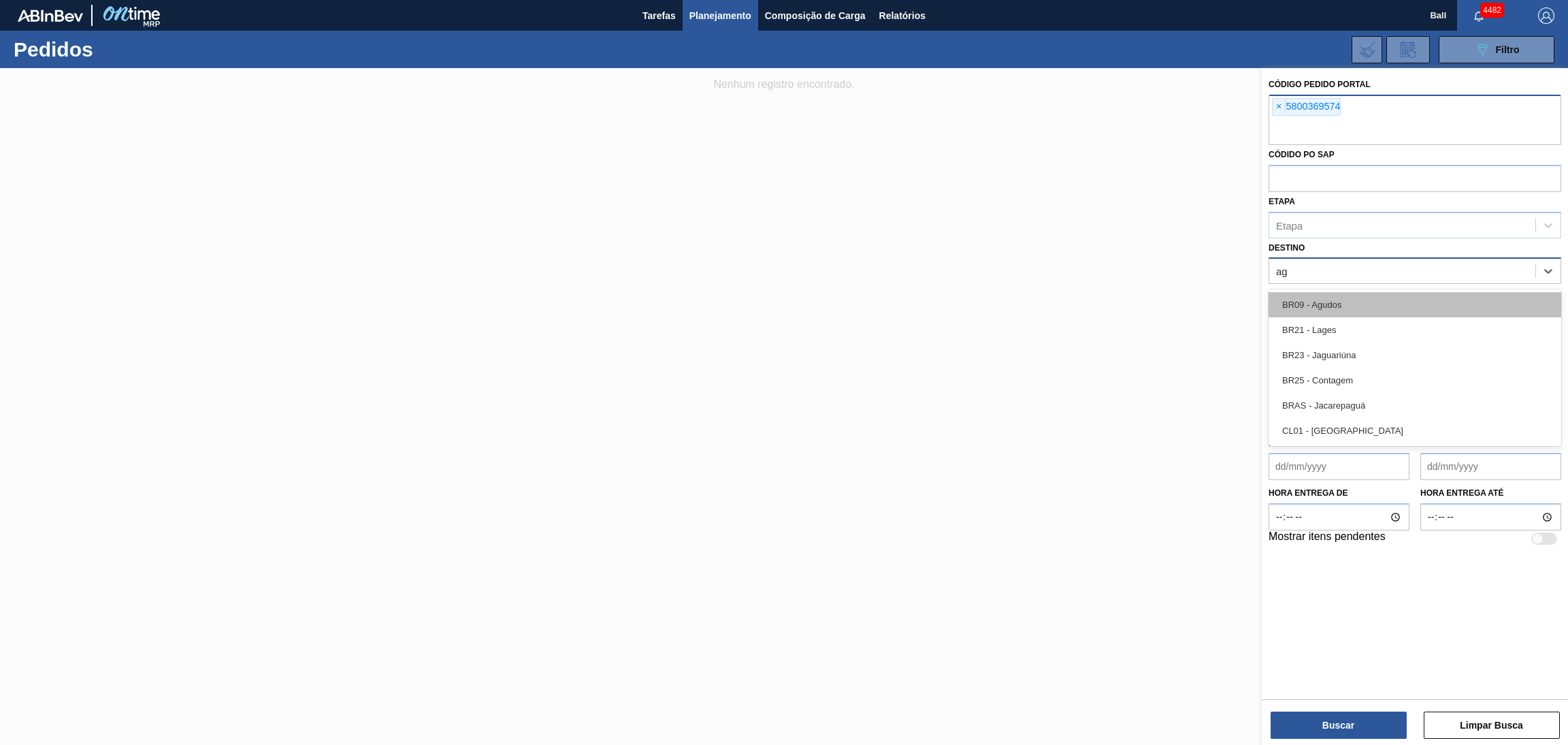
click at [1325, 294] on div "BR09 - Agudos BR21 - Lages BR23 - Jaguariúna BR25 - Contagem BRAS - Jacarepaguá…" at bounding box center [1415, 367] width 293 height 156
click at [1325, 294] on div "BR09 - Agudos" at bounding box center [1415, 305] width 293 height 25
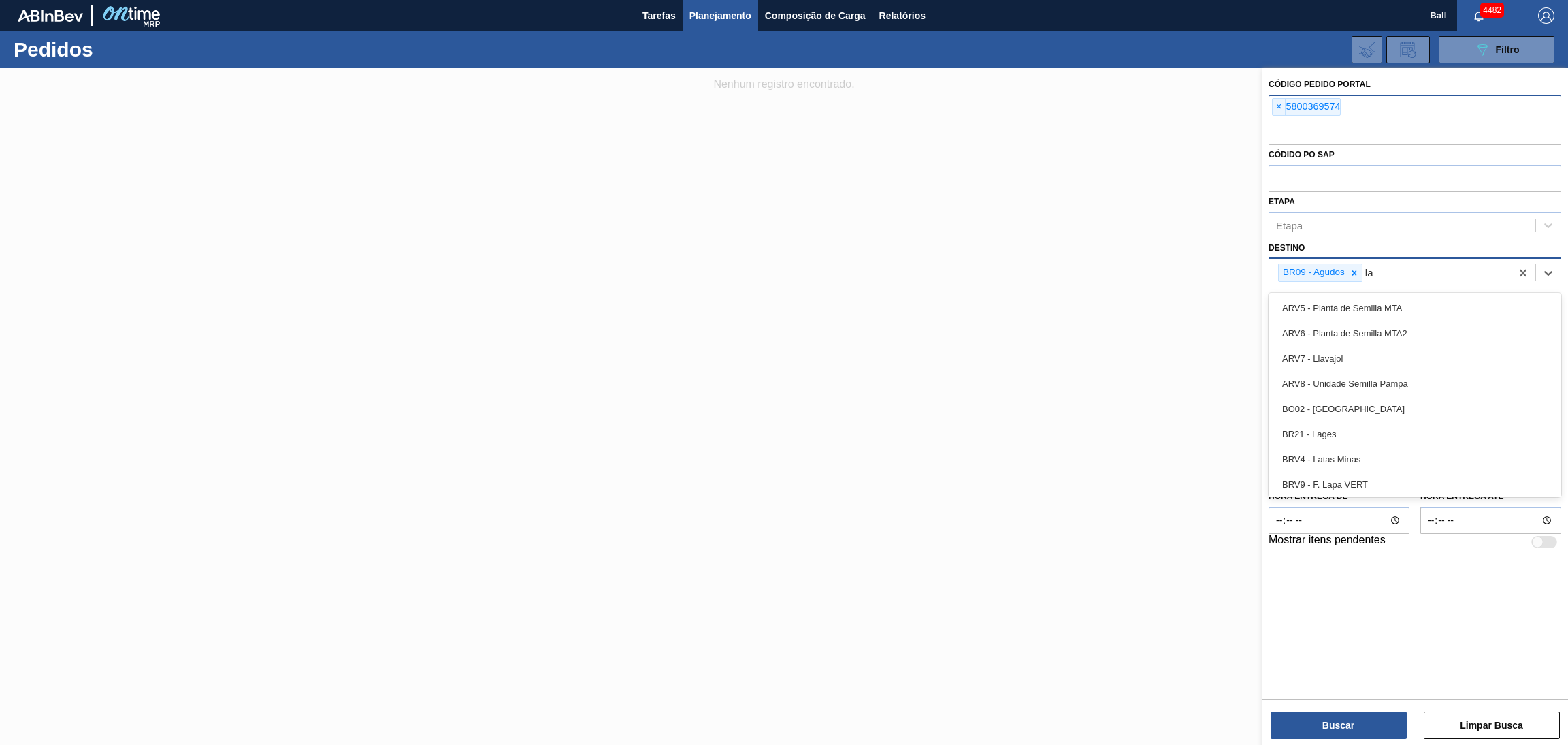
type input "lag"
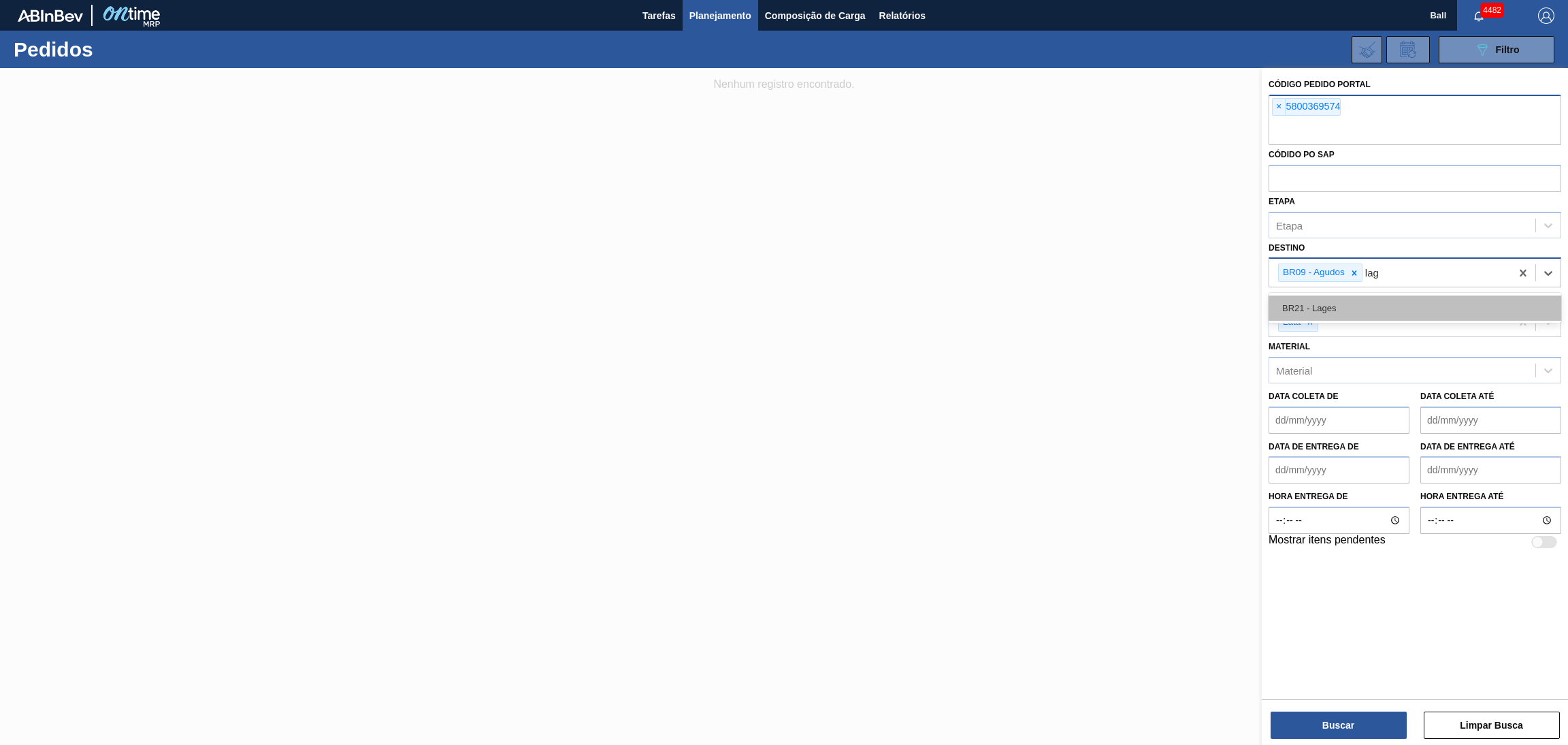
click at [1340, 310] on div "BR21 - Lages" at bounding box center [1415, 308] width 293 height 25
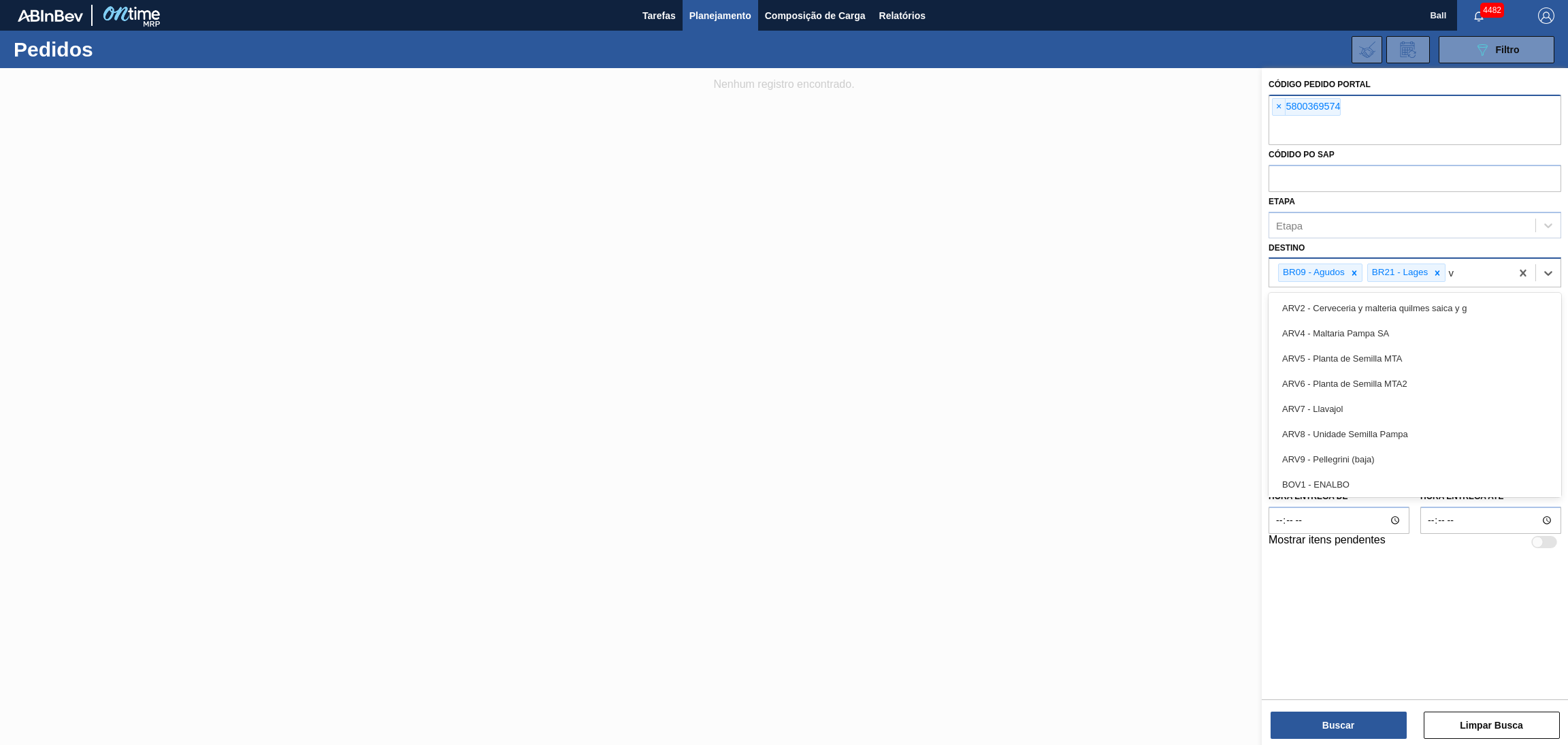
type input "vi"
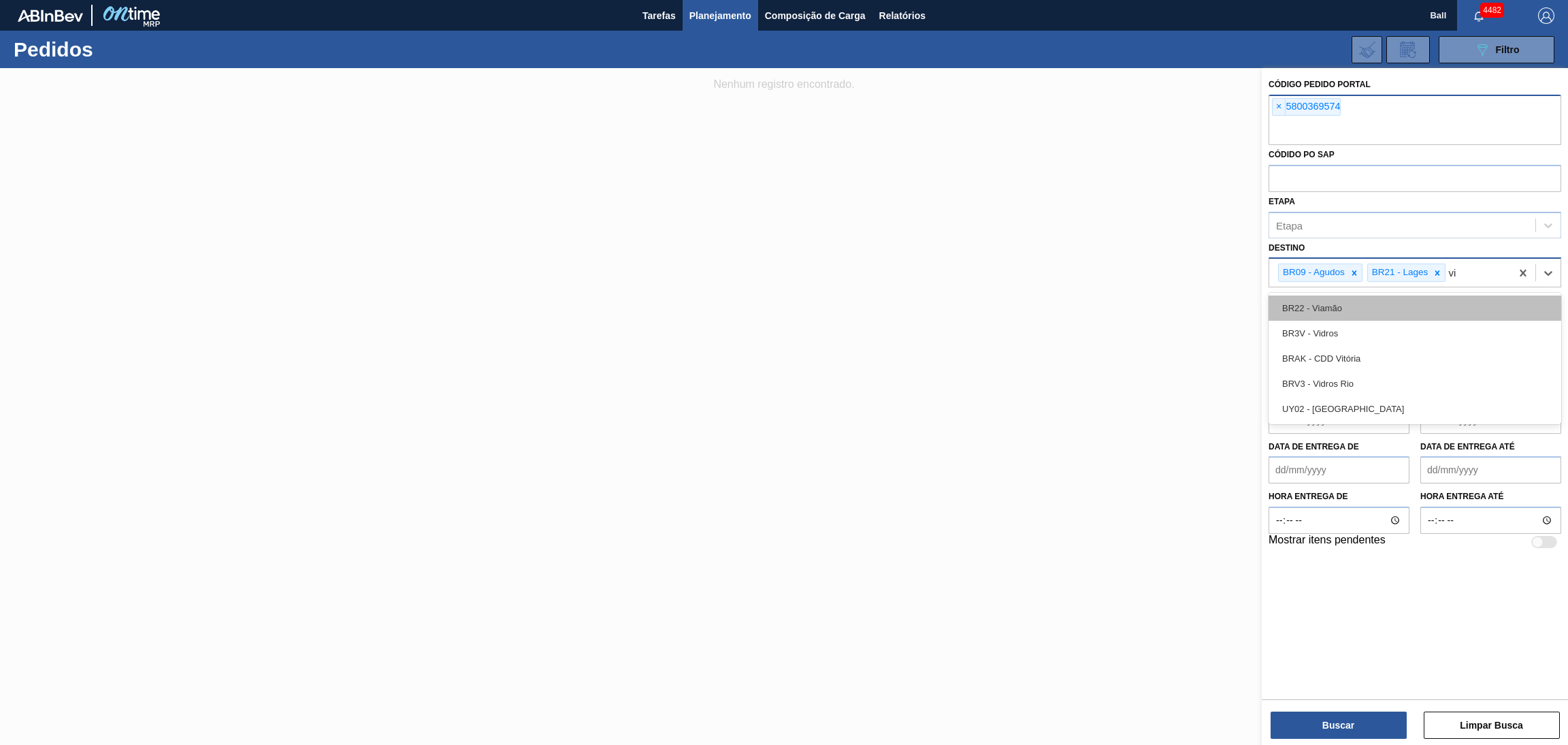
click at [1340, 311] on div "BR22 - Viamão" at bounding box center [1415, 308] width 293 height 25
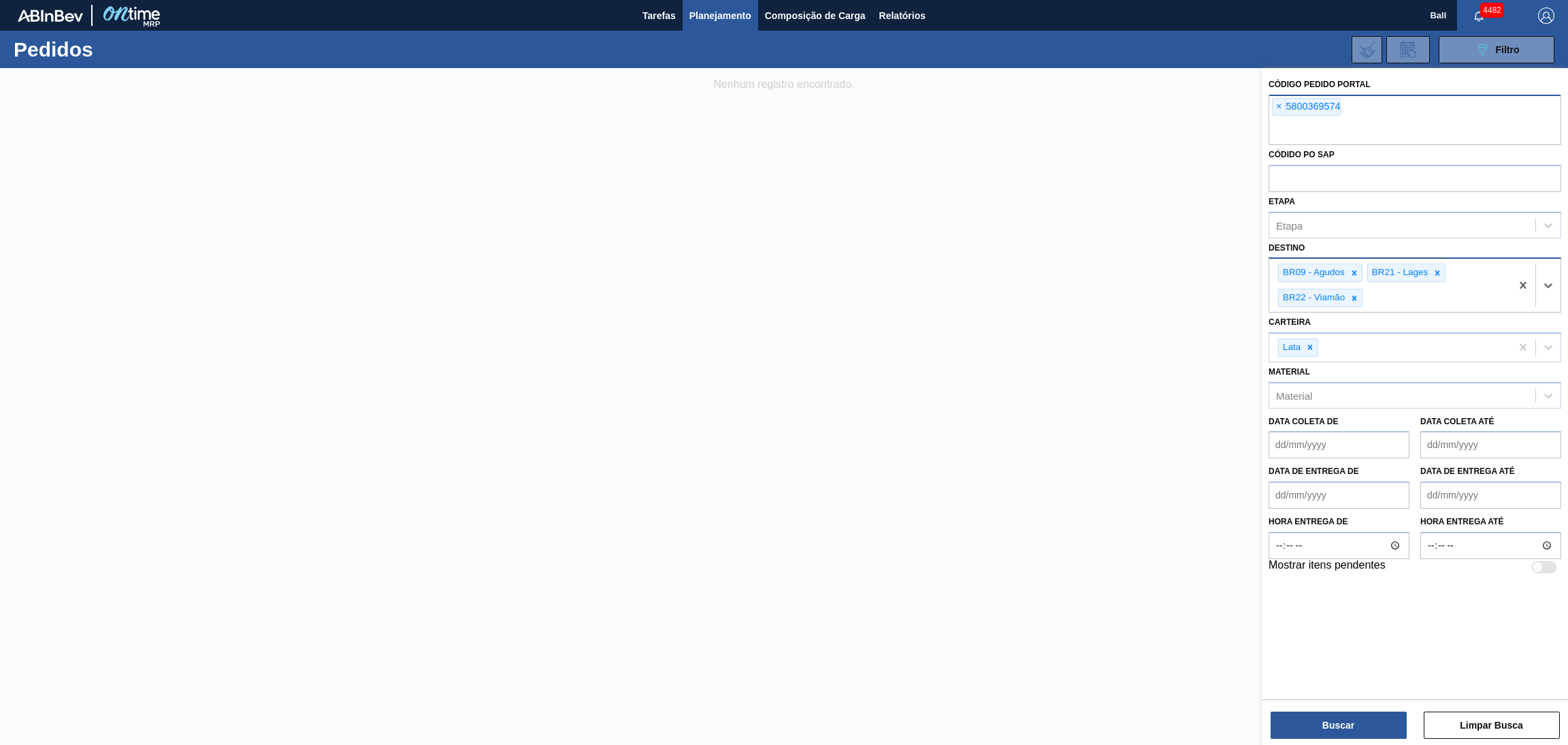
click at [1145, 372] on div at bounding box center [784, 440] width 1568 height 745
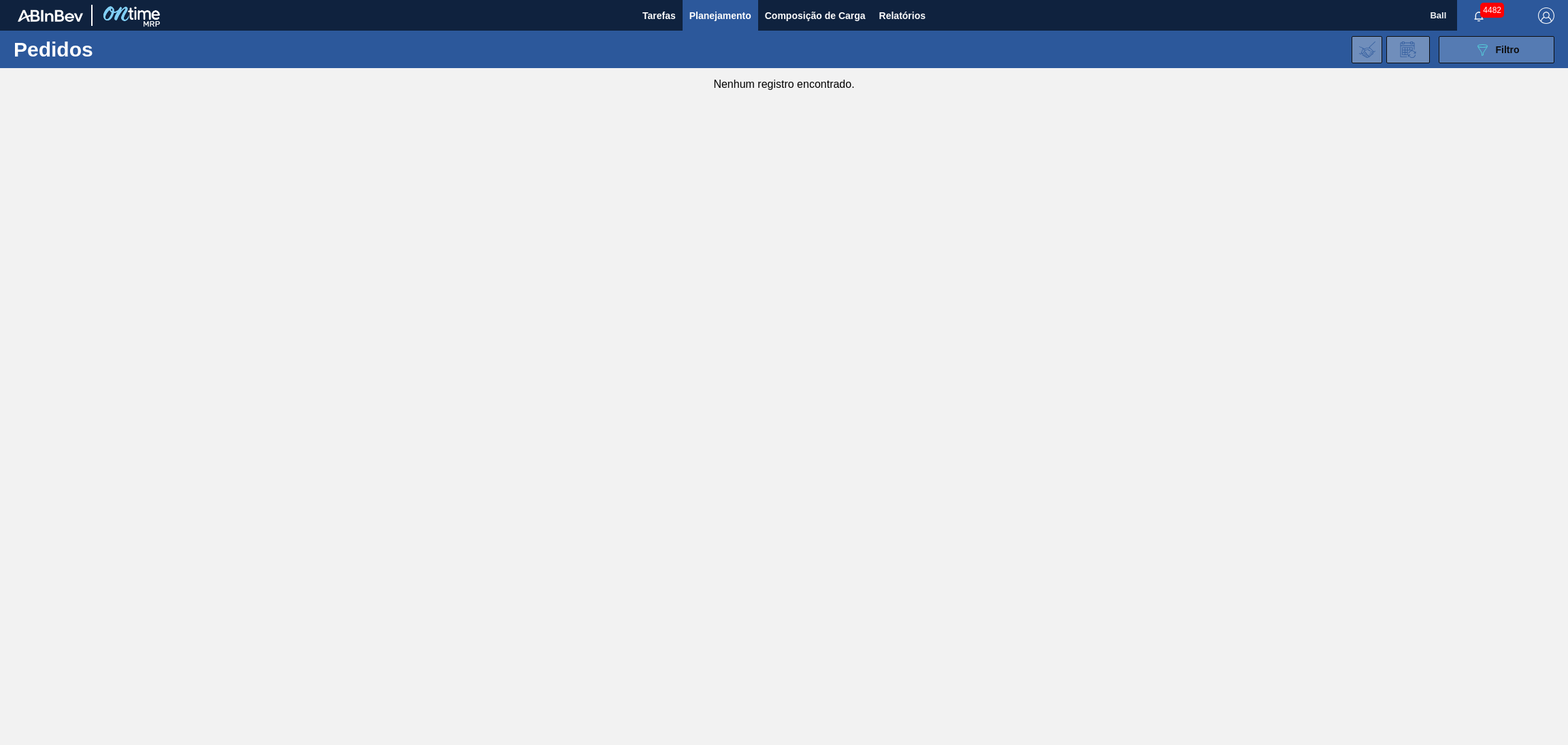
click at [1499, 45] on span "Filtro" at bounding box center [1508, 49] width 24 height 11
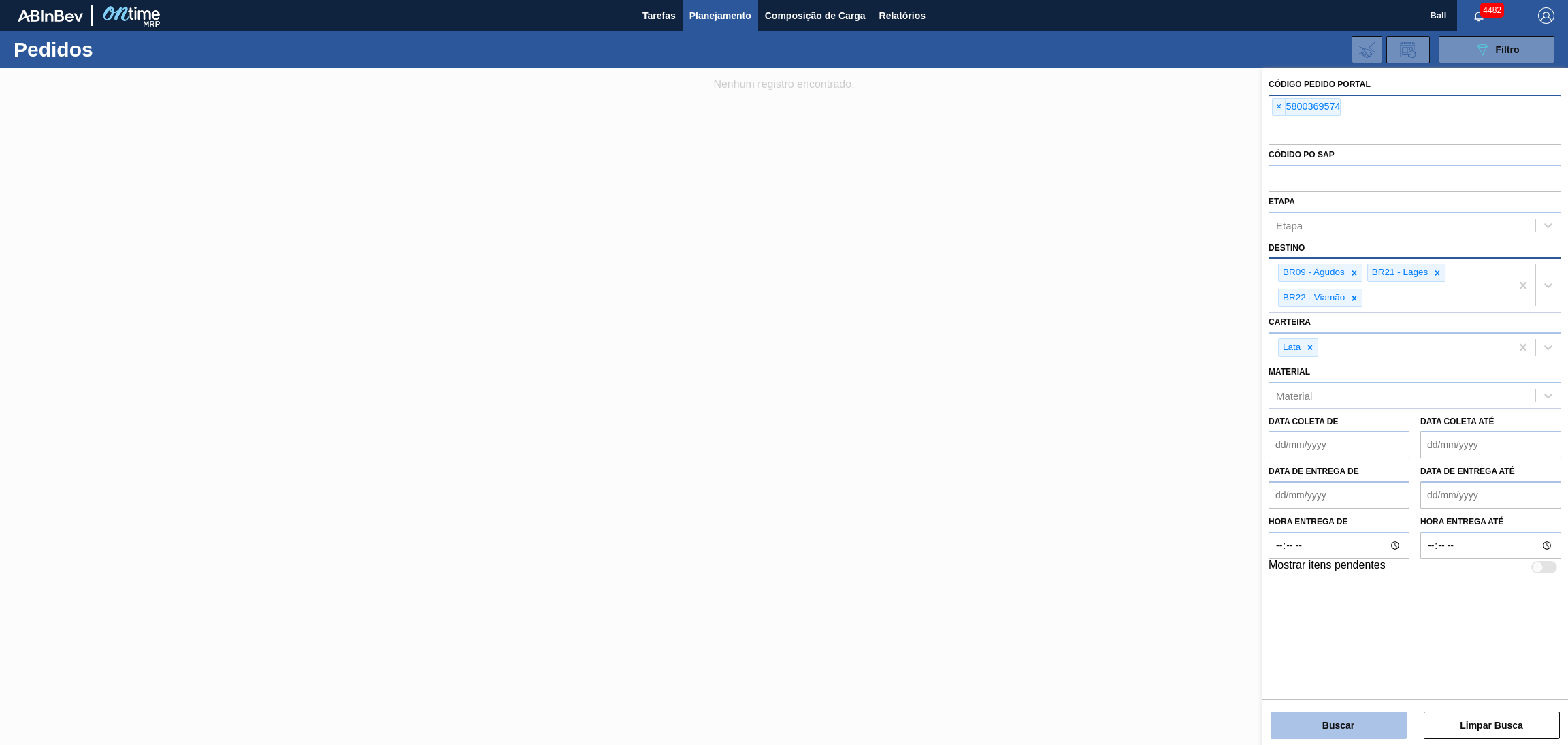
click at [1360, 730] on button "Buscar" at bounding box center [1338, 725] width 136 height 27
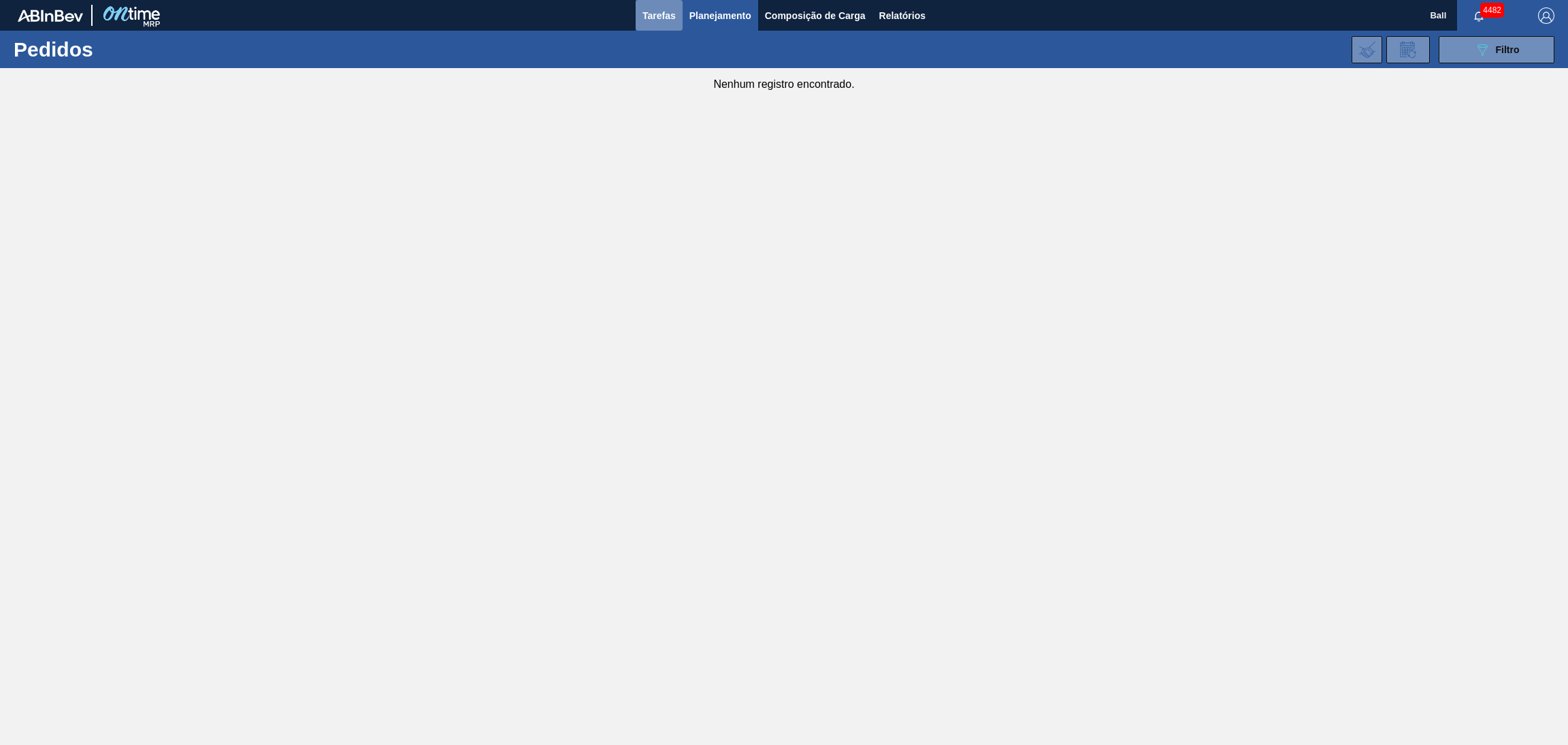
click at [656, 26] on button "Tarefas" at bounding box center [659, 15] width 47 height 31
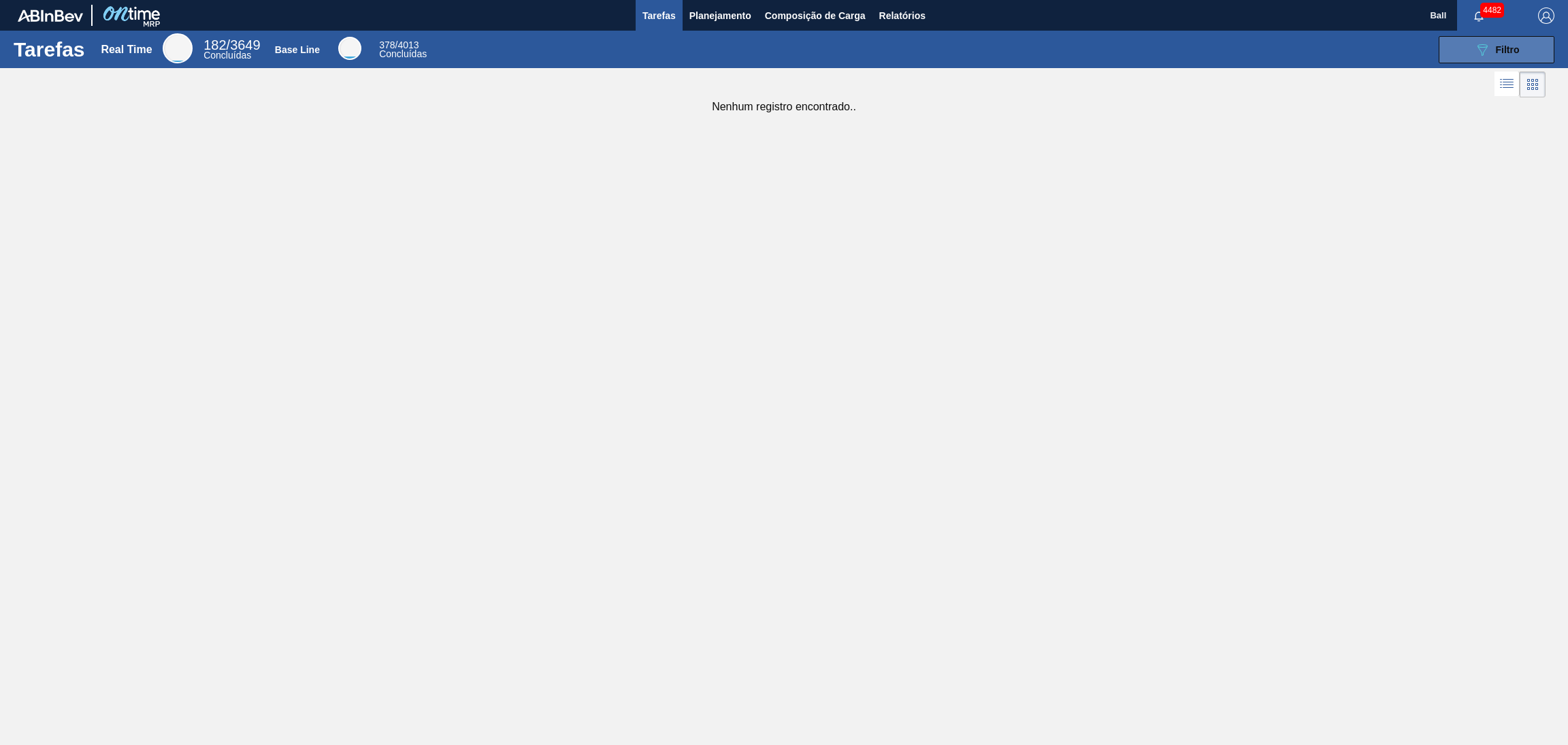
click at [1459, 50] on button "089F7B8B-B2A5-4AFE-B5C0-19BA573D28AC Filtro" at bounding box center [1496, 49] width 116 height 27
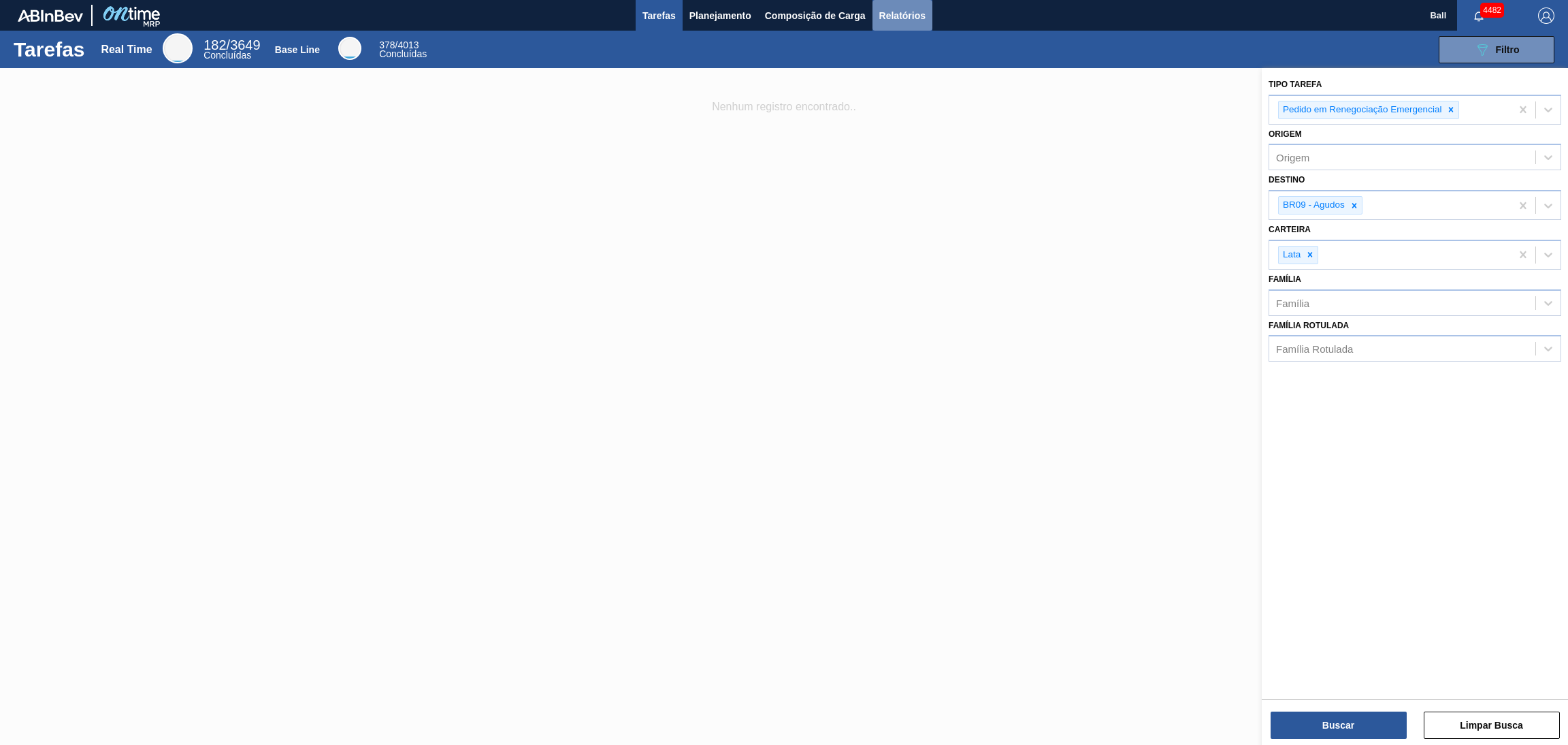
click at [897, 16] on span "Relatórios" at bounding box center [902, 15] width 46 height 16
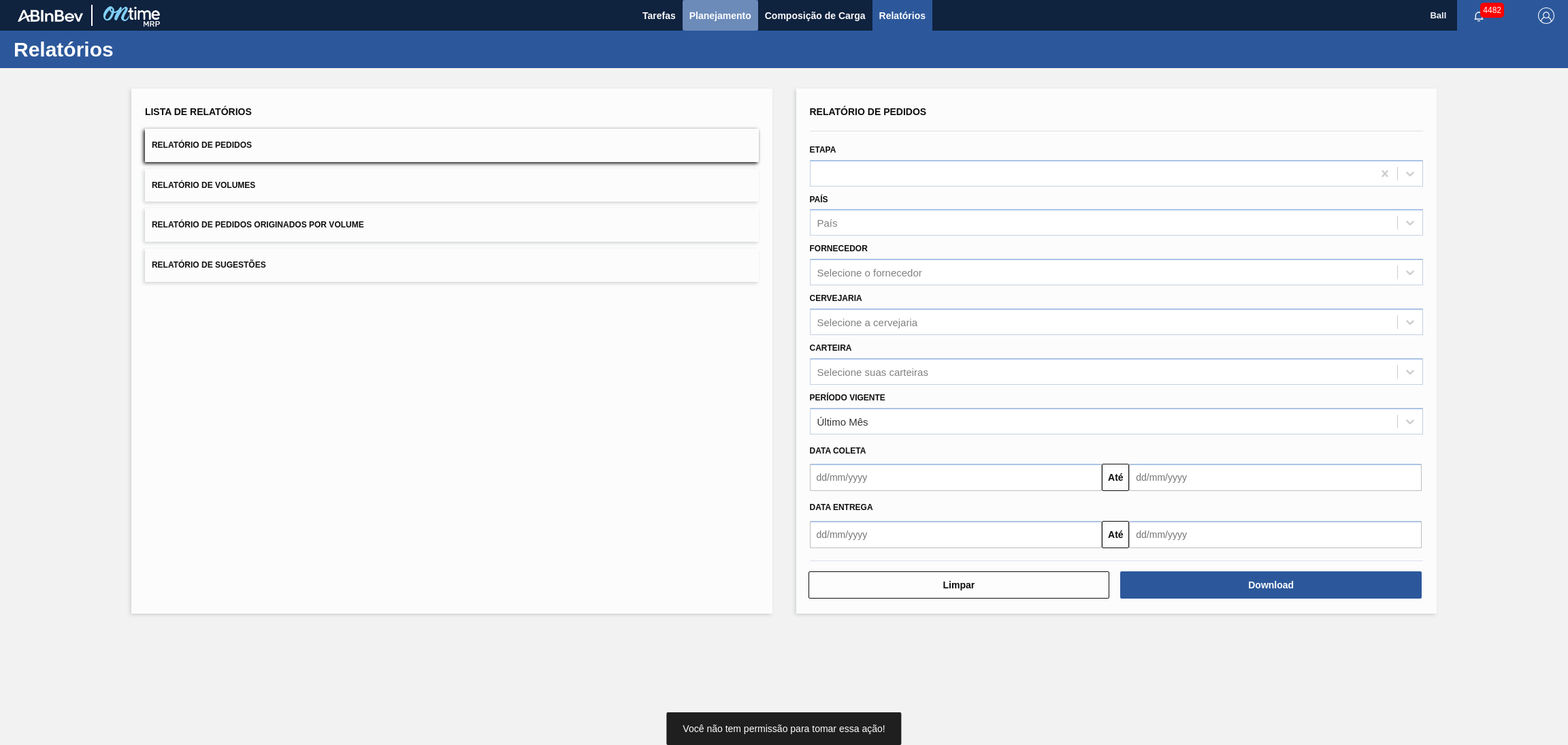
click at [718, 21] on span "Planejamento" at bounding box center [720, 15] width 62 height 16
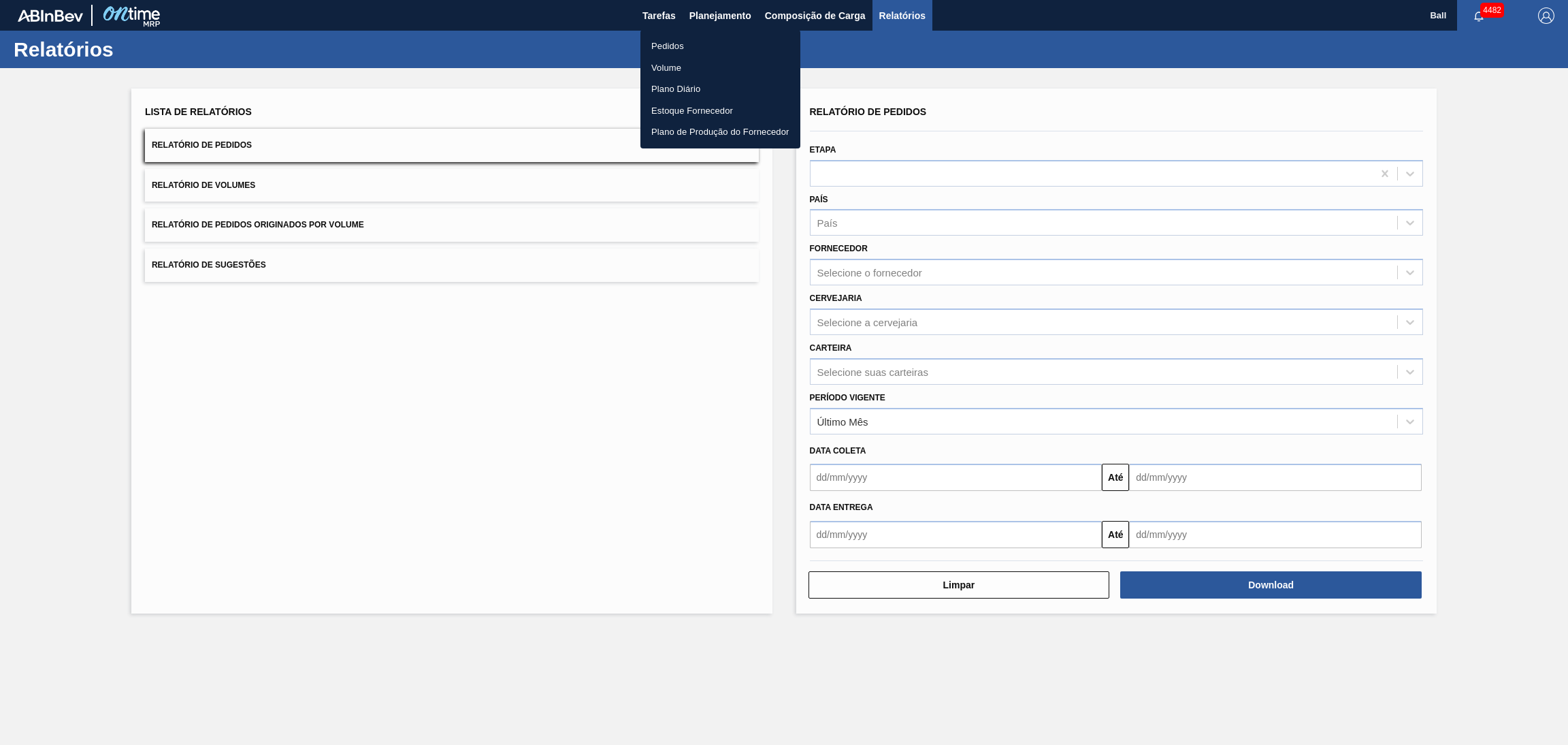
click at [696, 44] on li "Pedidos" at bounding box center [720, 46] width 160 height 22
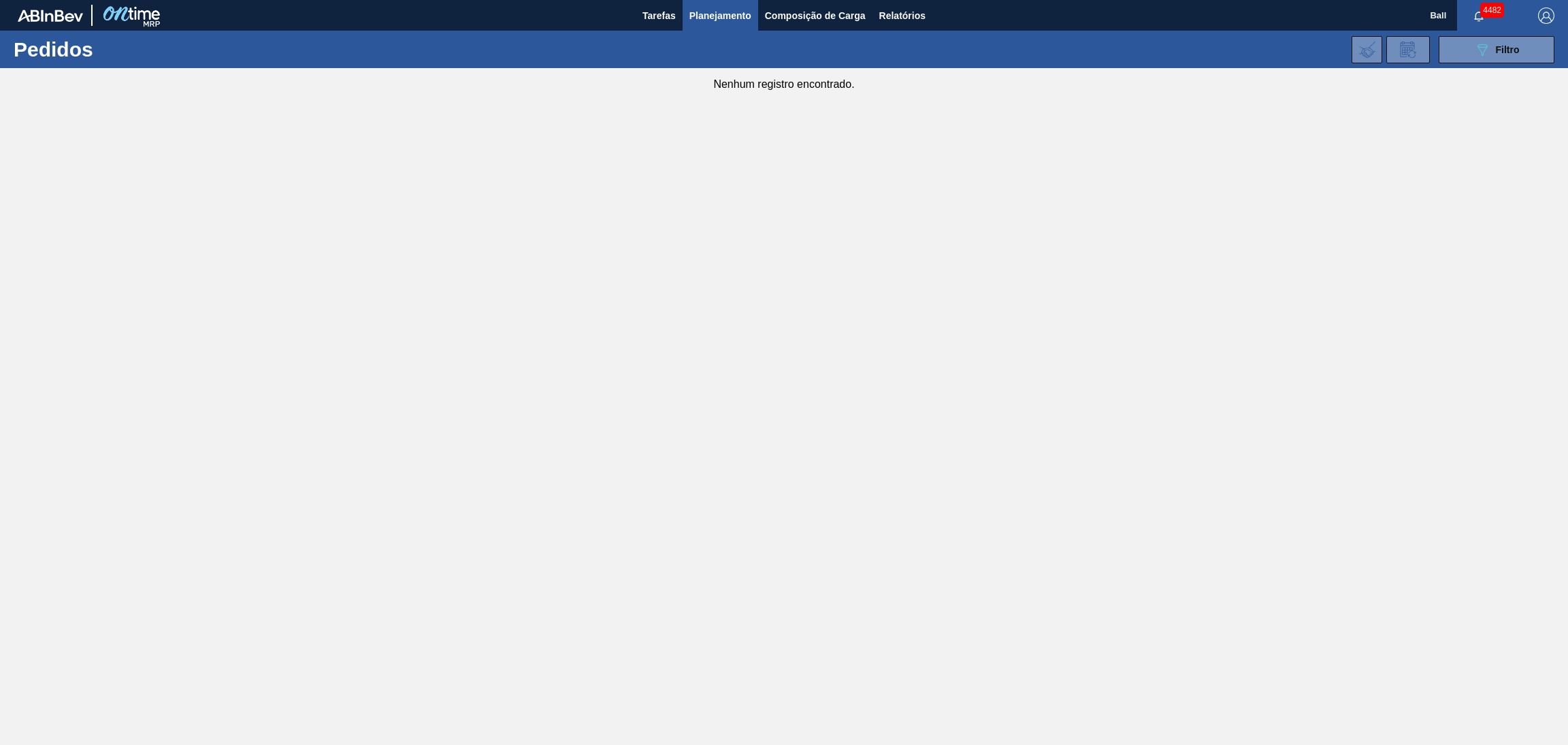
click at [887, 730] on main "Tarefas Planejamento Composição de Carga Relatórios Ball 4482 Marcar todas como…" at bounding box center [784, 372] width 1568 height 745
click at [913, 299] on main "Tarefas Planejamento Composição de Carga Relatórios Ball 4482 Marcar todas como…" at bounding box center [784, 372] width 1568 height 745
click at [1490, 59] on button "089F7B8B-B2A5-4AFE-B5C0-19BA573D28AC Filtro" at bounding box center [1496, 49] width 116 height 27
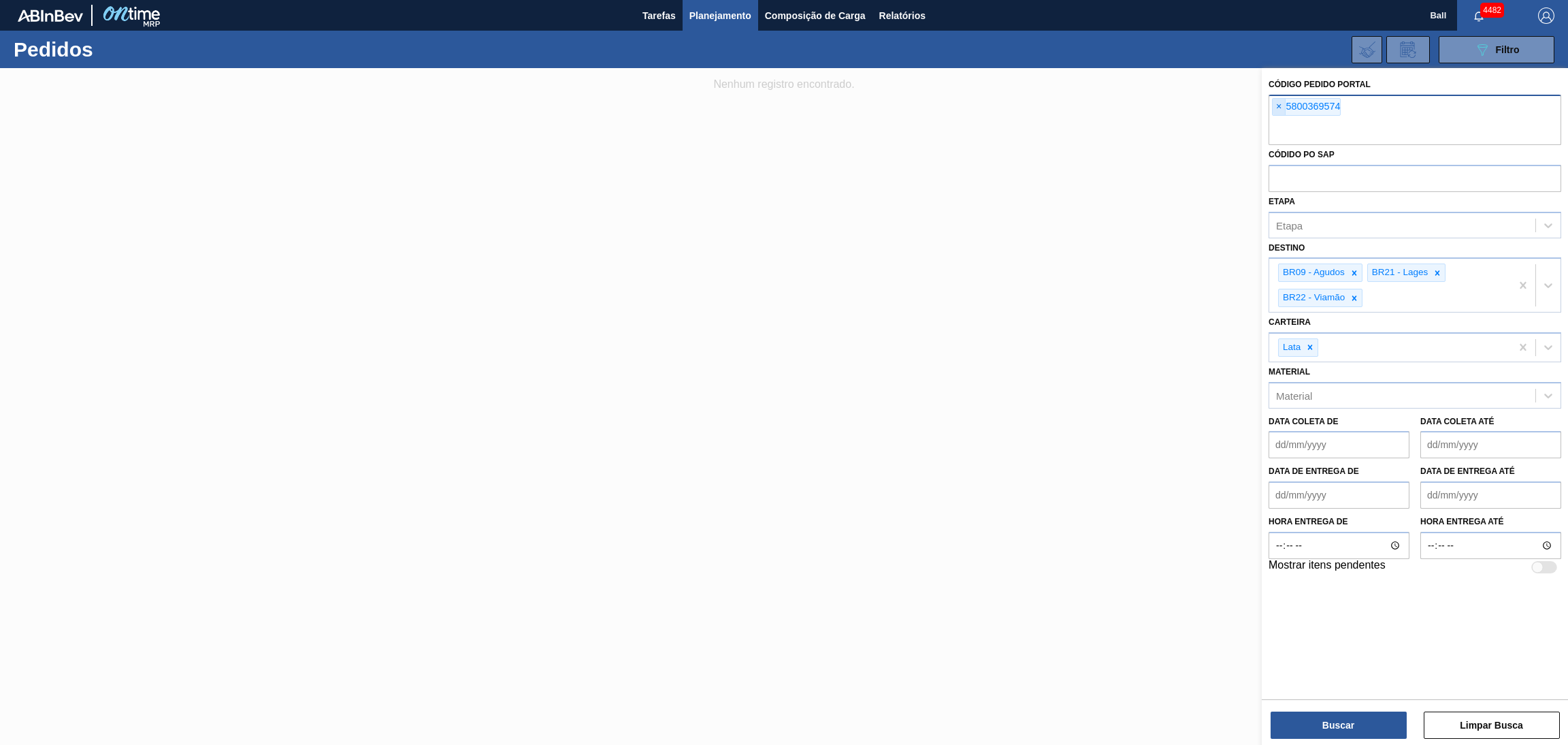
click at [1283, 111] on span "×" at bounding box center [1279, 107] width 13 height 16
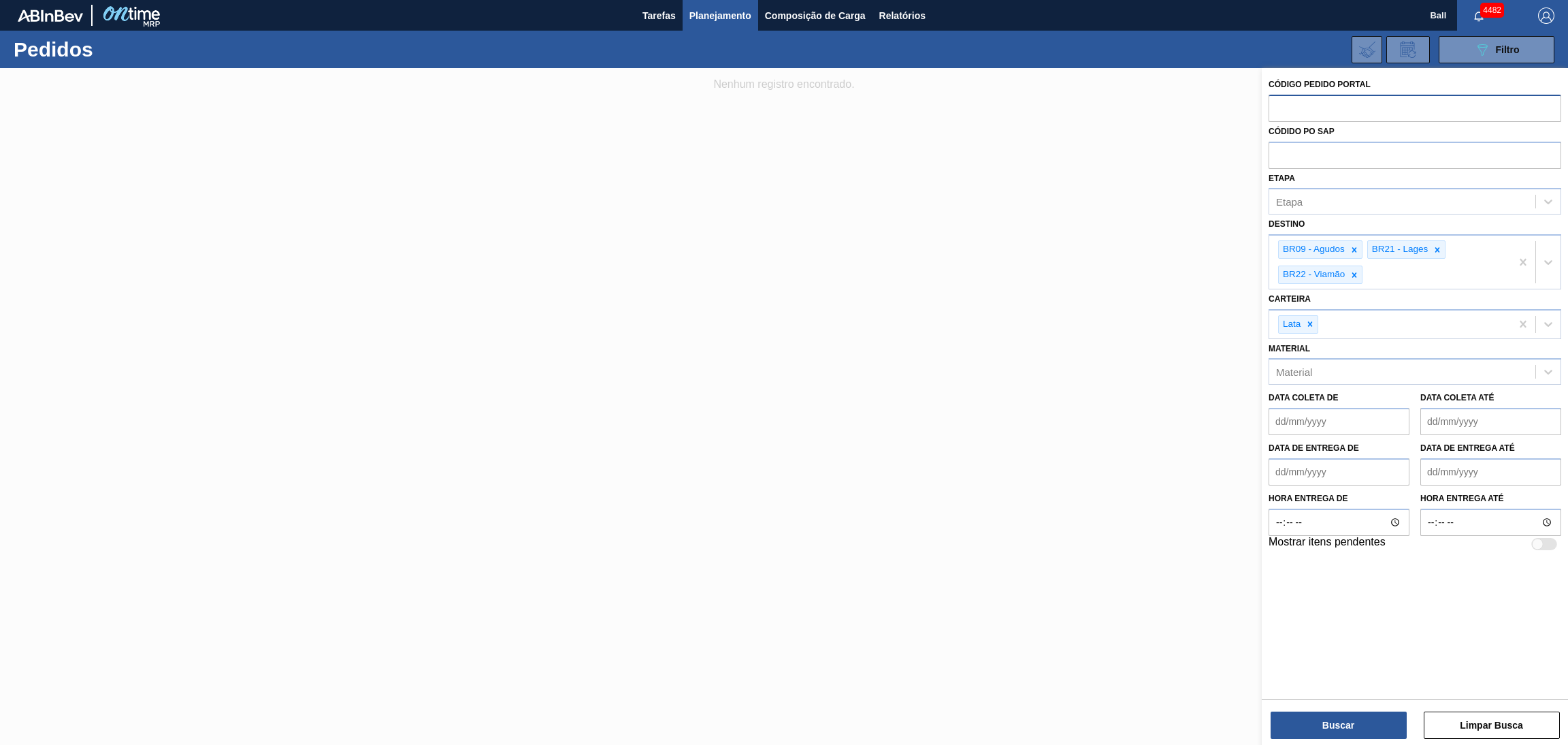
click at [1160, 316] on div at bounding box center [784, 440] width 1568 height 745
